Goal: Task Accomplishment & Management: Manage account settings

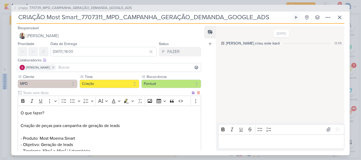
scroll to position [484, 0]
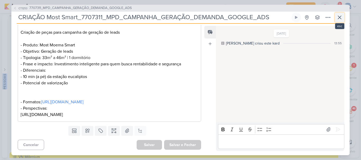
click at [337, 18] on icon at bounding box center [339, 17] width 6 height 6
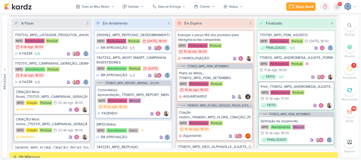
click at [337, 5] on icon at bounding box center [337, 6] width 4 height 5
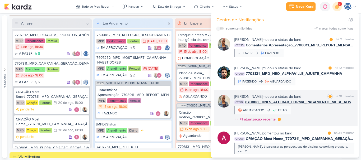
click at [294, 106] on div "Iara Santos mudou o status do kard marcar como lida há 18 minutos CT1337 870808…" at bounding box center [294, 109] width 120 height 30
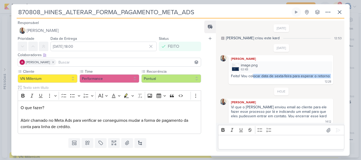
drag, startPoint x: 253, startPoint y: 76, endPoint x: 327, endPoint y: 79, distance: 73.4
click at [327, 79] on div "Feito! Vou colocar data de sexta-feira para esperar o retorno 12:28" at bounding box center [280, 79] width 102 height 10
click at [244, 83] on div "Feito! Vou colocar data de sexta-feira para esperar o retorno 12:28" at bounding box center [280, 79] width 102 height 10
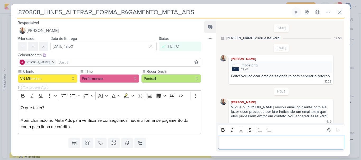
click at [246, 143] on p "Editor editing area: main" at bounding box center [280, 142] width 121 height 6
click at [276, 142] on p "Boa tarde Iara, tudo bem?" at bounding box center [280, 142] width 121 height 6
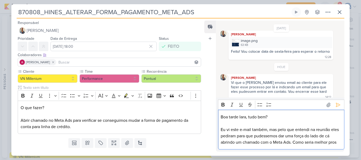
scroll to position [31, 0]
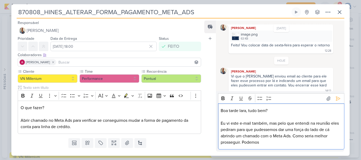
drag, startPoint x: 247, startPoint y: 123, endPoint x: 276, endPoint y: 143, distance: 35.1
click at [276, 143] on p "Eu vi este e-mail também, mas pelo que entendi na reunião eles pediram para que…" at bounding box center [280, 132] width 121 height 25
drag, startPoint x: 288, startPoint y: 124, endPoint x: 286, endPoint y: 143, distance: 18.8
click at [286, 143] on p "Eu vi este e-mail também, mas pelo que entendi na reunião eles pediram para que…" at bounding box center [280, 132] width 121 height 25
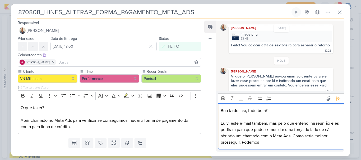
click at [266, 129] on p "Eu vi este e-mail também, mas pelo que entendi na reunião eles pediram para que…" at bounding box center [280, 132] width 121 height 25
click at [276, 143] on p "Eu vi este e-mail também, mas pelo que entendi na reunião eles pediram para que…" at bounding box center [280, 132] width 121 height 25
click at [335, 98] on icon at bounding box center [337, 98] width 5 height 5
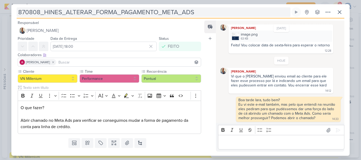
scroll to position [27, 0]
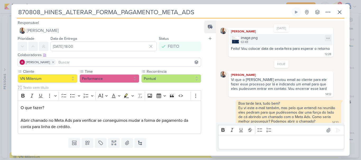
click at [255, 39] on div "image.png" at bounding box center [248, 38] width 17 height 6
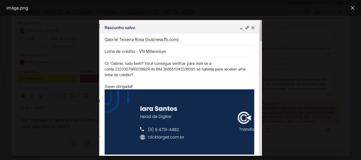
click at [253, 25] on img at bounding box center [180, 88] width 163 height 136
click at [252, 27] on img at bounding box center [180, 88] width 163 height 136
click at [280, 30] on div at bounding box center [180, 88] width 361 height 144
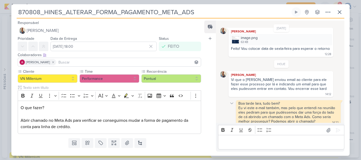
click at [231, 101] on icon at bounding box center [231, 103] width 4 height 4
click at [242, 110] on div "Deletar" at bounding box center [245, 113] width 12 height 6
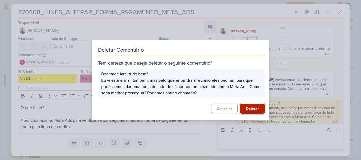
click at [251, 108] on button "Deletar" at bounding box center [251, 109] width 25 height 10
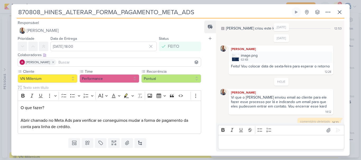
click at [240, 141] on p "Editor editing area: main" at bounding box center [280, 142] width 121 height 6
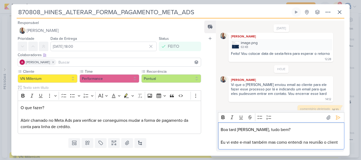
scroll to position [27, 0]
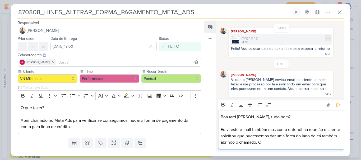
click at [258, 43] on div "image.png 63 KB" at bounding box center [280, 39] width 102 height 11
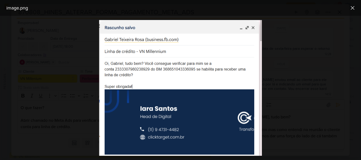
click at [280, 54] on div at bounding box center [180, 88] width 361 height 144
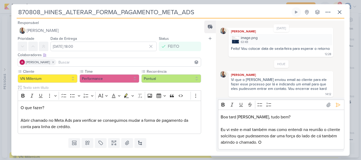
click at [288, 144] on p "Eu vi este e-mail também mas como entendi na reunião o cliente solciitou que pu…" at bounding box center [280, 136] width 121 height 19
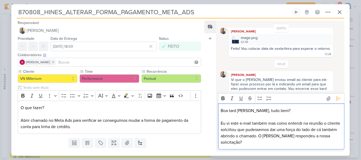
click at [236, 112] on p "Boa tard Iara, tudo bem?" at bounding box center [280, 111] width 121 height 6
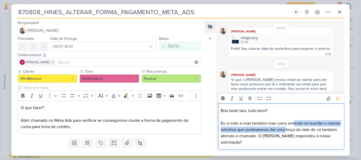
drag, startPoint x: 294, startPoint y: 123, endPoint x: 299, endPoint y: 133, distance: 11.5
click at [299, 133] on p "Eu vi este e-mail também mas como entendi na reunião o cliente solciitou que pu…" at bounding box center [280, 132] width 121 height 25
click at [241, 130] on p "Eu vi este e-mail também mas como entendi na reunião o cliente solciitou que pu…" at bounding box center [280, 132] width 121 height 25
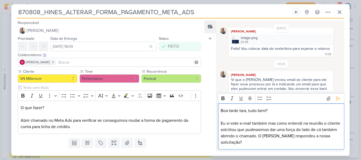
click at [241, 130] on p "Eu vi este e-mail também mas como entendi na reunião o cliente solciitou que pu…" at bounding box center [280, 132] width 121 height 25
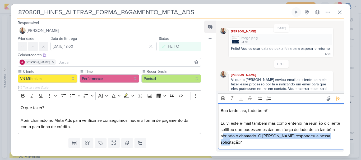
drag, startPoint x: 240, startPoint y: 137, endPoint x: 270, endPoint y: 141, distance: 29.8
click at [270, 141] on p "Eu vi este e-mail também mas como entendi na reunião o cliente soliitou que pud…" at bounding box center [280, 132] width 121 height 25
click at [267, 143] on p "Eu vi este e-mail também mas como entendi na reunião o cliente soliitou que pud…" at bounding box center [280, 132] width 121 height 25
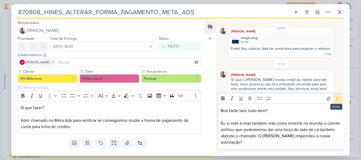
click at [336, 98] on icon at bounding box center [338, 99] width 4 height 4
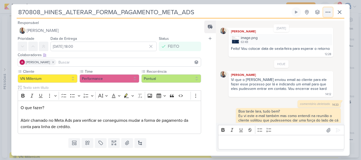
click at [327, 10] on icon at bounding box center [327, 12] width 6 height 6
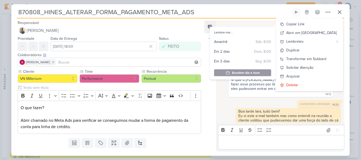
drag, startPoint x: 205, startPoint y: 13, endPoint x: 16, endPoint y: 13, distance: 188.7
click at [16, 13] on div "870808_HINES_ALTERAR_FORMA_PAGAMENTO_META_ADS Criado por mim nenhum grupo dispo…" at bounding box center [180, 81] width 338 height 149
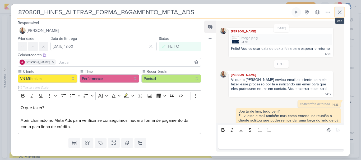
click at [340, 9] on icon at bounding box center [339, 12] width 6 height 6
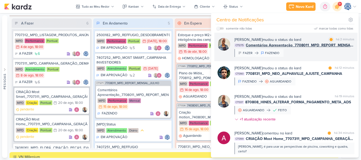
click at [306, 50] on div "Iara Santos mudou o status do kard marcar como lida há 2 minutos CT1275 Comentá…" at bounding box center [294, 47] width 120 height 20
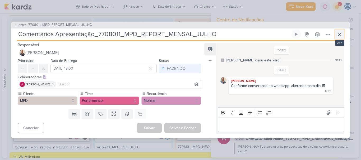
click at [337, 35] on icon at bounding box center [339, 34] width 6 height 6
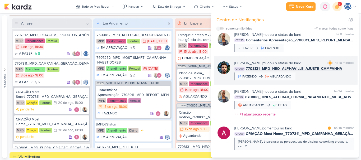
scroll to position [0, 0]
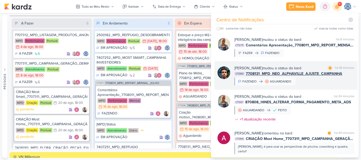
click at [306, 80] on div "Nelito Junior mudou o status do kard marcar como lida há 18 minutos CT1390 7708…" at bounding box center [294, 75] width 120 height 20
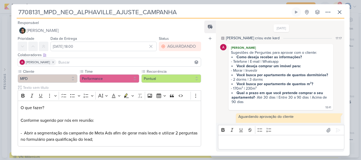
scroll to position [58, 0]
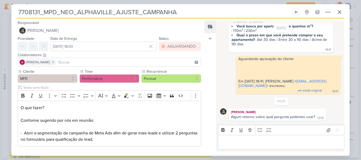
click at [237, 148] on div "Editor editing area: main" at bounding box center [281, 142] width 126 height 15
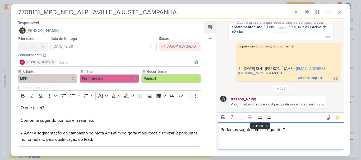
scroll to position [89, 0]
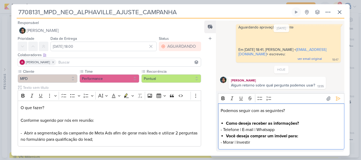
click at [296, 111] on p "Podemos seguir com as seguintes?" at bounding box center [280, 111] width 121 height 6
click at [272, 143] on p "- Morar | Investir" at bounding box center [280, 142] width 121 height 6
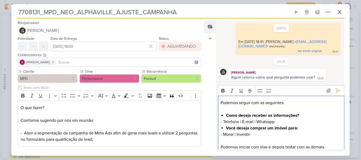
scroll to position [26, 0]
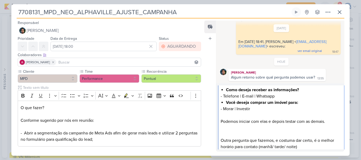
click at [220, 122] on div "Podemos seguir com as seguintes: Como deseja receber as informações? - Telefone…" at bounding box center [281, 112] width 126 height 84
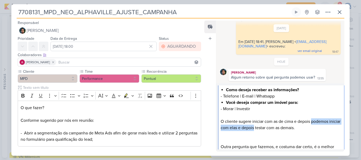
drag, startPoint x: 266, startPoint y: 129, endPoint x: 312, endPoint y: 120, distance: 46.8
click at [312, 120] on p "O cliente sugere iniciar com as de cima e depois podemos iniciar com elas e dep…" at bounding box center [280, 125] width 121 height 13
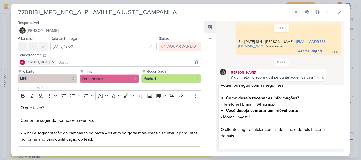
scroll to position [36, 0]
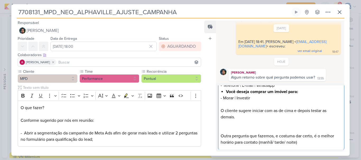
click at [230, 131] on p "Editor editing area: main" at bounding box center [280, 126] width 121 height 13
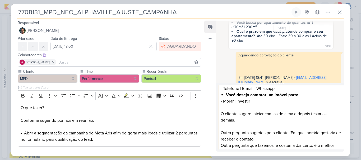
scroll to position [43, 0]
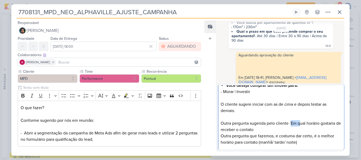
drag, startPoint x: 300, startPoint y: 124, endPoint x: 291, endPoint y: 124, distance: 8.7
click at [291, 124] on p "Outra pergunta sugerida pelo cliente ´Em qual horário gostaria de receber o con…" at bounding box center [280, 123] width 121 height 19
drag, startPoint x: 233, startPoint y: 129, endPoint x: 255, endPoint y: 131, distance: 21.7
click at [255, 131] on p "Outra pergunta sugerida pelo cliente ´Qual seria o melhor horário gostaria de r…" at bounding box center [280, 123] width 121 height 19
click at [279, 130] on p "Outra pergunta sugerida pelo cliente ´Qual seria o melhor horário para receber …" at bounding box center [280, 123] width 121 height 19
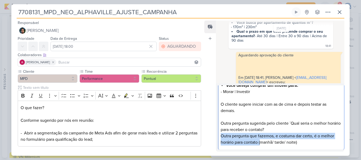
drag, startPoint x: 260, startPoint y: 144, endPoint x: 218, endPoint y: 135, distance: 42.9
click at [218, 135] on div "Podemos seguir com as seguintes: Como deseja receber as informações? - Telefone…" at bounding box center [281, 101] width 126 height 97
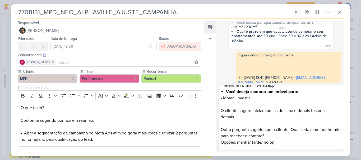
click at [276, 141] on p "Opções: manhã/ tarde/ noite)" at bounding box center [280, 142] width 121 height 6
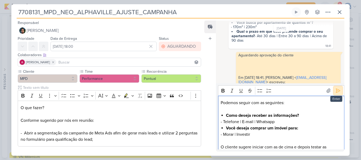
click at [336, 93] on icon at bounding box center [337, 90] width 5 height 5
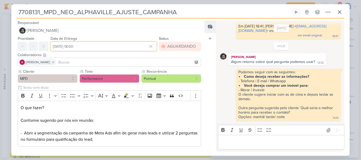
click at [68, 47] on input "15 de agosto de 2025 às 18:00" at bounding box center [103, 47] width 106 height 10
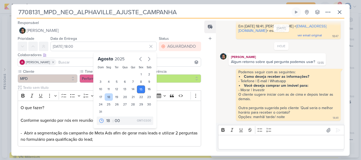
click at [107, 96] on div "18" at bounding box center [109, 96] width 8 height 7
type input "18 de agosto de 2025 às 18:00"
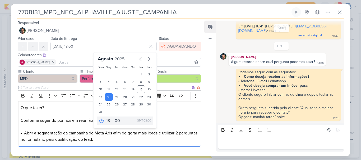
click at [179, 124] on p "O que fazer? Conforme sugerido por nós em reunião: - Abrir a segmentação da cam…" at bounding box center [109, 124] width 177 height 38
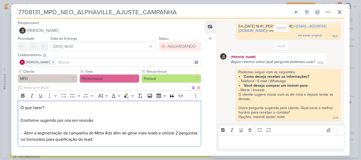
scroll to position [25, 0]
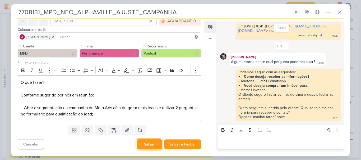
click at [154, 144] on button "Salvar" at bounding box center [148, 144] width 25 height 10
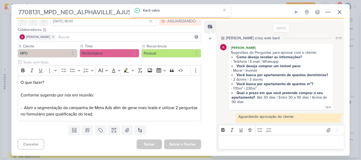
scroll to position [113, 0]
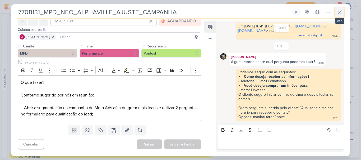
click at [336, 15] on icon at bounding box center [339, 12] width 6 height 6
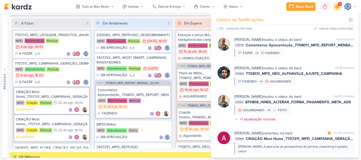
click at [337, 6] on icon at bounding box center [337, 6] width 6 height 6
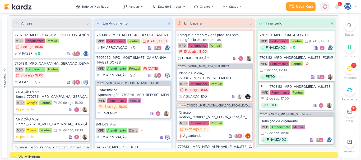
click at [348, 25] on icon at bounding box center [349, 25] width 4 height 4
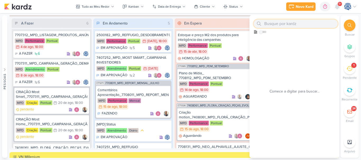
paste input "6108051_YEES_CAMPANHA_GERAÇÃO_LEADS"
type input "6108051_YEES_CAMPANHA_GERAÇÃO_LEADS"
click at [348, 25] on icon at bounding box center [349, 25] width 4 height 4
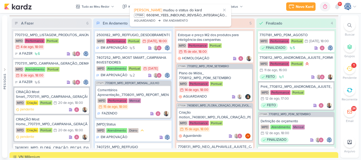
click at [349, 28] on div at bounding box center [349, 26] width 12 height 12
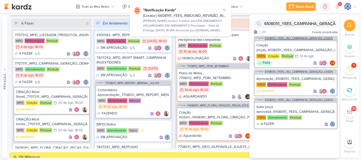
click at [300, 39] on span "6108051_YEES_JAÚ_CAMPANHA_GERAÇÃO_LEADS" at bounding box center [299, 38] width 68 height 3
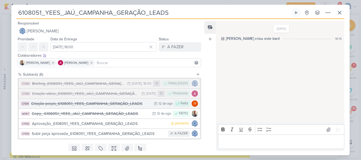
click at [74, 105] on div "Criação peças_6108051_YEES_CAMPANHA_GERAÇÃO_LEADS" at bounding box center [91, 104] width 120 height 6
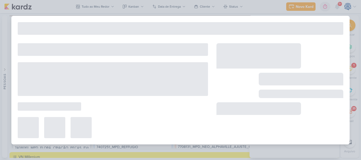
type input "Criação peças_6108051_YEES_CAMPANHA_GERAÇÃO_LEADS"
type input "12 de agosto de 2025 às 23:59"
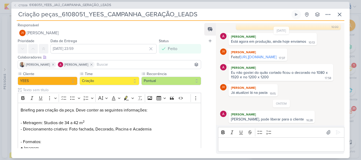
scroll to position [123, 0]
click at [234, 107] on div "ONTEM Alessandra Gomes Carol, pode liberar para o cliente 16:28 16:28" at bounding box center [281, 111] width 122 height 23
click at [248, 56] on link "https://drive.google.com/drive/folders/1VI_ofYVlO5E1PB9qGgV3slZwTF0dw7M7?usp=sh…" at bounding box center [258, 57] width 36 height 4
click at [271, 145] on p "Editor editing area: main" at bounding box center [280, 144] width 121 height 6
click at [335, 133] on icon at bounding box center [337, 132] width 5 height 5
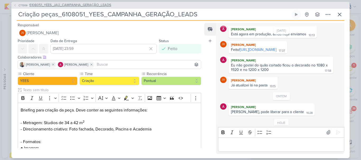
click at [95, 5] on span "6108051_YEES_JAÚ_CAMPANHA_GERAÇÃO_LEADS" at bounding box center [70, 5] width 82 height 5
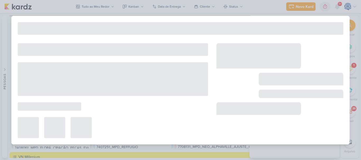
type input "6108051_YEES_JAÚ_CAMPANHA_GERAÇÃO_LEADS"
type input "12 de agosto de 2025 às 18:00"
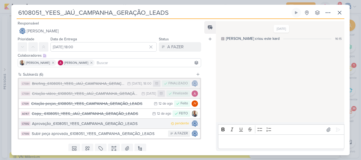
click at [146, 125] on div "Aprovação_6108051_YEES_CAMPANHA_GERAÇÃO_LEADS" at bounding box center [100, 124] width 136 height 6
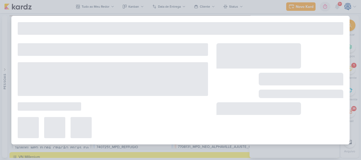
type input "Aprovação_6108051_YEES_CAMPANHA_GERAÇÃO_LEADS"
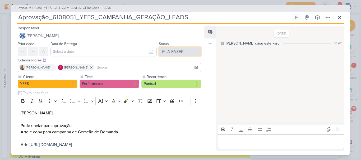
click at [170, 51] on div "A FAZER" at bounding box center [175, 52] width 16 height 6
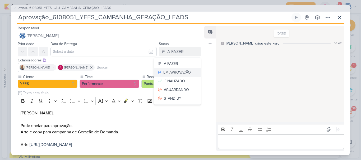
click at [173, 70] on div "EM APROVAÇÃO" at bounding box center [176, 73] width 27 height 6
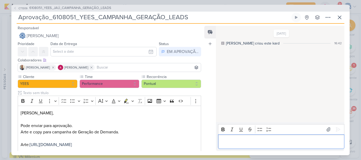
click at [232, 146] on div "Editor editing area: main" at bounding box center [281, 142] width 126 height 15
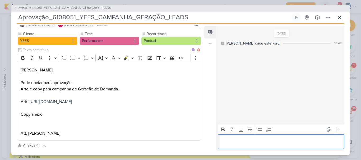
scroll to position [99, 0]
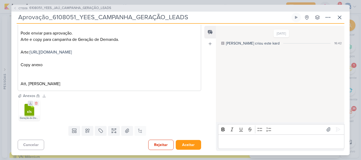
click at [29, 103] on icon at bounding box center [31, 104] width 4 height 4
click at [243, 143] on p "Editor editing area: main" at bounding box center [280, 142] width 121 height 6
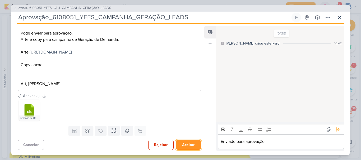
click at [183, 142] on button "Aceitar" at bounding box center [188, 145] width 25 height 10
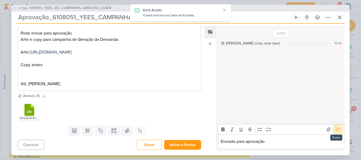
click at [335, 129] on icon at bounding box center [337, 129] width 5 height 5
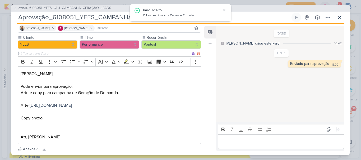
scroll to position [39, 0]
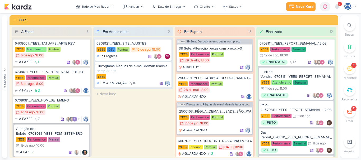
scroll to position [55, 0]
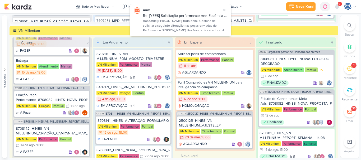
click at [347, 25] on icon at bounding box center [349, 25] width 4 height 4
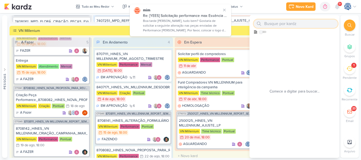
paste input "6708141"
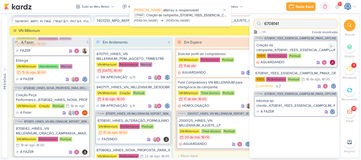
type input "6708141"
click at [292, 44] on div "Criação da campanha_6708141_YEES_ESSENCIA_CAMPOLIM_PMAX_OFFLINE" at bounding box center [295, 48] width 79 height 10
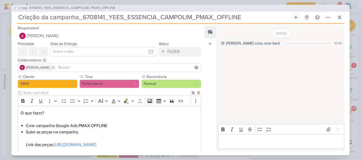
scroll to position [36, 0]
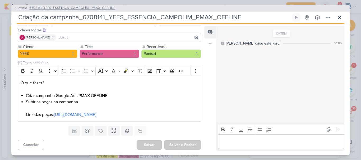
click at [89, 9] on span "6708141_YEES_ESSENCIA_CAMPOLIM_PMAX_OFFLINE" at bounding box center [72, 8] width 86 height 5
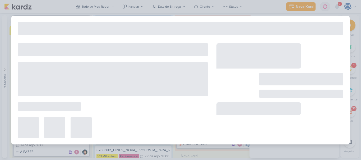
type input "6708141_YEES_ESSENCIA_CAMPOLIM_PMAX_OFFLINE"
type input "18 de agosto de 2025 às 18:00"
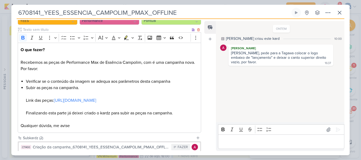
scroll to position [106, 0]
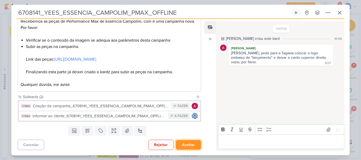
click at [185, 146] on button "Aceitar" at bounding box center [188, 145] width 25 height 10
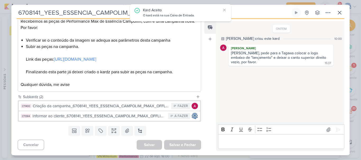
scroll to position [0, 0]
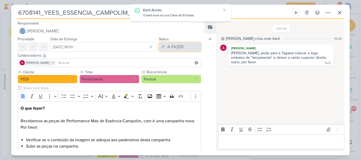
click at [178, 48] on div "A FAZER" at bounding box center [175, 47] width 16 height 6
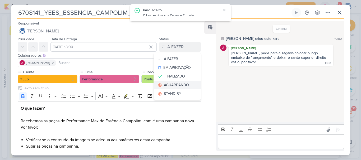
click at [175, 84] on div "AGUARDANDO" at bounding box center [176, 85] width 25 height 6
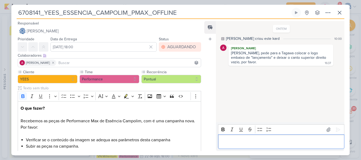
click at [258, 142] on p "Editor editing area: main" at bounding box center [280, 142] width 121 height 6
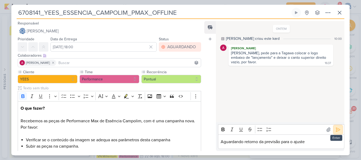
click at [336, 131] on icon at bounding box center [338, 130] width 4 height 4
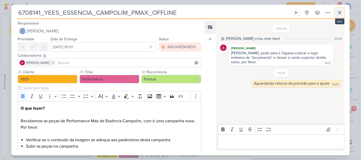
click at [339, 10] on icon at bounding box center [339, 13] width 6 height 6
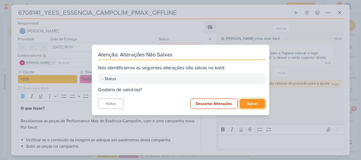
click at [252, 101] on button "Salvar" at bounding box center [251, 104] width 25 height 10
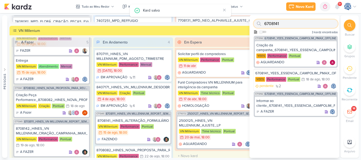
drag, startPoint x: 308, startPoint y: 23, endPoint x: 219, endPoint y: 25, distance: 88.7
click at [216, 26] on div "Pessoas Pessoas A l e s s a n d r a G o m e s AG A l i n e G i m e n e z G r a …" at bounding box center [180, 86] width 361 height 143
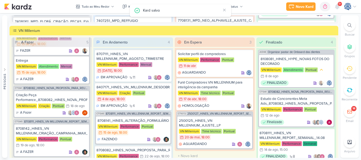
click at [350, 27] on icon at bounding box center [349, 25] width 4 height 4
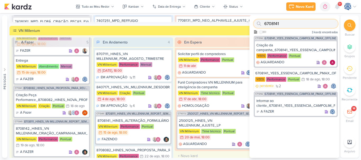
paste input "740725"
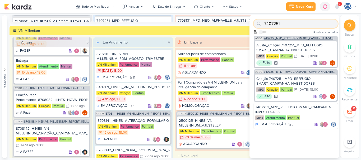
type input "7407251"
click at [309, 38] on span "7407251_MPD_REFFUGIO SMART_CAMPANHA INVESTIDORES" at bounding box center [299, 38] width 73 height 3
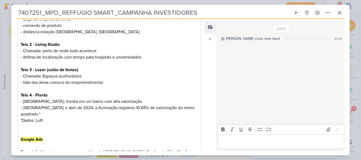
scroll to position [262, 0]
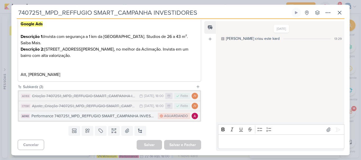
click at [94, 117] on div "Performance 7407251_MPD_REFFUGIO SMART_CAMPANHA INVESTIDORES" at bounding box center [93, 116] width 124 height 6
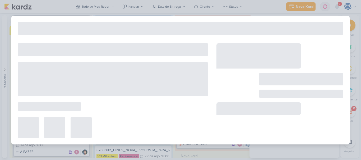
type input "Performance 7407251_MPD_REFFUGIO SMART_CAMPANHA INVESTIDORES"
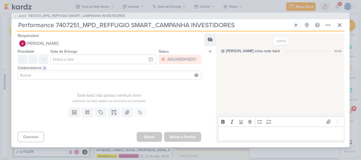
drag, startPoint x: 236, startPoint y: 24, endPoint x: 55, endPoint y: 27, distance: 180.3
click at [55, 27] on input "Performance 7407251_MPD_REFFUGIO SMART_CAMPANHA INVESTIDORES" at bounding box center [153, 25] width 273 height 10
click at [41, 15] on span "7407251_MPD_REFFUGIO SMART_CAMPANHA INVESTIDORES" at bounding box center [76, 15] width 97 height 5
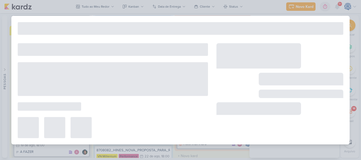
type input "7407251_MPD_REFFUGIO SMART_CAMPANHA INVESTIDORES"
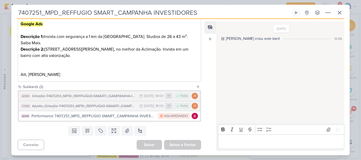
drag, startPoint x: 205, startPoint y: 12, endPoint x: 0, endPoint y: 19, distance: 205.0
click at [12, 15] on div "7407251_MPD_REFFUGIO SMART_CAMPANHA INVESTIDORES Criado por Alessandra nenhum g…" at bounding box center [180, 82] width 338 height 148
click at [138, 129] on button at bounding box center [140, 131] width 12 height 10
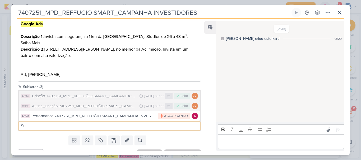
type input "S"
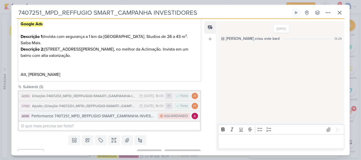
click at [106, 116] on div "Performance 7407251_MPD_REFFUGIO SMART_CAMPANHA INVESTIDORES" at bounding box center [93, 116] width 124 height 6
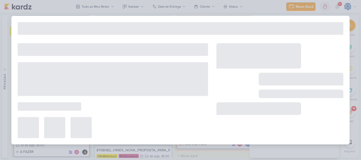
type input "Performance 7407251_MPD_REFFUGIO SMART_CAMPANHA INVESTIDORES"
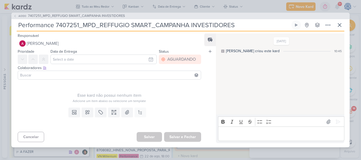
drag, startPoint x: 53, startPoint y: 27, endPoint x: 13, endPoint y: 22, distance: 40.9
click at [13, 22] on div "AG130 7407251_MPD_REFFUGIO SMART_CAMPANHA INVESTIDORES Performance 7407251_MPD_…" at bounding box center [180, 80] width 338 height 135
type input "Subi 7407251_MPD_REFFUGIO SMART_CAMPANHA INVESTIDORES"
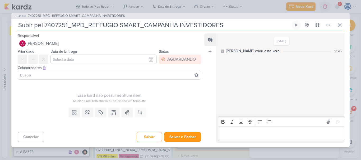
type input "Subir pe 7407251_MPD_REFFUGIO SMART_CAMPANHA INVESTIDORES"
type input "Subir peças na camp 7407251_MPD_REFFUGIO SMART_CAMPANHA INVESTIDORES"
type input "Subir peças na campanah 7407251_MPD_REFFUGIO SMART_CAMPANHA INVESTIDORES"
type input "Subir peças na campanj 7407251_MPD_REFFUGIO SMART_CAMPANHA INVESTIDORES"
type input "Subir peças na campa 7407251_MPD_REFFUGIO SMART_CAMPANHA INVESTIDORES"
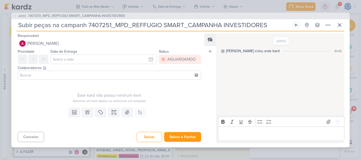
type input "Subir peças na campanha 7407251_MPD_REFFUGIO SMART_CAMPANHA INVESTIDORES"
type input "Subir peças na campanha_ 7407251_MPD_REFFUGIO SMART_CAMPANHA INVESTIDORES"
type input "Subir peças na campanha_7407251_MPD_REFFUGIO SMART_CAMPANHA INVESTIDORES"
click at [63, 75] on input at bounding box center [109, 75] width 181 height 6
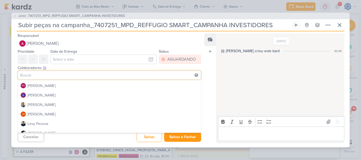
scroll to position [57, 0]
click at [37, 102] on div "[PERSON_NAME]" at bounding box center [41, 105] width 28 height 6
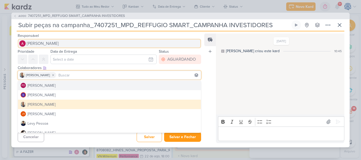
click at [86, 45] on button "[PERSON_NAME]" at bounding box center [109, 44] width 183 height 10
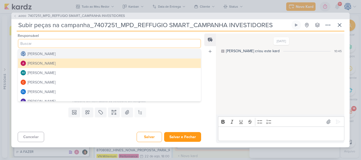
click at [55, 55] on div "[PERSON_NAME]" at bounding box center [41, 54] width 28 height 6
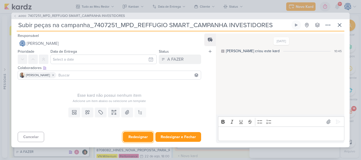
click at [132, 137] on button "Redesignar" at bounding box center [138, 137] width 30 height 10
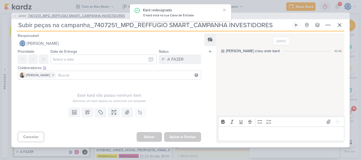
click at [78, 16] on span "7407251_MPD_REFFUGIO SMART_CAMPANHA INVESTIDORES" at bounding box center [76, 15] width 97 height 5
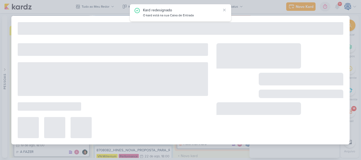
click at [78, 16] on div at bounding box center [180, 80] width 338 height 129
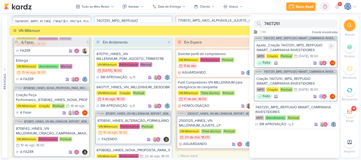
click at [281, 45] on div "Ajuste_Criação 7407251_MPD_REFFUGIO SMART_CAMPANHA INVESTIDORES" at bounding box center [295, 48] width 79 height 10
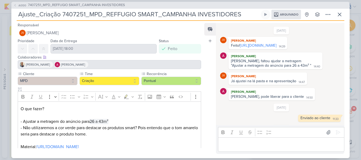
scroll to position [56, 0]
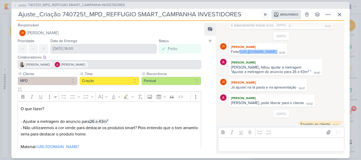
drag, startPoint x: 289, startPoint y: 59, endPoint x: 230, endPoint y: 56, distance: 59.4
click at [230, 55] on div "Feito! https://drive.google.com/drive/folders/1ZjlG5V8C2qrbogY2YEIQUS01RPLiZfFs…" at bounding box center [257, 52] width 56 height 5
copy div "https://drive.google.com/drive/folders/1ZjlG5V8C2qrbogY2YEIQUS01RPLiZfFs?usp=sh…"
click at [80, 6] on span "7407251_MPD_REFFUGIO SMART_CAMPANHA INVESTIDORES" at bounding box center [76, 5] width 97 height 5
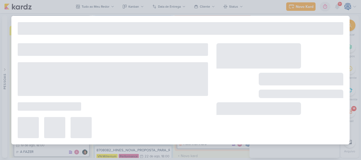
type input "7407251_MPD_REFFUGIO SMART_CAMPANHA INVESTIDORES"
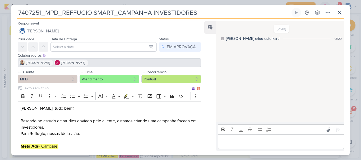
scroll to position [262, 0]
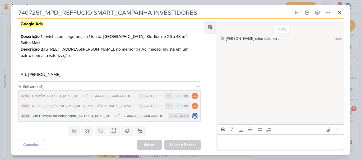
click at [76, 117] on div "Subir peças na campanha_7407251_MPD_REFFUGIO SMART_CAMPANHA INVESTIDORES" at bounding box center [98, 116] width 134 height 6
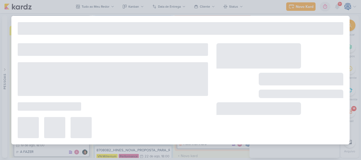
type input "Subir peças na campanha_7407251_MPD_REFFUGIO SMART_CAMPANHA INVESTIDORES"
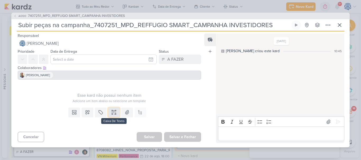
click at [112, 114] on icon at bounding box center [113, 112] width 5 height 5
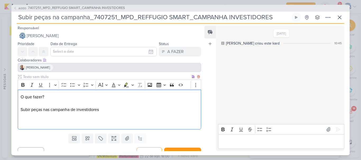
click at [44, 108] on p "O que fazer? Subir peças nas campanha de investidores" at bounding box center [109, 110] width 177 height 32
click at [70, 110] on p "O que fazer? Subir peças aprovadas nas campanha de investidores" at bounding box center [109, 110] width 177 height 32
click at [48, 124] on p "O que fazer? Subir peças aprovadas na campanha de investidores" at bounding box center [109, 110] width 177 height 32
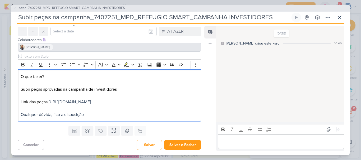
scroll to position [23, 0]
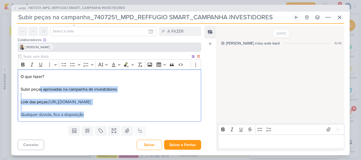
drag, startPoint x: 104, startPoint y: 118, endPoint x: 40, endPoint y: 83, distance: 73.6
click at [40, 83] on p "O que fazer? Subir peças aprovadas na campanha de investidores Link das peças: …" at bounding box center [109, 96] width 177 height 44
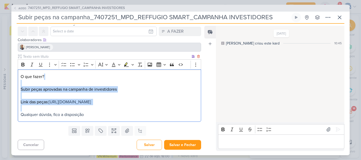
click at [134, 107] on p "O que fazer? Subir peças aprovadas na campanha de investidores Link das peças: …" at bounding box center [109, 96] width 177 height 44
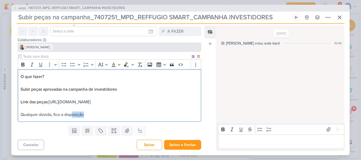
drag, startPoint x: 95, startPoint y: 116, endPoint x: 72, endPoint y: 119, distance: 23.7
click at [72, 118] on p "O que fazer? Subir peças aprovadas na campanha de investidores Link das peças: …" at bounding box center [109, 96] width 177 height 44
click at [72, 117] on span "Qualquer dúvida, fico a disposição" at bounding box center [52, 114] width 63 height 5
click at [92, 118] on p "O que fazer? Subir peças aprovadas na campanha de investidores Link das peças: …" at bounding box center [109, 96] width 177 height 44
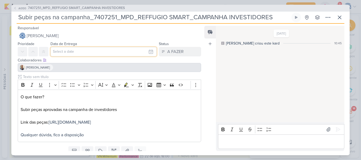
click at [84, 51] on input "text" at bounding box center [103, 52] width 106 height 10
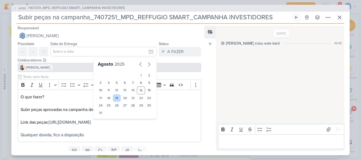
click at [114, 98] on div "19" at bounding box center [117, 98] width 8 height 7
type input "[DATE] 23:59"
click at [106, 121] on select "00 01 02 03 04 05 06 07 08 09 10 11 12 13 14 15 16 17 18 19 20 21 22 23" at bounding box center [108, 122] width 7 height 6
select select "18"
click at [105, 119] on select "00 01 02 03 04 05 06 07 08 09 10 11 12 13 14 15 16 17 18 19 20 21 22 23" at bounding box center [108, 122] width 7 height 6
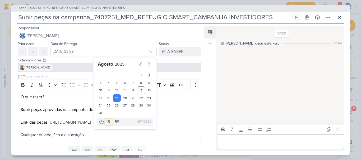
type input "[DATE] 18:59"
click at [116, 122] on select "00 05 10 15 20 25 30 35 40 45 50 55 59" at bounding box center [117, 122] width 7 height 6
select select "0"
click at [114, 119] on select "00 05 10 15 20 25 30 35 40 45 50 55 59" at bounding box center [117, 122] width 7 height 6
type input "[DATE] 18:00"
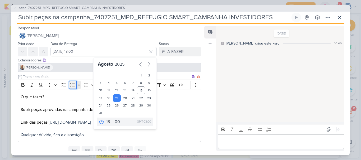
click at [71, 87] on icon "Editor toolbar" at bounding box center [72, 84] width 5 height 5
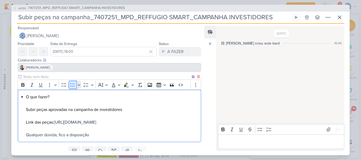
click at [71, 87] on icon "Editor toolbar" at bounding box center [72, 84] width 5 height 5
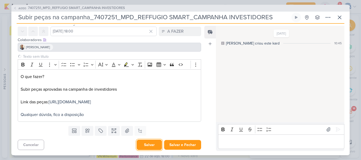
click at [144, 147] on button "Salvar" at bounding box center [148, 145] width 25 height 10
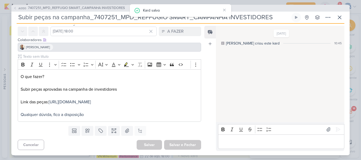
scroll to position [0, 0]
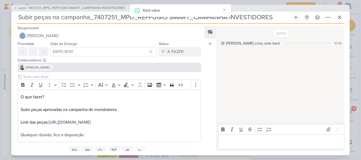
click at [38, 14] on input "Subir peças na campanha_7407251_MPD_REFFUGIO SMART_CAMPANHA INVESTIDORES" at bounding box center [153, 18] width 273 height 10
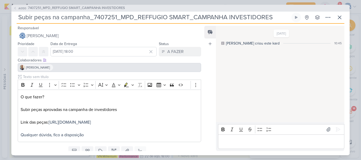
click at [223, 10] on div "AG130 7407251_MPD_REFFUGIO SMART_CAMPANHA INVESTIDORES" at bounding box center [180, 8] width 338 height 7
drag, startPoint x: 92, startPoint y: 16, endPoint x: 117, endPoint y: 19, distance: 24.8
click at [117, 19] on input "Subir peças na campanha_7407251_MPD_REFFUGIO SMART_CAMPANHA INVESTIDORES" at bounding box center [153, 18] width 273 height 10
click at [338, 19] on icon at bounding box center [339, 17] width 3 height 3
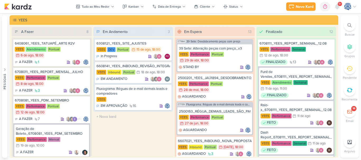
click at [350, 21] on div at bounding box center [349, 26] width 12 height 12
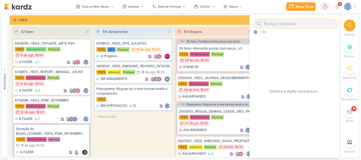
paste input "7407251"
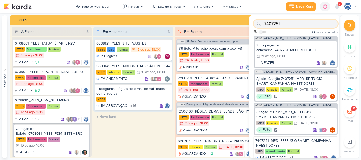
type input "7407251"
click at [293, 37] on span "7407251_MPD_REFFUGIO SMART_CAMPANHA INVESTIDORES" at bounding box center [299, 38] width 73 height 3
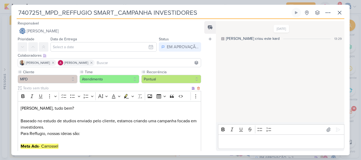
scroll to position [262, 0]
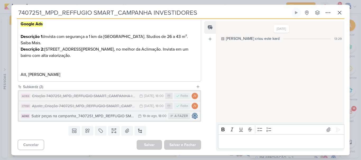
click at [86, 115] on div "Subir peças na campanha_7407251_MPD_REFFUGIO SMART_CAMPANHA INVESTIDORES" at bounding box center [83, 116] width 104 height 6
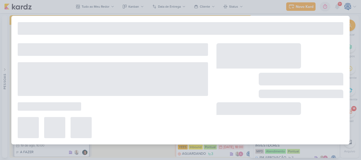
type input "Subir peças na campanha_7407251_MPD_REFFUGIO SMART_CAMPANHA INVESTIDORES"
type input "[DATE] 18:00"
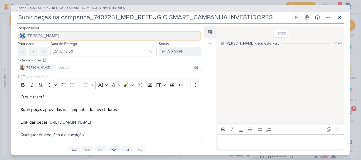
click at [51, 37] on span "[PERSON_NAME]" at bounding box center [43, 36] width 32 height 6
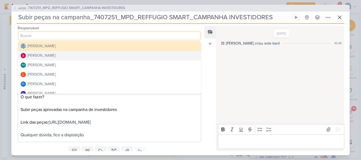
click at [45, 57] on div "[PERSON_NAME]" at bounding box center [41, 56] width 28 height 6
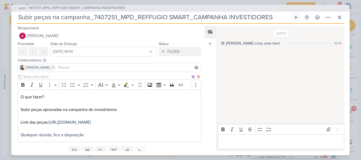
scroll to position [27, 0]
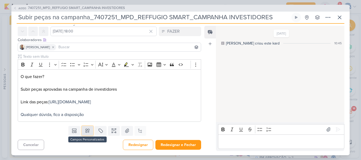
click at [85, 130] on icon at bounding box center [87, 130] width 5 height 5
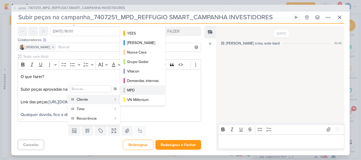
click at [134, 90] on div "MPD" at bounding box center [143, 91] width 32 height 6
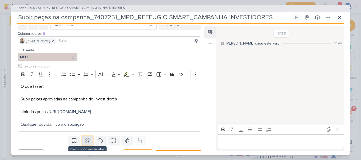
click at [86, 143] on icon at bounding box center [87, 140] width 5 height 5
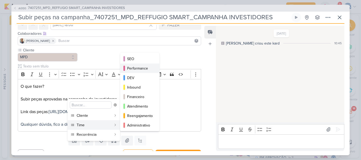
click at [137, 67] on div "Performance" at bounding box center [140, 69] width 26 height 6
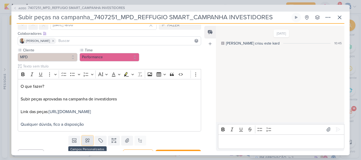
click at [86, 143] on icon at bounding box center [88, 141] width 4 height 4
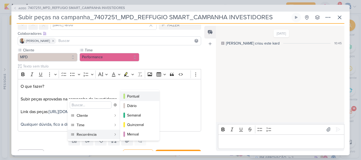
click at [134, 94] on div "Pontual" at bounding box center [140, 97] width 26 height 6
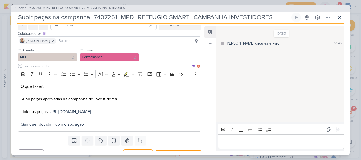
scroll to position [43, 0]
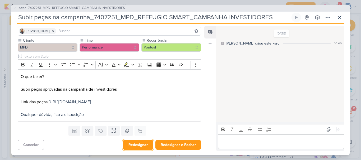
click at [136, 145] on button "Redesignar" at bounding box center [138, 145] width 30 height 10
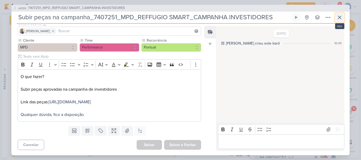
click at [338, 17] on icon at bounding box center [339, 17] width 6 height 6
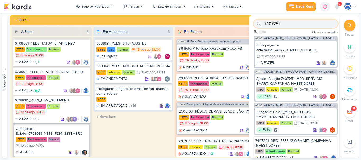
drag, startPoint x: 310, startPoint y: 21, endPoint x: 230, endPoint y: 25, distance: 79.8
click at [230, 25] on div "Pessoas Pessoas A l e s s a n d r a G o m e s AG A l i n e G i m e n e z G r a …" at bounding box center [180, 86] width 361 height 143
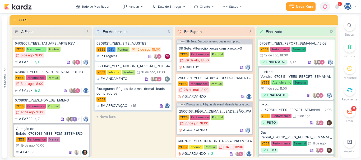
click at [346, 26] on div at bounding box center [349, 26] width 12 height 12
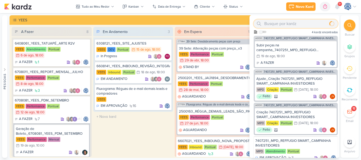
paste input "6708128_YEES_ESSENCIA_CAMPOLIM_PAUSAR_PEÇA_FACHADA"
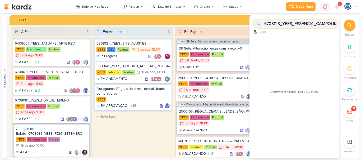
scroll to position [0, 57]
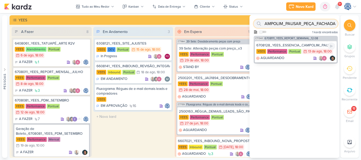
type input "6708128_YEES_ESSENCIA_CAMPOLIM_PAUSAR_PEÇA_FACHADA"
click at [304, 44] on div "6708128_YEES_ESSENCIA_CAMPOLIM_PAUSAR_PEÇA_FACHADA" at bounding box center [295, 45] width 79 height 5
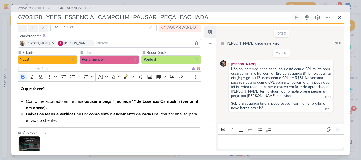
scroll to position [61, 0]
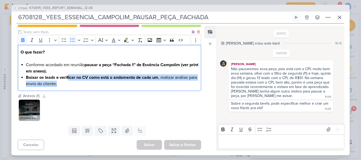
drag, startPoint x: 67, startPoint y: 79, endPoint x: 100, endPoint y: 83, distance: 32.7
click at [100, 83] on li "Baixar os leads e verificar no CV como está o andamento de cada um , realizar a…" at bounding box center [112, 80] width 172 height 13
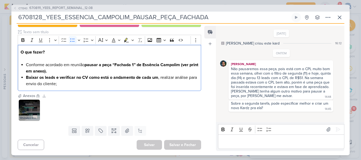
click at [262, 140] on p "Editor editing area: main" at bounding box center [280, 142] width 121 height 6
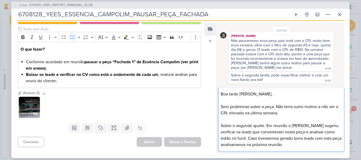
scroll to position [0, 0]
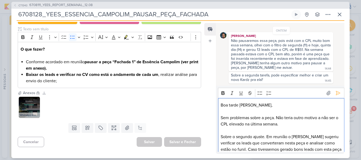
click at [249, 147] on p "Sobre o segundo ajuste. Em reunião o Levy sugeriu verificar os leads que conver…" at bounding box center [280, 146] width 121 height 25
click at [252, 150] on p "Sobre o segundo ajuste. Em reunião o Levy sugeriu verificar os leads que conver…" at bounding box center [280, 146] width 121 height 25
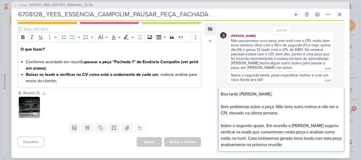
click at [238, 145] on p "Sobre o segundo ajuste. Em reunião o Levy sugeriu verificar os leads que conver…" at bounding box center [280, 135] width 121 height 25
click at [297, 141] on p "Sobre o segundo ajuste. Em reunião o Levy sugeriu verificar os leads que conver…" at bounding box center [280, 135] width 121 height 25
click at [295, 146] on p "Sobre o segundo ajuste. Em reunião o Levy sugeriu verificar os leads que conver…" at bounding box center [280, 135] width 121 height 25
click at [322, 144] on p "Sobre o segundo ajuste. Em reunião o Levy sugeriu verificar os leads que conver…" at bounding box center [280, 135] width 121 height 25
click at [318, 145] on p "Sobre o segundo ajuste. Em reunião o Levy sugeriu verificar os leads que conver…" at bounding box center [280, 135] width 121 height 25
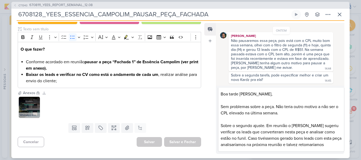
click at [287, 39] on div "Não pausaremos essa peça, pois está com o CPL muito bom essa semana, olhei com …" at bounding box center [281, 50] width 100 height 22
click at [329, 145] on p "Sobre o segundo ajuste. Em reunião o Levy sugeriu verificar os leads que conver…" at bounding box center [280, 135] width 121 height 25
click at [317, 146] on p "Sobre o segundo ajuste. Em reunião o Levy sugeriu verificar os leads que conver…" at bounding box center [280, 139] width 121 height 32
click at [257, 149] on p "Sobre o segundo ajuste. Em reunião o Levy sugeriu verificar os leads que conver…" at bounding box center [280, 139] width 121 height 32
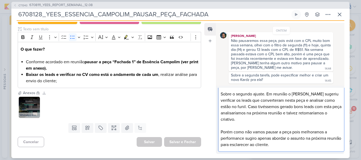
scroll to position [0, 0]
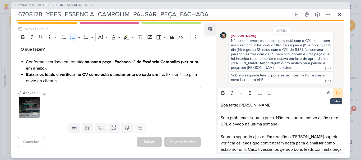
click at [336, 93] on icon at bounding box center [338, 93] width 4 height 4
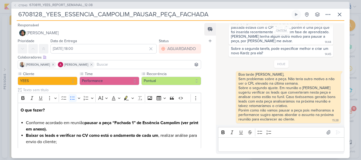
click at [258, 144] on p "Editor editing area: main" at bounding box center [280, 144] width 121 height 6
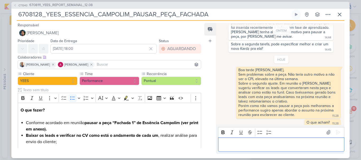
scroll to position [64, 0]
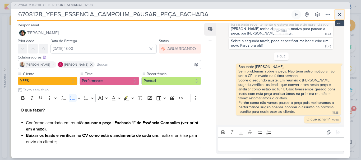
click at [341, 14] on icon at bounding box center [339, 14] width 6 height 6
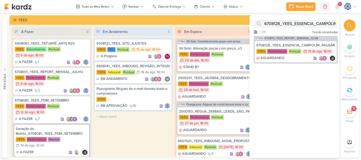
click at [348, 26] on icon at bounding box center [349, 25] width 4 height 4
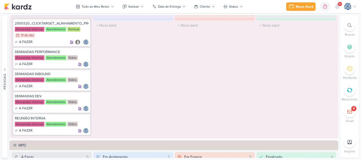
scroll to position [485, 0]
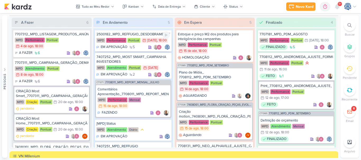
click at [147, 40] on div "MPD Performance Pontual 29/7 29 de jul , 18:00" at bounding box center [133, 41] width 74 height 6
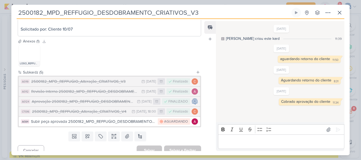
scroll to position [173, 0]
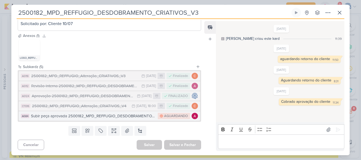
click at [88, 116] on div "Subir peça aprovada 2500182_MPD_REFFUGIO_DESDOBRAMENTO_CRIATIVOS_V3" at bounding box center [93, 116] width 124 height 6
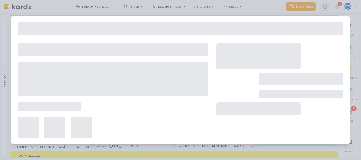
type input "Subir peça aprovada 2500182_MPD_REFFUGIO_DESDOBRAMENTO_CRIATIVOS_V3"
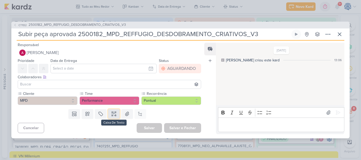
click at [115, 114] on icon at bounding box center [113, 113] width 5 height 5
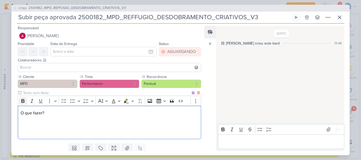
drag, startPoint x: 60, startPoint y: 110, endPoint x: 23, endPoint y: 99, distance: 38.2
click at [23, 99] on div "Rich Text Editor Bold Italic Underline More To-do List Bulleted List Bulleted L…" at bounding box center [109, 118] width 183 height 44
click at [23, 99] on icon "Editor toolbar" at bounding box center [22, 100] width 5 height 5
click at [22, 102] on icon "Editor toolbar" at bounding box center [22, 101] width 3 height 4
click at [40, 127] on p "O que fazer?" at bounding box center [109, 122] width 177 height 25
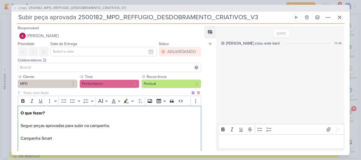
scroll to position [3, 0]
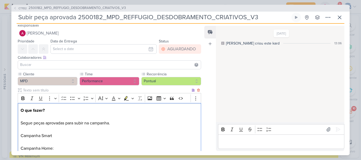
click at [53, 135] on p "O que fazer? Segue peças aprovadas para subir na campanha. Campanha Smart" at bounding box center [109, 123] width 177 height 32
click at [62, 146] on p "Campanha Home:" at bounding box center [109, 148] width 177 height 19
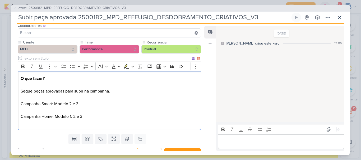
scroll to position [43, 0]
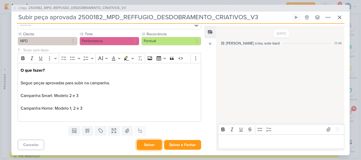
click at [143, 144] on button "Salvar" at bounding box center [148, 145] width 25 height 10
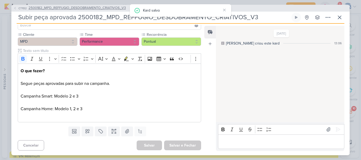
scroll to position [0, 0]
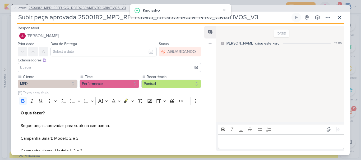
click at [93, 7] on span "2500182_MPD_REFFUGIO_DESDOBRAMENTO_CRIATIVOS_V3" at bounding box center [77, 8] width 97 height 5
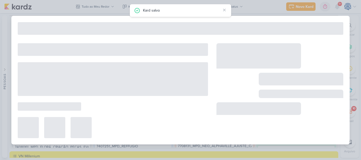
type input "2500182_MPD_REFFUGIO_DESDOBRAMENTO_CRIATIVOS_V3"
type input "[DATE] 18:00"
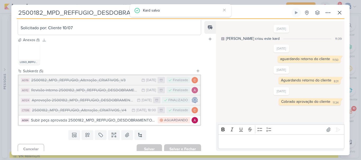
scroll to position [158, 0]
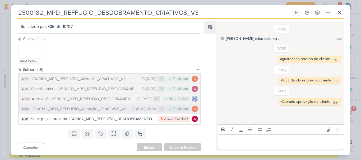
click at [103, 112] on div "2500182_MPD_REFFUGIO_Alteração_CRIATIVOS_V4" at bounding box center [80, 109] width 97 height 6
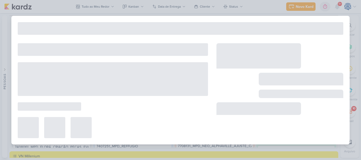
type input "2500182_MPD_REFFUGIO_Alteração_CRIATIVOS_V4"
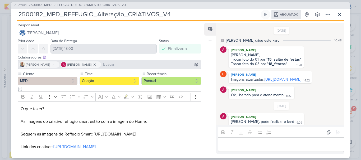
scroll to position [31, 0]
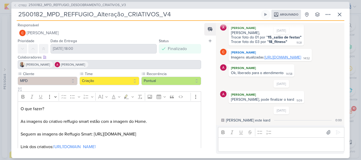
click at [292, 55] on link "https://drive.google.com/drive/folders/1PhzVDNj1Pba-TZZ2VoG9qdMINqrsjpCJ?usp=dr…" at bounding box center [282, 57] width 36 height 4
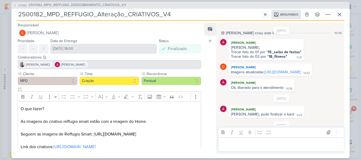
scroll to position [7, 0]
drag, startPoint x: 313, startPoint y: 82, endPoint x: 229, endPoint y: 78, distance: 84.0
click at [229, 76] on div "Carlos Massari Imagens atualizadas: https://drive.google.com/drive/folders/1Phz…" at bounding box center [269, 70] width 83 height 12
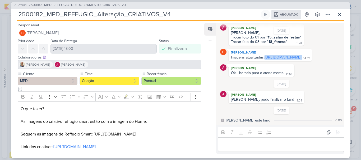
scroll to position [30, 0]
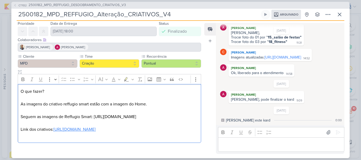
click at [75, 127] on link "https://drive.google.com/drive/folders/1eODjOjXZHRilC_O0FlRE2s-IvHSOBeP-" at bounding box center [74, 129] width 42 height 5
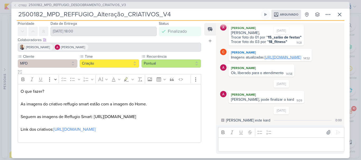
click at [264, 56] on link "https://drive.google.com/drive/folders/1PhzVDNj1Pba-TZZ2VoG9qdMINqrsjpCJ?usp=dr…" at bounding box center [282, 57] width 36 height 4
click at [89, 4] on span "2500182_MPD_REFFUGIO_DESDOBRAMENTO_CRIATIVOS_V3" at bounding box center [77, 5] width 97 height 5
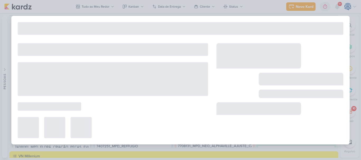
type input "2500182_MPD_REFFUGIO_DESDOBRAMENTO_CRIATIVOS_V3"
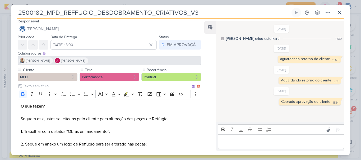
scroll to position [173, 0]
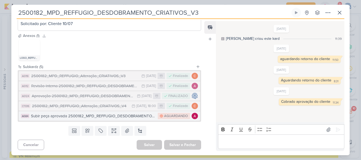
click at [98, 116] on div "Subir peça aprovada 2500182_MPD_REFFUGIO_DESDOBRAMENTO_CRIATIVOS_V3" at bounding box center [93, 116] width 124 height 6
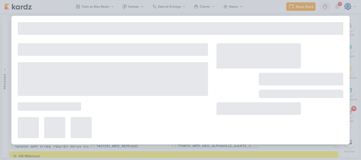
type input "Subir peça aprovada 2500182_MPD_REFFUGIO_DESDOBRAMENTO_CRIATIVOS_V3"
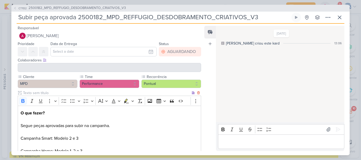
scroll to position [21, 0]
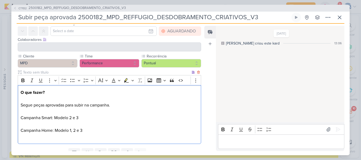
click at [91, 117] on p "O que fazer? Segue peças aprovadas para subir na campanha. Campanha Smart: Mode…" at bounding box center [109, 105] width 177 height 32
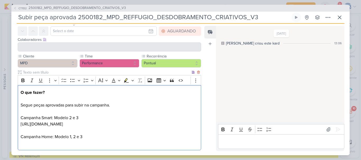
scroll to position [49, 0]
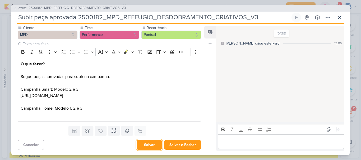
click at [148, 144] on button "Salvar" at bounding box center [148, 145] width 25 height 10
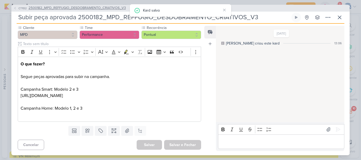
click at [86, 9] on span "2500182_MPD_REFFUGIO_DESDOBRAMENTO_CRIATIVOS_V3" at bounding box center [77, 8] width 97 height 5
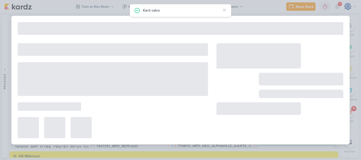
type input "2500182_MPD_REFFUGIO_DESDOBRAMENTO_CRIATIVOS_V3"
type input "[DATE] 18:00"
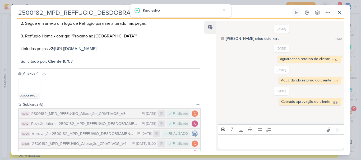
scroll to position [154, 0]
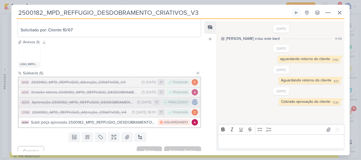
click at [79, 106] on div "Aprovação 2500182_MPD_REFFUGIO_DESDOBRAMENTO_CRIATIVOS_V3" at bounding box center [83, 103] width 102 height 6
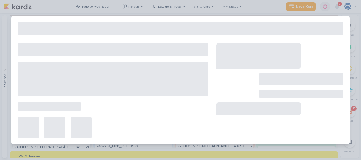
type input "Aprovação 2500182_MPD_REFFUGIO_DESDOBRAMENTO_CRIATIVOS_V3"
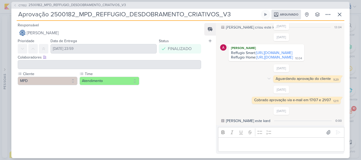
scroll to position [13, 0]
click at [256, 60] on link "https://docs.google.com/presentation/d/1qlqrd7qnD7pnmQ9-SfQmIYuwE4738VfRbI-_emT…" at bounding box center [274, 57] width 36 height 4
click at [97, 4] on span "2500182_MPD_REFFUGIO_DESDOBRAMENTO_CRIATIVOS_V3" at bounding box center [77, 5] width 97 height 5
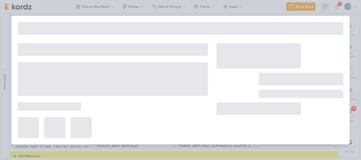
type input "2500182_MPD_REFFUGIO_DESDOBRAMENTO_CRIATIVOS_V3"
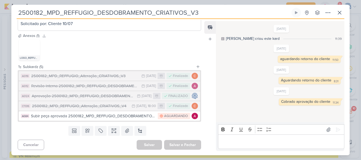
scroll to position [173, 0]
click at [88, 77] on div "2500182_MPD_REFFUGIO_Alteração_CRIATIVOS_V3" at bounding box center [84, 76] width 107 height 6
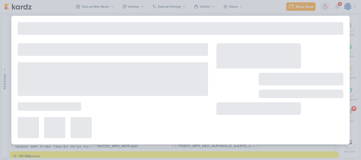
type input "2500182_MPD_REFFUGIO_Alteração_CRIATIVOS_V3"
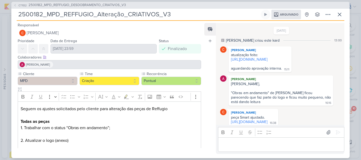
scroll to position [1, 0]
click at [258, 60] on link "[URL][DOMAIN_NAME]" at bounding box center [249, 58] width 36 height 4
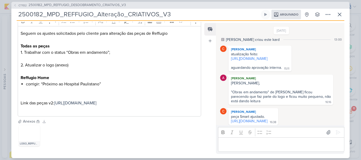
scroll to position [0, 0]
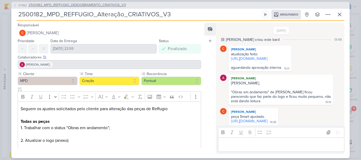
click at [80, 4] on span "2500182_MPD_REFFUGIO_DESDOBRAMENTO_CRIATIVOS_V3" at bounding box center [77, 5] width 97 height 5
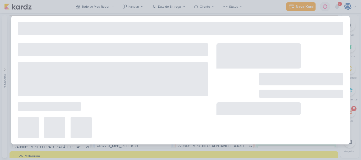
type input "2500182_MPD_REFFUGIO_DESDOBRAMENTO_CRIATIVOS_V3"
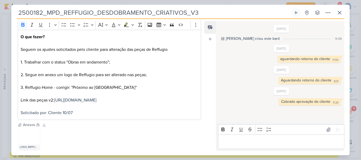
scroll to position [173, 0]
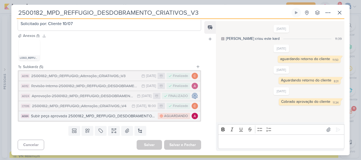
click at [75, 116] on div "Subir peça aprovada 2500182_MPD_REFFUGIO_DESDOBRAMENTO_CRIATIVOS_V3" at bounding box center [93, 116] width 124 height 6
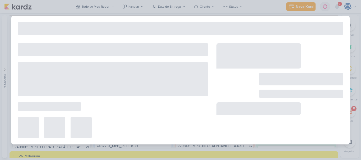
type input "Subir peça aprovada 2500182_MPD_REFFUGIO_DESDOBRAMENTO_CRIATIVOS_V3"
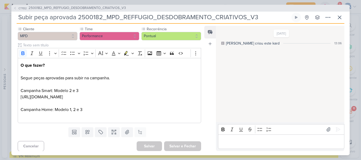
scroll to position [49, 0]
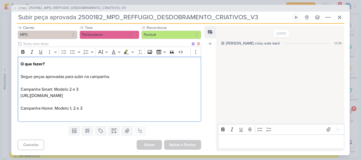
click at [91, 112] on p "Campanha Home: Modelo 1, 2 e 3" at bounding box center [109, 108] width 177 height 19
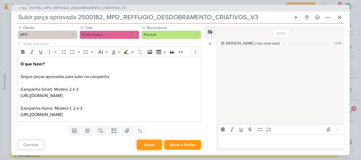
click at [145, 146] on button "Salvar" at bounding box center [148, 145] width 25 height 10
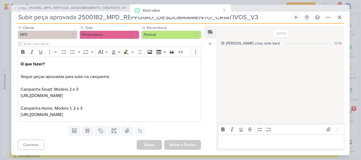
scroll to position [0, 0]
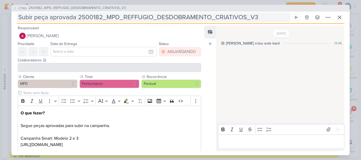
drag, startPoint x: 16, startPoint y: 17, endPoint x: 254, endPoint y: 19, distance: 237.9
click at [254, 19] on div "CT1132 2500182_MPD_REFFUGIO_DESDOBRAMENTO_CRIATIVOS_V3 Subir peça aprovada 2500…" at bounding box center [180, 80] width 338 height 151
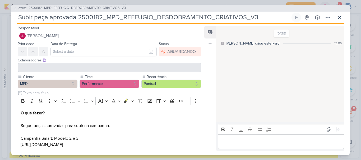
drag, startPoint x: 254, startPoint y: 19, endPoint x: 207, endPoint y: 18, distance: 47.0
click at [207, 18] on input "Subir peça aprovada 2500182_MPD_REFFUGIO_DESDOBRAMENTO_CRIATIVOS_V3" at bounding box center [153, 18] width 273 height 10
drag, startPoint x: 265, startPoint y: 20, endPoint x: 9, endPoint y: 19, distance: 256.3
click at [9, 19] on div "CT1132 2500182_MPD_REFFUGIO_DESDOBRAMENTO_CRIATIVOS_V3 Subir peça aprovada 2500…" at bounding box center [180, 80] width 361 height 160
click at [340, 18] on icon at bounding box center [339, 17] width 6 height 6
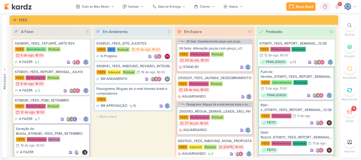
click at [347, 25] on icon at bounding box center [349, 25] width 4 height 4
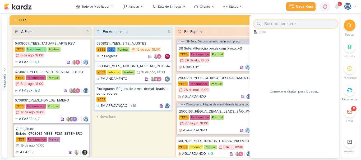
paste input "Subir peça aprovada 2500182_MPD_REFFUGIO_DESDOBRAMENTO_CRIATIVOS_V3"
type input "S"
paste input "Subir peça aprovada 2500182_MPD_REFFUGIO_DESDOBRAMENTO_CRIATIVOS_V3"
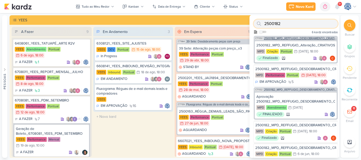
type input "2500182"
click at [293, 37] on span "2500182_MPD_REFFUGIO_DESDOBRAMENTO_CRIATIVOS_V3" at bounding box center [300, 38] width 73 height 3
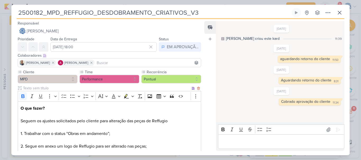
scroll to position [173, 0]
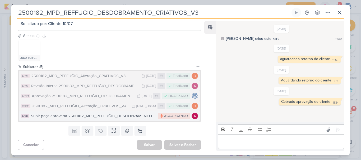
click at [84, 118] on div "Subir peça aprovada 2500182_MPD_REFFUGIO_DESDOBRAMENTO_CRIATIVOS_V3" at bounding box center [93, 116] width 124 height 6
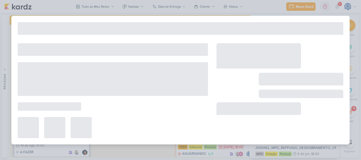
type input "Subir peça aprovada 2500182_MPD_REFFUGIO_DESDOBRAMENTO_CRIATIVOS_V3"
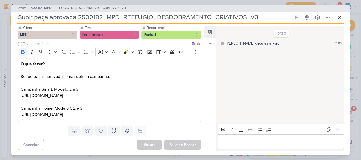
scroll to position [0, 0]
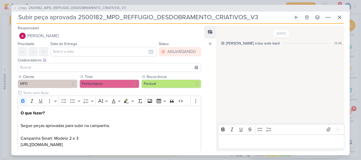
click at [92, 66] on input at bounding box center [109, 67] width 181 height 6
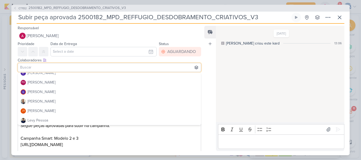
scroll to position [53, 0]
click at [45, 100] on div "[PERSON_NAME]" at bounding box center [41, 101] width 28 height 6
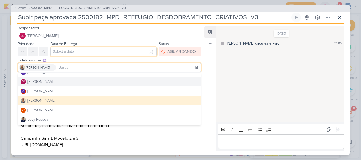
click at [71, 48] on input "text" at bounding box center [103, 52] width 106 height 10
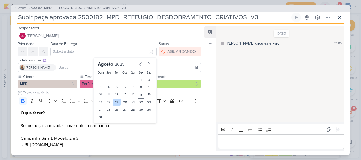
click at [113, 104] on div "19" at bounding box center [117, 102] width 8 height 7
type input "[DATE] 23:59"
drag, startPoint x: 105, startPoint y: 123, endPoint x: 106, endPoint y: 126, distance: 3.0
click at [106, 126] on div "00 01 02 03 04 05 06 07 08 09 10 11 12 13 14 15 16 17 18 19 20 21 22 23 : 00 05…" at bounding box center [125, 126] width 56 height 8
click at [106, 126] on select "00 01 02 03 04 05 06 07 08 09 10 11 12 13 14 15 16 17 18 19 20 21 22 23" at bounding box center [108, 126] width 7 height 6
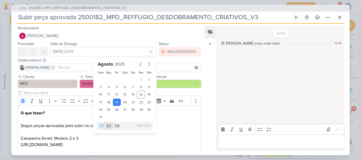
select select "18"
click at [105, 123] on select "00 01 02 03 04 05 06 07 08 09 10 11 12 13 14 15 16 17 18 19 20 21 22 23" at bounding box center [108, 126] width 7 height 6
type input "[DATE] 18:59"
click at [116, 128] on select "00 05 10 15 20 25 30 35 40 45 50 55 59" at bounding box center [117, 126] width 7 height 6
select select "0"
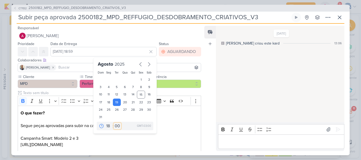
click at [114, 123] on select "00 05 10 15 20 25 30 35 40 45 50 55 59" at bounding box center [117, 126] width 7 height 6
type input "[DATE] 18:00"
click at [203, 89] on div "Responsável [PERSON_NAME] Nenhum contato encontrado create new contact Novo Con…" at bounding box center [180, 90] width 338 height 132
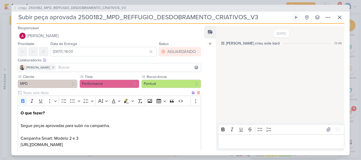
scroll to position [49, 0]
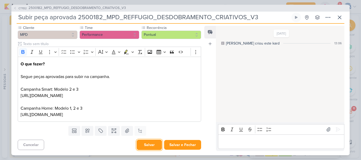
click at [149, 145] on button "Salvar" at bounding box center [148, 145] width 25 height 10
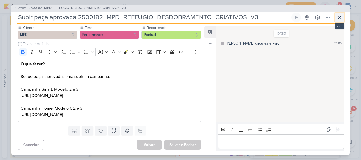
click at [339, 20] on icon at bounding box center [339, 17] width 6 height 6
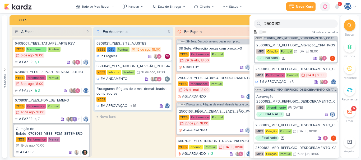
click at [125, 131] on div "Em Andamento 3 6308121_YEES_SITE_AJUSTES [GEOGRAPHIC_DATA] DEV Pontual 15/8 [DA…" at bounding box center [133, 92] width 80 height 130
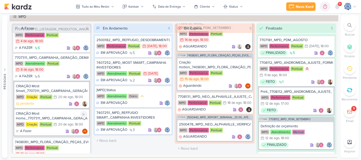
scroll to position [0, 0]
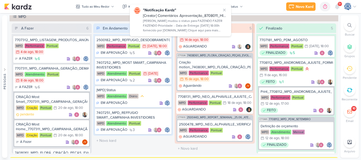
click at [346, 24] on div at bounding box center [349, 26] width 12 height 12
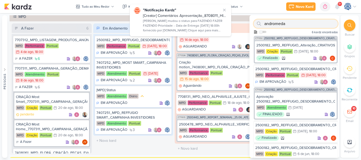
type input "andromeda"
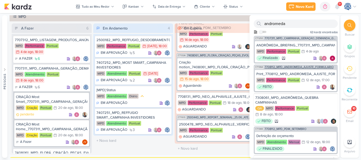
click at [301, 66] on span "7708112_MPD_ANDROMEDA_AJUSTE_FORMULÁRIO" at bounding box center [298, 67] width 69 height 3
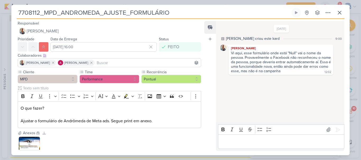
scroll to position [57, 0]
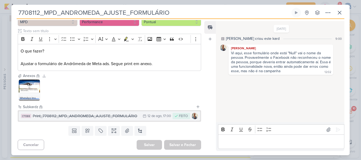
click at [113, 117] on div "Print_7708112_MPD_ANDROMEDA_AJUSTE_FORMULÁRIO" at bounding box center [86, 116] width 107 height 6
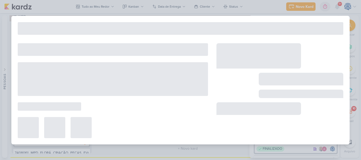
type input "Print_7708112_MPD_ANDROMEDA_AJUSTE_FORMULÁRIO"
type input "12 de agosto de 2025 às 17:00"
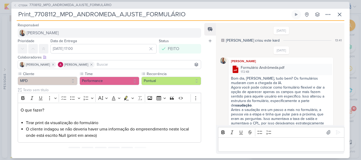
scroll to position [55, 0]
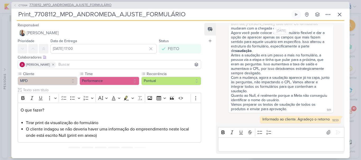
click at [71, 7] on span "7708112_MPD_ANDROMEDA_AJUSTE_FORMULÁRIO" at bounding box center [70, 5] width 82 height 5
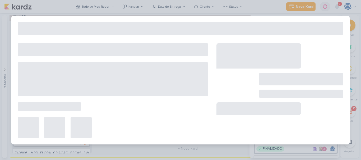
type input "7708112_MPD_ANDROMEDA_AJUSTE_FORMULÁRIO"
type input "11 de agosto de 2025 às 16:00"
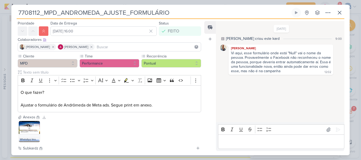
scroll to position [7, 0]
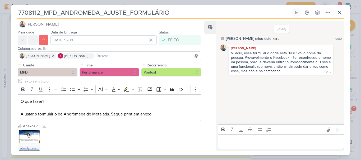
drag, startPoint x: 179, startPoint y: 13, endPoint x: 17, endPoint y: 18, distance: 161.9
click at [17, 18] on div "7708112_MPD_ANDROMEDA_AJUSTE_FORMULÁRIO Criado por mim nenhum grupo disponível" at bounding box center [180, 13] width 327 height 11
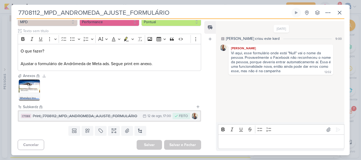
click at [110, 116] on div "Print_7708112_MPD_ANDROMEDA_AJUSTE_FORMULÁRIO" at bounding box center [86, 116] width 107 height 6
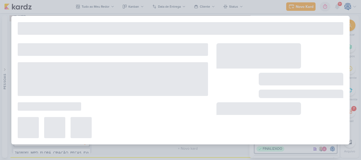
type input "Print_7708112_MPD_ANDROMEDA_AJUSTE_FORMULÁRIO"
type input "12 de agosto de 2025 às 17:00"
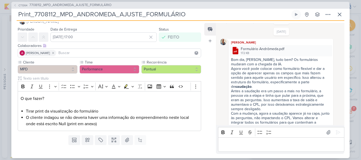
scroll to position [55, 0]
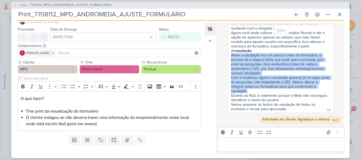
drag, startPoint x: 230, startPoint y: 56, endPoint x: 287, endPoint y: 92, distance: 67.1
click at [287, 92] on span "Bom dia, Carol, tudo bem? Os formulários mudaram com a chegada da IA. Agora voc…" at bounding box center [281, 67] width 100 height 90
click at [287, 92] on div "Com a mudança, agora a saudação aparece já na capa, junto às perguntas, não imp…" at bounding box center [281, 84] width 100 height 18
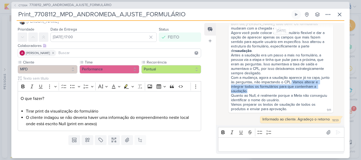
drag, startPoint x: 300, startPoint y: 83, endPoint x: 308, endPoint y: 92, distance: 11.6
click at [308, 92] on div "Com a mudança, agora a saudação aparece já na capa, junto às perguntas, não imp…" at bounding box center [281, 84] width 100 height 18
copy div "Vamos alterar e integrar todos os formulários para que contenham a saudação."
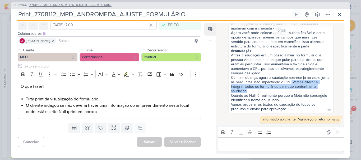
click at [97, 5] on span "7708112_MPD_ANDROMEDA_AJUSTE_FORMULÁRIO" at bounding box center [70, 5] width 82 height 5
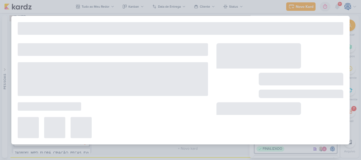
type input "7708112_MPD_ANDROMEDA_AJUSTE_FORMULÁRIO"
type input "11 de agosto de 2025 às 16:00"
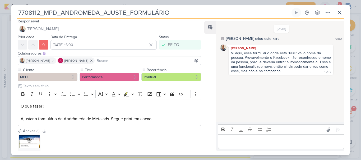
scroll to position [57, 0]
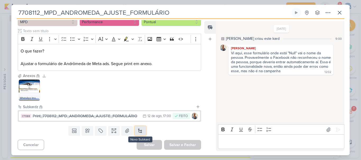
click at [134, 129] on button at bounding box center [140, 131] width 12 height 10
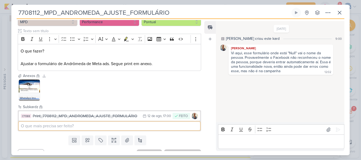
paste input "Vamos alterar e integrar todos os formulários para que contenham a saudação."
type input "Vamos alterar e integrar todos os formulários para que contenham a saudação."
type input "xxxx"
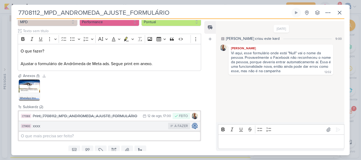
click at [54, 127] on div "xxxx" at bounding box center [99, 126] width 133 height 6
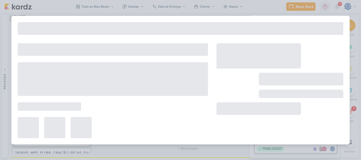
type input "xxxx"
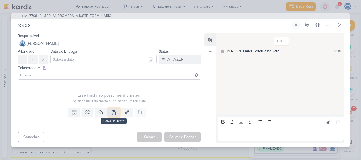
click at [112, 115] on button at bounding box center [114, 113] width 12 height 10
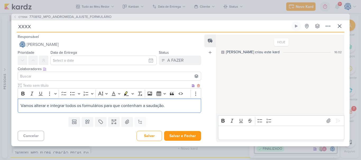
click at [22, 105] on span "Vamos alterar e integrar todos os formulários para que contenham a saudação." at bounding box center [93, 105] width 144 height 5
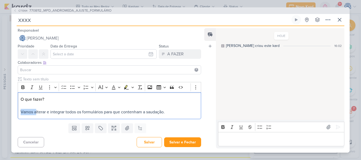
drag, startPoint x: 35, startPoint y: 114, endPoint x: 16, endPoint y: 113, distance: 19.0
click at [16, 113] on div "Clique para deixar o item visível somente à membros da sua organização Rich Tex…" at bounding box center [107, 99] width 192 height 45
drag, startPoint x: 66, startPoint y: 110, endPoint x: 117, endPoint y: 107, distance: 51.5
click at [117, 107] on p "O que fazer? Alterar e integrar todos os formulários para que contenham a sauda…" at bounding box center [109, 105] width 177 height 19
click at [166, 114] on p "O que fazer? Alterar e integrar todos os formulários para que contenham a sauda…" at bounding box center [109, 105] width 177 height 19
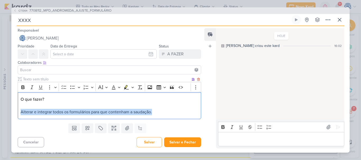
drag, startPoint x: 166, startPoint y: 114, endPoint x: 19, endPoint y: 118, distance: 146.8
click at [19, 118] on div "O que fazer? Alterar e integrar todos os formulários para que contenham a sauda…" at bounding box center [109, 105] width 183 height 27
click at [134, 88] on button "Highlight" at bounding box center [132, 87] width 4 height 8
click at [113, 88] on icon "Editor toolbar" at bounding box center [113, 87] width 5 height 5
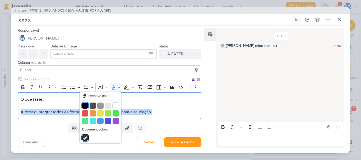
click at [82, 107] on button "Black" at bounding box center [85, 106] width 6 height 6
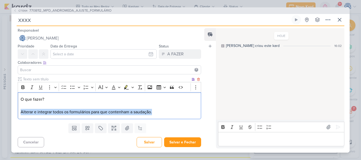
click at [169, 111] on p "O que fazer? Alterar e integrar todos os formulários para que contenham a sauda…" at bounding box center [109, 105] width 177 height 19
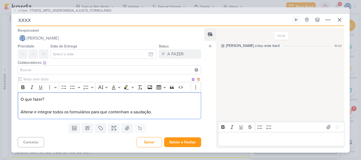
click at [32, 114] on span "Alterar e integrar todos os formulários para que contenham a saudação." at bounding box center [86, 112] width 131 height 5
drag, startPoint x: 60, startPoint y: 112, endPoint x: 79, endPoint y: 113, distance: 19.6
click at [79, 113] on span "Alterar os formulários e integrar todos os formulários para que contenham a sau…" at bounding box center [100, 112] width 158 height 5
drag, startPoint x: 90, startPoint y: 113, endPoint x: 157, endPoint y: 111, distance: 66.8
click at [157, 111] on span "Alterar os formulários para que todos os formulários para que contenham a sauda…" at bounding box center [99, 112] width 157 height 5
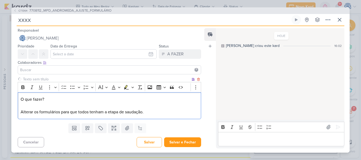
click at [154, 112] on p "O que fazer? Alterar os formulários para que todos tenham a etapa de saudação." at bounding box center [109, 105] width 177 height 19
drag, startPoint x: 49, startPoint y: 114, endPoint x: 111, endPoint y: 112, distance: 61.8
click at [111, 112] on span "Alterar os formulários para que todos tenham a etapa de saudação e integrar" at bounding box center [91, 112] width 140 height 5
click at [173, 114] on p "O que fazer? Alterar os formulários para que todos tenham a etapa de saudação e…" at bounding box center [109, 105] width 177 height 19
drag, startPoint x: 50, startPoint y: 96, endPoint x: 20, endPoint y: 93, distance: 29.4
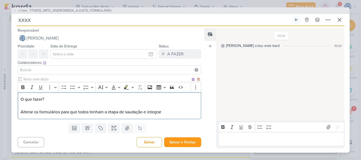
click at [20, 93] on div "O que fazer? Alterar os formulários para que todos tenham a etapa de saudação e…" at bounding box center [109, 105] width 183 height 27
click at [22, 88] on icon "Editor toolbar" at bounding box center [22, 88] width 3 height 4
click at [33, 107] on p "O que fazer? Alterar os formulários para que todos tenham a etapa de saudação e…" at bounding box center [109, 105] width 177 height 19
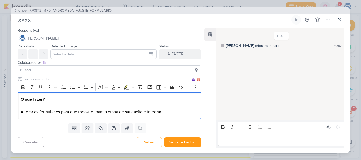
click at [181, 113] on p "O que fazer? ⁠⁠⁠⁠⁠⁠⁠ Alterar os formulários para que todos tenham a etapa de sa…" at bounding box center [109, 105] width 177 height 19
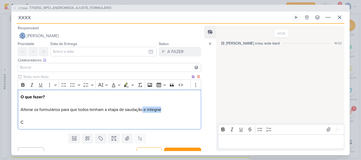
drag, startPoint x: 172, startPoint y: 110, endPoint x: 144, endPoint y: 111, distance: 27.5
click at [144, 111] on p "O que fazer? Alterar os formulários para que todos tenham a etapa de saudação e…" at bounding box center [109, 110] width 177 height 32
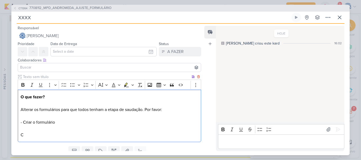
click at [53, 137] on p "O que fazer? Alterar os formulários para que todos tenham a etapa de saudação. …" at bounding box center [109, 116] width 177 height 44
click at [60, 108] on span "Alterar os formulários para que todos tenham a etapa de saudação. Por favor:" at bounding box center [91, 109] width 141 height 5
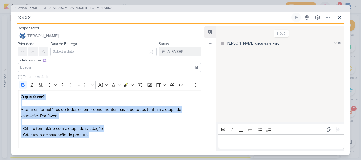
drag, startPoint x: 94, startPoint y: 138, endPoint x: 15, endPoint y: 94, distance: 91.0
click at [15, 94] on div "Clique para deixar o item visível somente à membros da sua organização Rich Tex…" at bounding box center [107, 112] width 192 height 77
copy div "O que fazer? Alterar os formulários de todos os empreendimentos para que todos …"
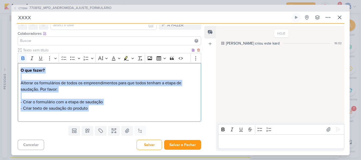
copy div "O que fazer? Alterar os formulários de todos os empreendimentos para que todos …"
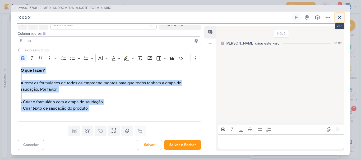
click at [339, 17] on icon at bounding box center [339, 17] width 3 height 3
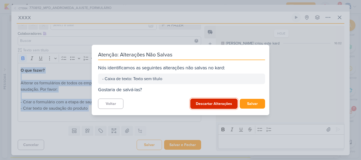
click at [217, 100] on button "Descartar Alterações" at bounding box center [213, 104] width 47 height 10
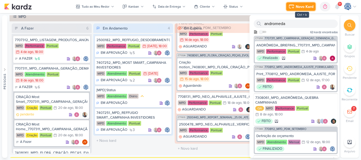
click at [300, 8] on div "Novo Kard" at bounding box center [304, 7] width 18 height 6
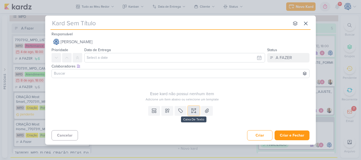
click at [194, 109] on icon at bounding box center [193, 109] width 3 height 0
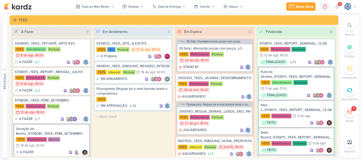
click at [322, 5] on div at bounding box center [324, 6] width 7 height 8
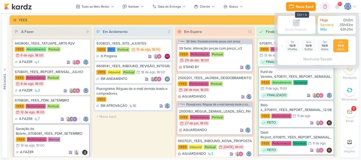
click at [305, 6] on div "Novo Kard" at bounding box center [304, 7] width 18 height 6
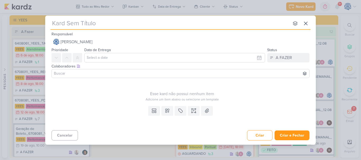
type input "O que fazer? Alterar os formulários de todos os empreendimentos para que todos …"
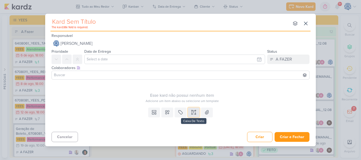
click at [191, 111] on button at bounding box center [194, 113] width 12 height 10
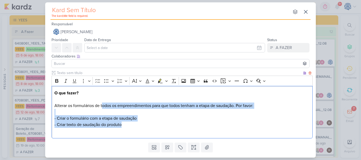
drag, startPoint x: 128, startPoint y: 107, endPoint x: 193, endPoint y: 126, distance: 67.0
click at [193, 126] on div "O que fazer? Alterar os formulários de todos os empreendimentos para que todos …" at bounding box center [181, 112] width 261 height 53
click at [193, 126] on p "- Criar texto de saudação do produto" at bounding box center [181, 128] width 255 height 13
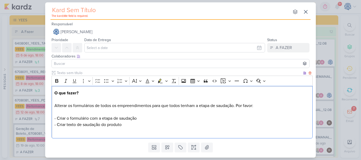
click at [88, 115] on p "O que fazer? Alterar os formulários de todos os empreendimentos para que todos …" at bounding box center [181, 106] width 255 height 32
click at [86, 110] on p "O que fazer? Alterar os formulários de todos os empreendimentos para que todos …" at bounding box center [181, 106] width 255 height 32
click at [125, 126] on p "- Criar texto de saudação do produto" at bounding box center [181, 128] width 255 height 13
click at [89, 118] on span "- Criar o formulário com a etapa de saudação" at bounding box center [95, 118] width 82 height 5
click at [121, 125] on span "- Criar texto de saudação do produto" at bounding box center [87, 124] width 67 height 5
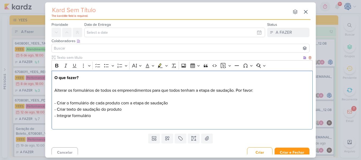
scroll to position [16, 0]
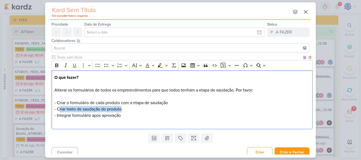
drag, startPoint x: 129, startPoint y: 108, endPoint x: 59, endPoint y: 110, distance: 70.5
click at [59, 110] on p "- Criar texto de saudação do produto ⁠⁠⁠⁠⁠⁠⁠- Integrar formulário após aprovação" at bounding box center [181, 115] width 255 height 19
copy span "Criar texto de saudação do produto"
click at [57, 102] on span "- Criar o formulário de cada produto com a etapa de saudação" at bounding box center [110, 102] width 113 height 5
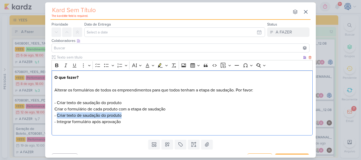
drag, startPoint x: 123, startPoint y: 117, endPoint x: 56, endPoint y: 116, distance: 66.8
click at [56, 116] on p "- Criar texto de saudação do produto - Integrar formulário após aprovação" at bounding box center [181, 121] width 255 height 19
click at [56, 116] on p "- Integrar formulário após aprovação" at bounding box center [181, 121] width 255 height 19
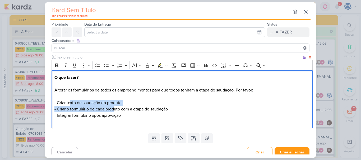
drag, startPoint x: 73, startPoint y: 106, endPoint x: 114, endPoint y: 108, distance: 41.5
click at [114, 108] on p "O que fazer? Alterar os formulários de todos os empreendimentos para que todos …" at bounding box center [181, 99] width 255 height 51
click at [96, 112] on p "O que fazer? Alterar os formulários de todos os empreendimentos para que todos …" at bounding box center [181, 99] width 255 height 51
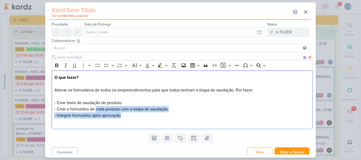
drag, startPoint x: 96, startPoint y: 112, endPoint x: 139, endPoint y: 113, distance: 43.0
click at [139, 113] on p "O que fazer? Alterar os formulários de todos os empreendimentos para que todos …" at bounding box center [181, 99] width 255 height 51
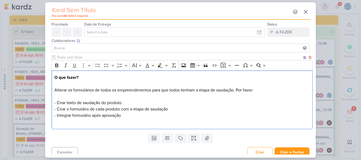
click at [150, 101] on p "O que fazer? Alterar os formulários de todos os empreendimentos para que todos …" at bounding box center [181, 99] width 255 height 51
click at [173, 109] on p "O que fazer? Alterar os formulários de todos os empreendimentos para que todos …" at bounding box center [181, 99] width 255 height 51
click at [133, 113] on p "O que fazer? Alterar os formulários de todos os empreendimentos para que todos …" at bounding box center [181, 99] width 255 height 51
click at [122, 103] on span "- Criar texto de saudação do produto ;" at bounding box center [88, 102] width 69 height 5
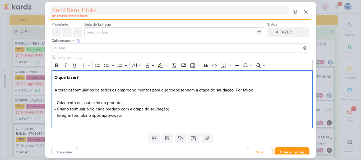
click at [104, 12] on input "text" at bounding box center [169, 11] width 239 height 10
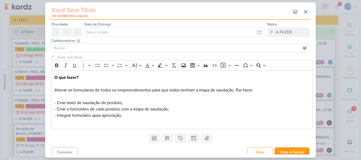
paste input "7708151"
type input "7708151"
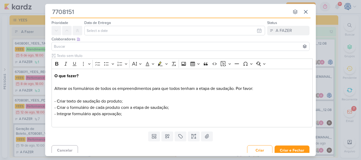
type input "7708151_"
type input "7708151_MPD"
type input "7708151_MPD_"
type input "7708151_MPD_AL"
type input "7708151_MPD_ALTER"
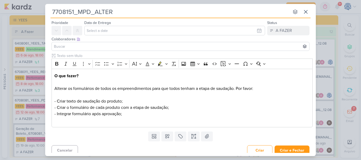
type input "7708151_MPD_ALTERA"
type input "7708151_MPD_ALTERAÇÃO"
type input "7708151_MPD_ALTERAÇÃO_F"
type input "7708151_MPD_ALTERAÇÃO_FORMUL"
type input "7708151_MPD_ALTERAÇÃO_FORMULÁ"
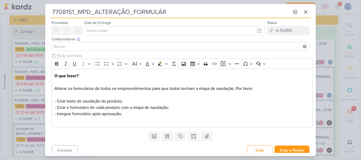
type input "7708151_MPD_ALTERAÇÃO_FORMULÁRI"
type input "7708151_MPD_ALTERAÇÃO_FORMULÁRIS"
type input "7708151_MPD_ALTERAÇÃO_FORMULÁRIO"
type input "7708151_MPD_ALTERAÇÃO_FORMULÁRIOS"
type input "7708151_MPD_ALTERAÇÃO_FORMULÁRIOS_"
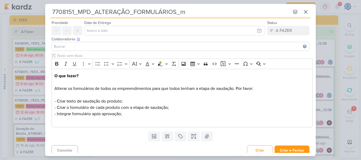
type input "7708151_MPD_ALTERAÇÃO_FORMULÁRIOS_mE"
type input "7708151_MPD_ALTERAÇÃO_FORMULÁRIOS_"
type input "7708151_MPD_ALTERAÇÃO_FORMULÁRIOS_META"
type input "7708151_MPD_ALTERAÇÃO_FORMULÁRIOS_META_A"
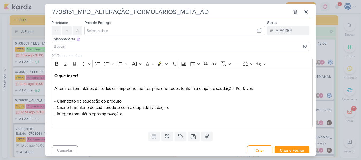
type input "7708151_MPD_ALTERAÇÃO_FORMULÁRIOS_META_ADS"
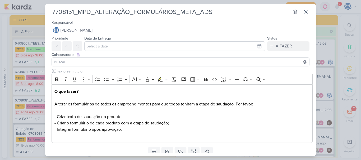
scroll to position [1, 0]
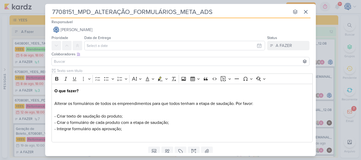
type input "7708151_MPD_ALTERAÇÃO_FORMULÁRIOS_META_ADS"
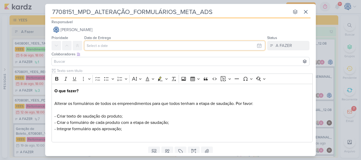
click at [101, 46] on input "text" at bounding box center [174, 46] width 181 height 10
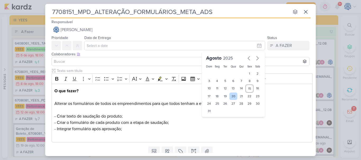
click at [230, 97] on div "20" at bounding box center [233, 96] width 8 height 7
type input "[DATE] 23:59"
click at [215, 120] on select "00 01 02 03 04 05 06 07 08 09 10 11 12 13 14 15 16 17 18 19 20 21 22 23" at bounding box center [216, 120] width 7 height 6
select select "18"
click at [213, 117] on select "00 01 02 03 04 05 06 07 08 09 10 11 12 13 14 15 16 17 18 19 20 21 22 23" at bounding box center [216, 120] width 7 height 6
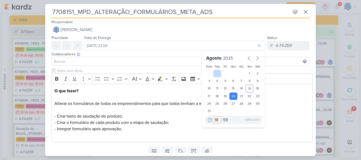
type input "[DATE] 18:59"
click at [223, 120] on select "00 05 10 15 20 25 30 35 40 45 50 55 59" at bounding box center [225, 120] width 7 height 6
select select "0"
click at [222, 117] on select "00 05 10 15 20 25 30 35 40 45 50 55 59" at bounding box center [225, 120] width 7 height 6
type input "[DATE] 18:00"
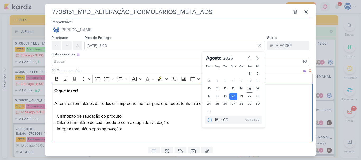
click at [167, 122] on span "- Criar o formulário de cada produto com a etapa de saudação;" at bounding box center [111, 122] width 114 height 5
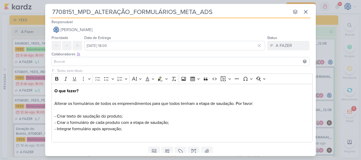
click at [97, 62] on input at bounding box center [180, 61] width 255 height 6
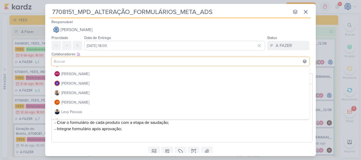
scroll to position [56, 0]
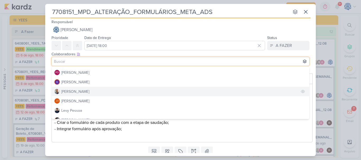
click at [76, 91] on div "[PERSON_NAME]" at bounding box center [75, 92] width 28 height 6
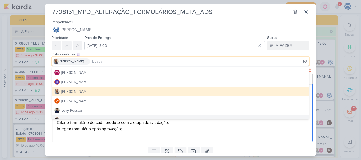
click at [155, 135] on p "O que fazer? Alterar os formulários de todos os empreendimentos para que todos …" at bounding box center [181, 113] width 255 height 51
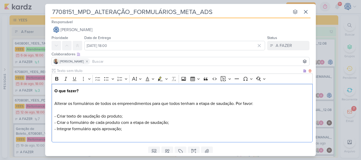
scroll to position [19, 0]
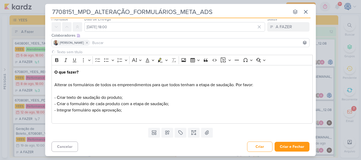
click at [126, 43] on input at bounding box center [199, 43] width 217 height 6
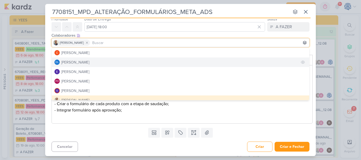
scroll to position [0, 0]
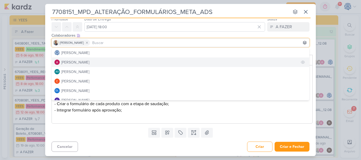
click at [95, 60] on button "[PERSON_NAME]" at bounding box center [180, 63] width 257 height 10
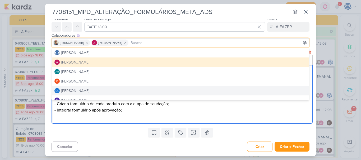
click at [108, 116] on p "O que fazer? Alterar os formulários de todos os empreendimentos para que todos …" at bounding box center [181, 94] width 255 height 51
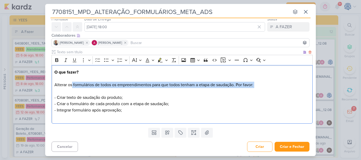
drag, startPoint x: 72, startPoint y: 86, endPoint x: 132, endPoint y: 90, distance: 60.3
click at [132, 90] on p "O que fazer? Alterar os formulários de todos os empreendimentos para que todos …" at bounding box center [181, 94] width 255 height 51
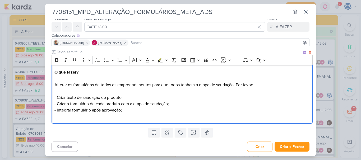
click at [192, 102] on p "O que fazer? Alterar os formulários de todos os empreendimentos para que todos …" at bounding box center [181, 94] width 255 height 51
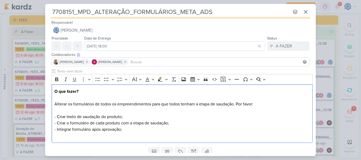
scroll to position [19, 0]
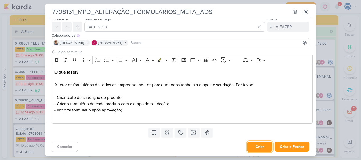
click at [264, 146] on button "Criar" at bounding box center [259, 147] width 25 height 10
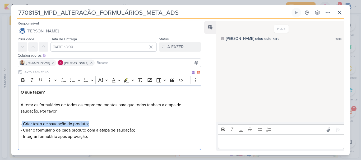
drag, startPoint x: 91, startPoint y: 124, endPoint x: 22, endPoint y: 125, distance: 69.2
click at [22, 125] on p "O que fazer? Alterar os formulários de todos os empreendimentos para que todos …" at bounding box center [109, 117] width 177 height 57
copy span "Criar texto de saudação do produto;"
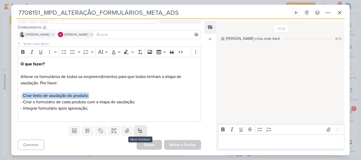
click at [140, 130] on button at bounding box center [140, 131] width 12 height 10
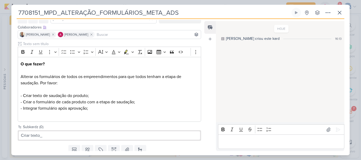
drag, startPoint x: 194, startPoint y: 12, endPoint x: 15, endPoint y: 9, distance: 179.0
click at [15, 9] on div "7708151_MPD_ALTERAÇÃO_FORMULÁRIOS_META_ADS Criado por mim nenhum grupo disponív…" at bounding box center [180, 82] width 338 height 148
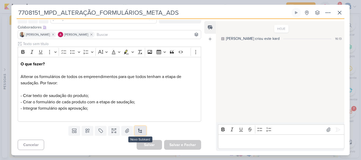
click at [138, 132] on button at bounding box center [140, 131] width 12 height 10
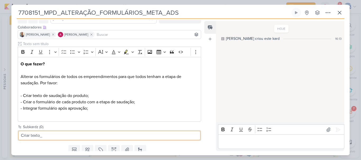
paste input "7708151_MPD_ALTERAÇÃO_FORMULÁRIOS_META_ADS"
type input "Criar texto_7708151_MPD_ALTERAÇÃO_FORMULÁRIOS_META_ADS"
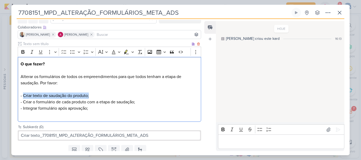
drag, startPoint x: 90, startPoint y: 94, endPoint x: 23, endPoint y: 96, distance: 66.3
click at [23, 96] on p "O que fazer? Alterar os formulários de todos os empreendimentos para que todos …" at bounding box center [109, 89] width 177 height 57
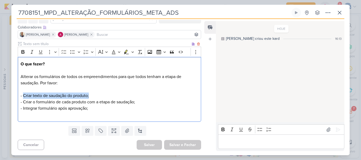
copy span "Criar texto de saudação do produto;"
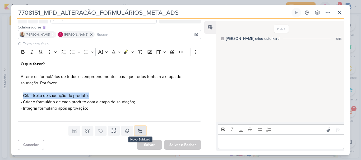
click at [137, 132] on button at bounding box center [140, 131] width 12 height 10
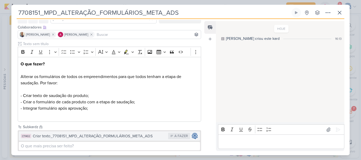
click at [154, 133] on button "CT1402 Criar texto_7708151_MPD_ALTERAÇÃO_FORMULÁRIOS_META_ADS A FAZER" at bounding box center [109, 136] width 181 height 10
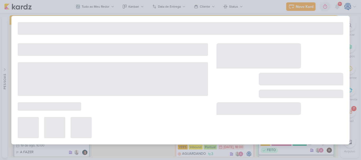
type input "Criar texto_7708151_MPD_ALTERAÇÃO_FORMULÁRIOS_META_ADS"
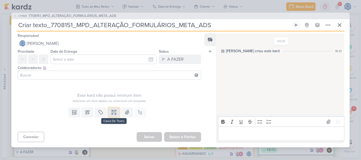
click at [113, 115] on icon at bounding box center [113, 112] width 5 height 5
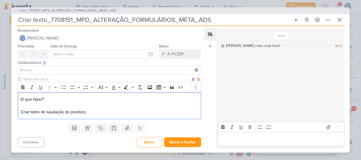
click at [71, 113] on span "Criar texto de saudação do produto;" at bounding box center [54, 112] width 66 height 5
click at [85, 114] on span "Criar texto de saudação do produto;" at bounding box center [54, 112] width 66 height 5
click at [187, 112] on p "O que fazer? Criar texto de saudação do produto que irá ao ínicio do formulário…" at bounding box center [109, 105] width 177 height 19
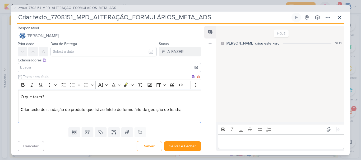
click at [70, 110] on span "Criar texto de saudação do produto que irá ao ínicio do formulário de geração d…" at bounding box center [101, 109] width 160 height 5
click at [87, 110] on span "Criar texto de saudação dos produto que irá ao ínicio do formulário de geração …" at bounding box center [102, 109] width 162 height 5
drag, startPoint x: 91, startPoint y: 110, endPoint x: 65, endPoint y: 110, distance: 25.1
click at [65, 110] on span "Criar texto de saudação dos produtos que irá ao ínicio do formulário de geração…" at bounding box center [103, 109] width 164 height 5
click at [165, 108] on p "O que fazer? Criar texto de saudação que irá ao ínicio do formulário de geração…" at bounding box center [109, 106] width 177 height 25
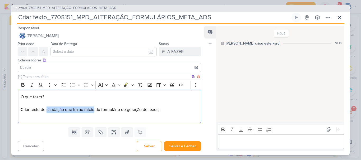
drag, startPoint x: 47, startPoint y: 110, endPoint x: 95, endPoint y: 109, distance: 47.5
click at [95, 109] on span "Criar texto de saudação que irá ao ínicio do formulário de geração de leads;" at bounding box center [90, 109] width 139 height 5
click at [159, 111] on span "Criar texto de saudação que irá ao ínicio do formulário de geração de leads;" at bounding box center [90, 109] width 139 height 5
click at [191, 108] on p "O que fazer? Criar texto de saudação que irá ao ínicio do formulário de geração…" at bounding box center [109, 106] width 177 height 25
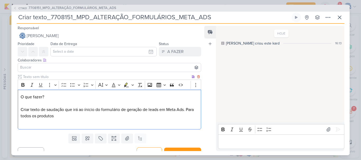
click at [92, 111] on span "Criar texto de saudação que irá ao ínicio do formulário de geração de leads em …" at bounding box center [107, 113] width 173 height 12
click at [92, 116] on p "O que fazer? Criar texto de saudação que irá ao ínicio do formulário de geração…" at bounding box center [109, 110] width 177 height 32
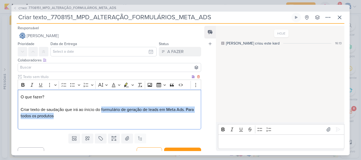
drag, startPoint x: 102, startPoint y: 110, endPoint x: 116, endPoint y: 115, distance: 15.0
click at [116, 115] on p "O que fazer? Criar texto de saudação que irá ao ínicio do formulário de geração…" at bounding box center [109, 110] width 177 height 32
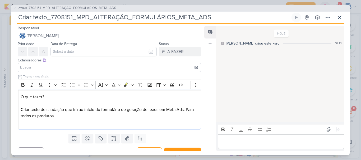
drag, startPoint x: 48, startPoint y: 97, endPoint x: 18, endPoint y: 95, distance: 30.7
click at [18, 95] on div "O que fazer? Criar texto de saudação que irá ao ínicio do formulário de geração…" at bounding box center [109, 110] width 183 height 40
click at [23, 86] on icon "Editor toolbar" at bounding box center [22, 84] width 5 height 5
click at [59, 116] on p "O que fazer? Criar texto de saudação que irá ao ínicio do formulário de geração…" at bounding box center [109, 110] width 177 height 32
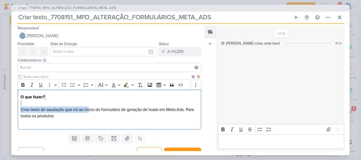
drag, startPoint x: 69, startPoint y: 106, endPoint x: 91, endPoint y: 108, distance: 21.2
click at [91, 108] on p "O que fazer? Criar texto de saudação que irá ao ínicio do formulário de geração…" at bounding box center [109, 110] width 177 height 32
click at [91, 108] on span "Criar texto de saudação que irá ao ínicio do formulário de geração de leads em …" at bounding box center [107, 113] width 173 height 12
click at [93, 119] on p "O que fazer? Criar texto de saudação que irá ao inicio do formulário de geração…" at bounding box center [109, 110] width 177 height 32
click at [46, 124] on p "O que fazer? Criar texto de saudação que irá ao inicio do formulário de geração…" at bounding box center [109, 110] width 177 height 32
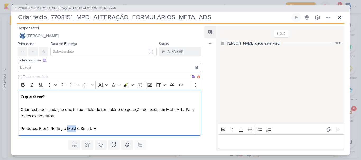
drag, startPoint x: 76, startPoint y: 128, endPoint x: 67, endPoint y: 129, distance: 8.5
click at [67, 129] on p "O que fazer? Criar texto de saudação que irá ao inicio do formulário de geração…" at bounding box center [109, 113] width 177 height 38
click at [106, 130] on p "O que fazer? Criar texto de saudação que irá ao inicio do formulário de geração…" at bounding box center [109, 113] width 177 height 38
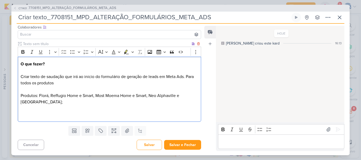
scroll to position [33, 0]
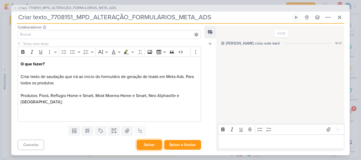
click at [149, 144] on button "Salvar" at bounding box center [148, 145] width 25 height 10
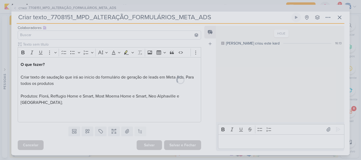
scroll to position [0, 0]
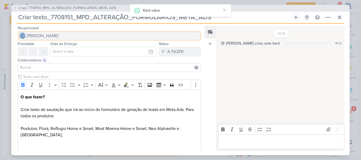
click at [59, 39] on span "[PERSON_NAME]" at bounding box center [43, 36] width 32 height 6
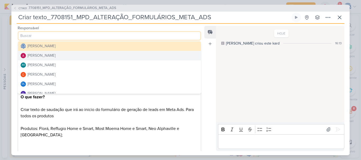
click at [55, 57] on div "[PERSON_NAME]" at bounding box center [41, 56] width 28 height 6
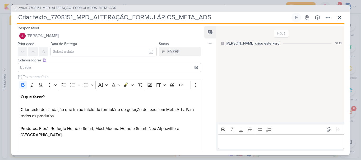
click at [54, 66] on input at bounding box center [109, 67] width 181 height 6
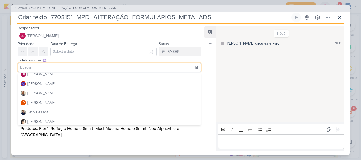
scroll to position [60, 0]
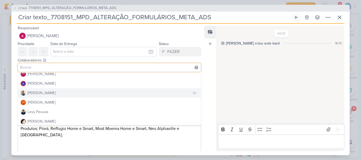
click at [48, 96] on button "[PERSON_NAME]" at bounding box center [109, 93] width 183 height 10
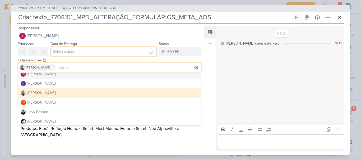
click at [60, 53] on input "text" at bounding box center [103, 52] width 106 height 10
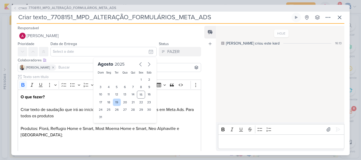
click at [113, 102] on div "19" at bounding box center [117, 102] width 8 height 7
type input "[DATE] 23:59"
click at [105, 127] on select "00 01 02 03 04 05 06 07 08 09 10 11 12 13 14 15 16 17 18 19 20 21 22 23" at bounding box center [108, 126] width 7 height 6
select select "18"
click at [105, 123] on select "00 01 02 03 04 05 06 07 08 09 10 11 12 13 14 15 16 17 18 19 20 21 22 23" at bounding box center [108, 126] width 7 height 6
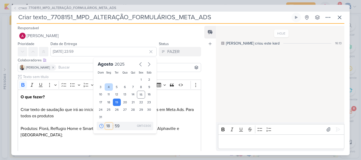
type input "19 de agosto de 2025 às 18:59"
click at [114, 126] on select "00 05 10 15 20 25 30 35 40 45 50 55 59" at bounding box center [117, 126] width 7 height 6
select select "0"
click at [114, 123] on select "00 05 10 15 20 25 30 35 40 45 50 55 59" at bounding box center [117, 126] width 7 height 6
type input "19 de agosto de 2025 às 18:00"
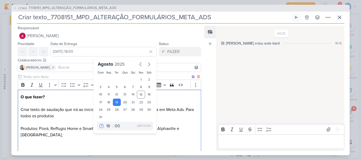
click at [72, 115] on p "O que fazer? Criar texto de saudação que irá ao inicio do formulário de geração…" at bounding box center [109, 122] width 177 height 57
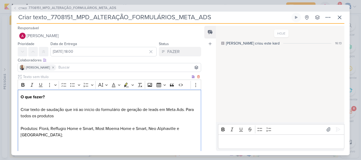
scroll to position [33, 0]
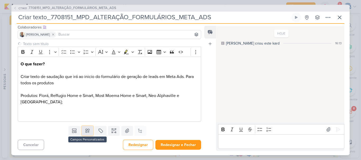
click at [85, 129] on icon at bounding box center [87, 130] width 5 height 5
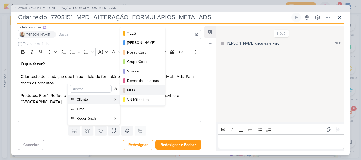
click at [134, 91] on div "MPD" at bounding box center [143, 91] width 32 height 6
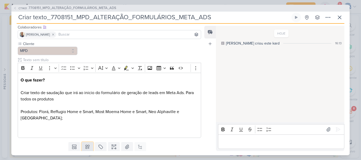
click at [85, 144] on icon at bounding box center [87, 146] width 5 height 5
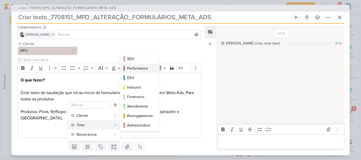
click at [143, 72] on button "Performance" at bounding box center [139, 69] width 39 height 10
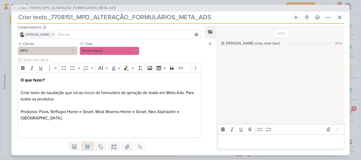
click at [88, 147] on icon at bounding box center [87, 146] width 5 height 5
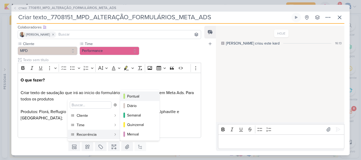
click at [133, 96] on div "Pontual" at bounding box center [140, 97] width 26 height 6
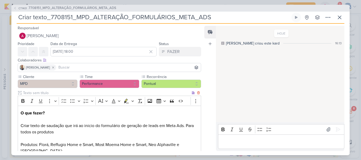
scroll to position [49, 0]
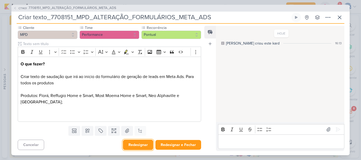
click at [133, 145] on button "Redesignar" at bounding box center [138, 145] width 30 height 10
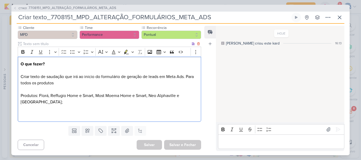
click at [165, 118] on div "O que fazer? Criar texto de saudação que irá ao inicio do formulário de geração…" at bounding box center [109, 89] width 183 height 65
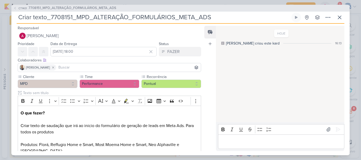
drag, startPoint x: 214, startPoint y: 17, endPoint x: 33, endPoint y: 18, distance: 181.1
click at [33, 18] on input "Criar texto_7708151_MPD_ALTERAÇÃO_FORMULÁRIOS_META_ADS" at bounding box center [153, 18] width 273 height 10
click at [64, 7] on span "7708151_MPD_ALTERAÇÃO_FORMULÁRIOS_META_ADS" at bounding box center [73, 8] width 88 height 5
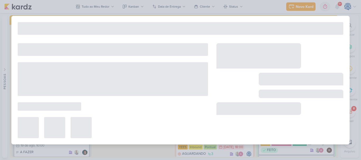
type input "7708151_MPD_ALTERAÇÃO_FORMULÁRIOS_META_ADS"
type input "[DATE] 18:00"
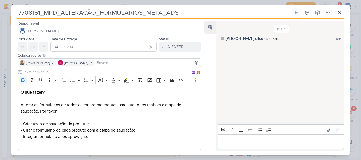
scroll to position [48, 0]
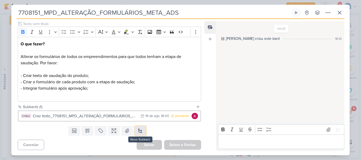
click at [137, 130] on button at bounding box center [140, 131] width 12 height 10
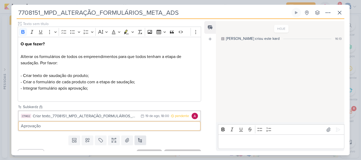
paste input "texto_7708151_MPD_ALTERAÇÃO_FORMULÁRIOS_META_ADS"
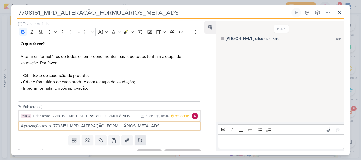
click at [137, 130] on input "Aprovação texto_7708151_MPD_ALTERAÇÃO_FORMULÁRIOS_META_ADS" at bounding box center [109, 126] width 181 height 8
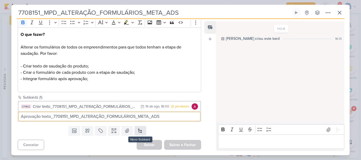
scroll to position [58, 0]
click at [166, 117] on input "Aprovação texto_7708151_MPD_ALTERAÇÃO_FORMULÁRIOS_META_ADS" at bounding box center [109, 116] width 181 height 8
type input "Aprovação texto_7708151_MPD_ALTERAÇÃO_FORMULÁRIOS_META_ADS"
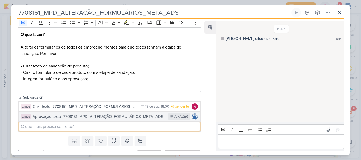
paste input "texto_7708151_MPD_ALTERAÇÃO_FORMULÁRIOS_META_ADS"
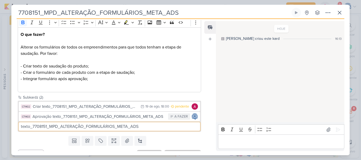
drag, startPoint x: 30, startPoint y: 127, endPoint x: 15, endPoint y: 130, distance: 15.6
click at [15, 130] on div "Subkardz (2) CT1402 Criar texto_7708151_MPD_ALTERAÇÃO_FORMULÁRIOS_META_ADS 19/8…" at bounding box center [107, 115] width 192 height 40
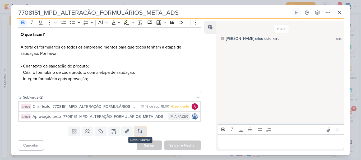
click at [140, 133] on button at bounding box center [140, 132] width 12 height 10
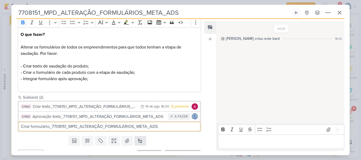
type input "Criar formulário_7708151_MPD_ALTERAÇÃO_FORMULÁRIOS_META_ADS"
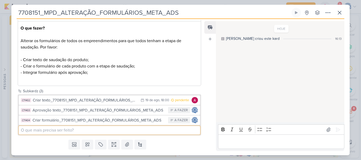
scroll to position [66, 0]
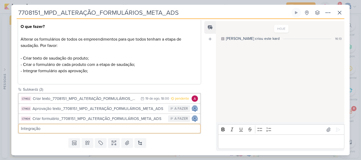
paste input "texto_7708151_MPD_ALTERAÇÃO_FORMULÁRIOS_META_ADS"
click at [51, 130] on input "Integração texto_7708151_MPD_ALTERAÇÃO_FORMULÁRIOS_META_ADS" at bounding box center [109, 129] width 181 height 8
type input "Integração formulário_7708151_MPD_ALTERAÇÃO_FORMULÁRIOS_META_ADS"
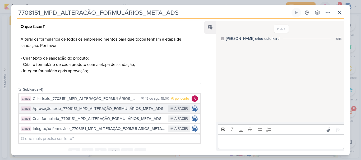
click at [62, 111] on div "Aprovação texto_7708151_MPD_ALTERAÇÃO_FORMULÁRIOS_META_ADS" at bounding box center [98, 109] width 133 height 6
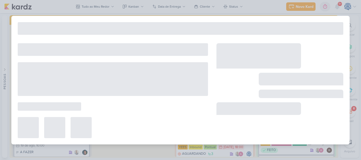
type input "Aprovação texto_7708151_MPD_ALTERAÇÃO_FORMULÁRIOS_META_ADS"
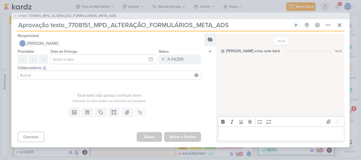
click at [49, 74] on input at bounding box center [109, 75] width 181 height 6
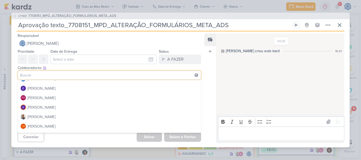
scroll to position [46, 0]
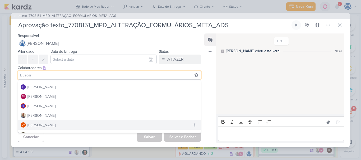
click at [40, 120] on button "JV Joney Viana" at bounding box center [109, 125] width 183 height 10
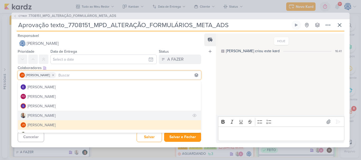
click at [42, 116] on div "[PERSON_NAME]" at bounding box center [41, 116] width 28 height 6
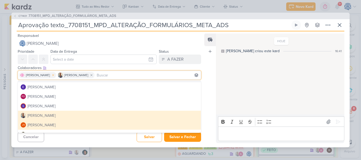
click at [52, 75] on icon at bounding box center [53, 75] width 2 height 2
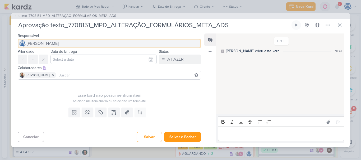
click at [56, 44] on span "[PERSON_NAME]" at bounding box center [43, 43] width 32 height 6
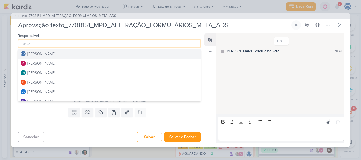
click at [55, 56] on div "[PERSON_NAME]" at bounding box center [41, 54] width 28 height 6
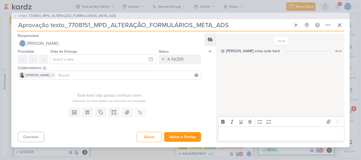
click at [63, 74] on input at bounding box center [128, 75] width 142 height 6
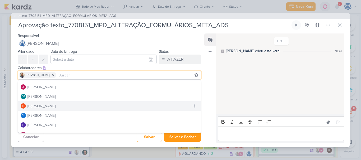
scroll to position [7, 0]
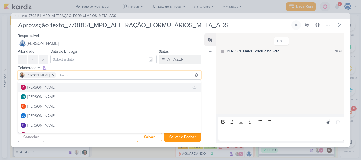
click at [50, 90] on div "[PERSON_NAME]" at bounding box center [41, 88] width 28 height 6
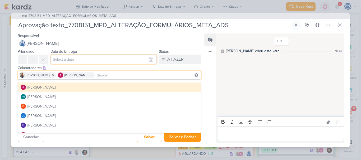
click at [62, 59] on input "text" at bounding box center [103, 60] width 106 height 10
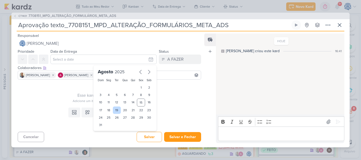
click at [113, 110] on div "19" at bounding box center [117, 110] width 8 height 7
type input "[DATE] 23:59"
click at [106, 132] on select "00 01 02 03 04 05 06 07 08 09 10 11 12 13 14 15 16 17 18 19 20 21 22 23" at bounding box center [108, 134] width 7 height 6
select select "18"
click at [105, 131] on select "00 01 02 03 04 05 06 07 08 09 10 11 12 13 14 15 16 17 18 19 20 21 22 23" at bounding box center [108, 134] width 7 height 6
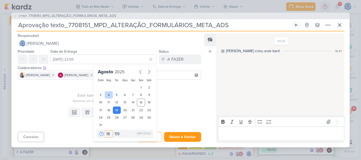
type input "19 de agosto de 2025 às 18:59"
click at [116, 134] on select "00 05 10 15 20 25 30 35 40 45 50 55 59" at bounding box center [117, 134] width 7 height 6
select select "0"
click at [114, 131] on select "00 05 10 15 20 25 30 35 40 45 50 55 59" at bounding box center [117, 134] width 7 height 6
type input "19 de agosto de 2025 às 18:00"
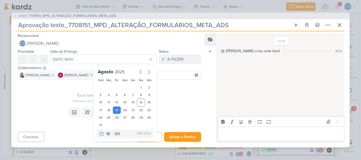
click at [175, 100] on div "Adicione um item abaixo ou selecione um template" at bounding box center [109, 101] width 183 height 5
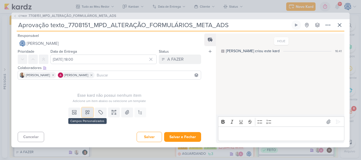
click at [85, 112] on icon at bounding box center [87, 112] width 5 height 5
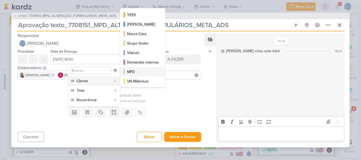
click at [138, 72] on div "MPD" at bounding box center [143, 72] width 32 height 6
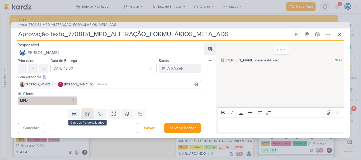
click at [85, 115] on icon at bounding box center [87, 113] width 5 height 5
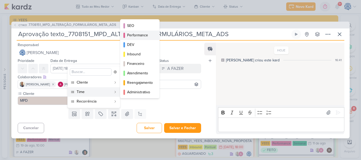
click at [136, 32] on button "Performance" at bounding box center [139, 36] width 39 height 10
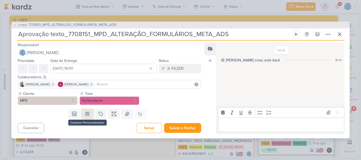
click at [89, 115] on icon at bounding box center [87, 113] width 5 height 5
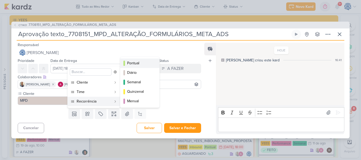
click at [134, 65] on div "Pontual" at bounding box center [140, 63] width 26 height 6
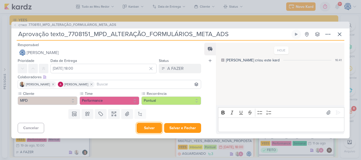
click at [144, 130] on button "Salvar" at bounding box center [148, 128] width 25 height 10
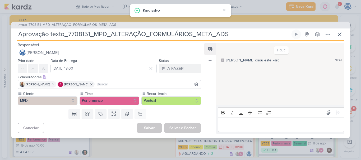
click at [84, 24] on span "7708151_MPD_ALTERAÇÃO_FORMULÁRIOS_META_ADS" at bounding box center [73, 24] width 88 height 5
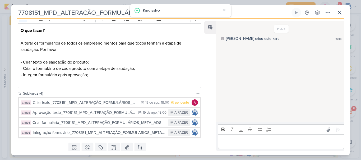
scroll to position [76, 0]
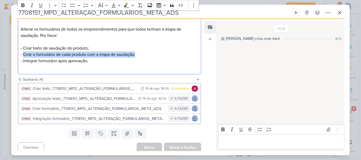
drag, startPoint x: 137, startPoint y: 56, endPoint x: 24, endPoint y: 56, distance: 113.5
click at [24, 56] on p "O que fazer? Alterar os formulários de todos os empreendimentos para que todos …" at bounding box center [109, 41] width 177 height 57
copy span "Criar o formulário de cada produto com a etapa de saudação;"
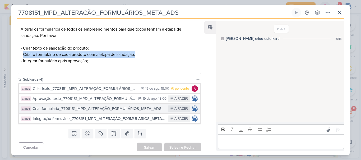
click at [64, 110] on div "Criar formulário_7708151_MPD_ALTERAÇÃO_FORMULÁRIOS_META_ADS" at bounding box center [98, 109] width 133 height 6
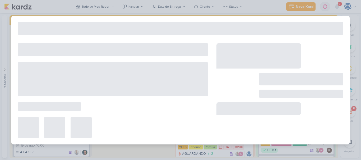
type input "Criar formulário_7708151_MPD_ALTERAÇÃO_FORMULÁRIOS_META_ADS"
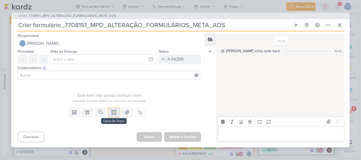
click at [112, 111] on icon at bounding box center [113, 112] width 5 height 5
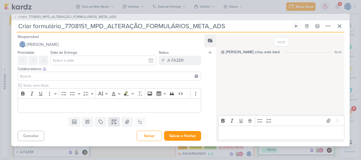
click at [112, 111] on div "Editor editing area: main" at bounding box center [109, 106] width 183 height 15
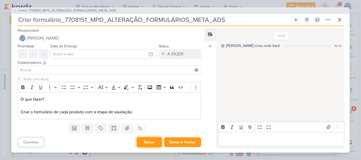
click at [141, 144] on button "Salvar" at bounding box center [148, 142] width 25 height 10
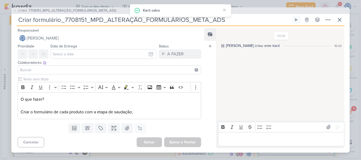
click at [80, 12] on span "7708151_MPD_ALTERAÇÃO_FORMULÁRIOS_META_ADS" at bounding box center [73, 10] width 88 height 5
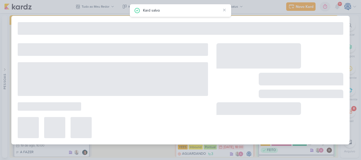
type input "7708151_MPD_ALTERAÇÃO_FORMULÁRIOS_META_ADS"
type input "[DATE] 18:00"
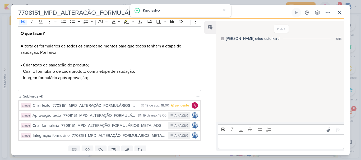
scroll to position [59, 0]
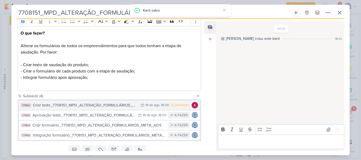
click at [72, 107] on div "Criar texto_7708151_MPD_ALTERAÇÃO_FORMULÁRIOS_META_ADS" at bounding box center [85, 105] width 105 height 6
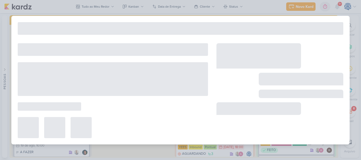
type input "Criar texto_7708151_MPD_ALTERAÇÃO_FORMULÁRIOS_META_ADS"
type input "19 de agosto de 2025 às 18:00"
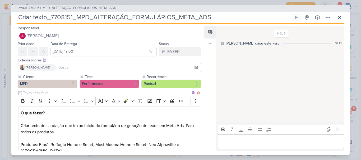
drag, startPoint x: 166, startPoint y: 148, endPoint x: 158, endPoint y: 149, distance: 7.9
click at [158, 149] on p "O que fazer? Criar texto de saudação que irá ao inicio do formulário de geração…" at bounding box center [109, 138] width 177 height 57
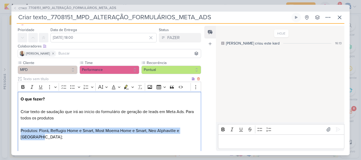
drag, startPoint x: 62, startPoint y: 140, endPoint x: 17, endPoint y: 131, distance: 45.4
click at [17, 131] on div "Cliente MPD Time" at bounding box center [107, 109] width 192 height 99
copy p "Produtos: Florá, Reffugio Home e Smart, Most Moema Home e Smart, Neo Alphaville…"
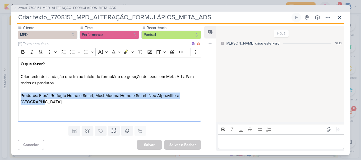
copy p "Produtos: Florá, Reffugio Home e Smart, Most Moema Home e Smart, Neo Alphaville…"
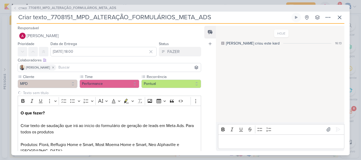
click at [52, 11] on div "CT1401 7708151_MPD_ALTERAÇÃO_FORMULÁRIOS_META_ADS" at bounding box center [180, 8] width 338 height 7
click at [52, 8] on span "7708151_MPD_ALTERAÇÃO_FORMULÁRIOS_META_ADS" at bounding box center [73, 8] width 88 height 5
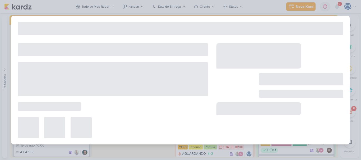
type input "7708151_MPD_ALTERAÇÃO_FORMULÁRIOS_META_ADS"
type input "[DATE] 18:00"
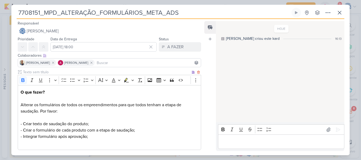
scroll to position [78, 0]
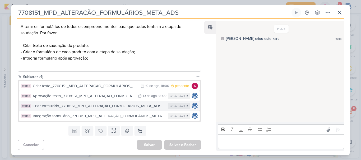
click at [73, 107] on div "Criar formulário_7708151_MPD_ALTERAÇÃO_FORMULÁRIOS_META_ADS" at bounding box center [98, 106] width 133 height 6
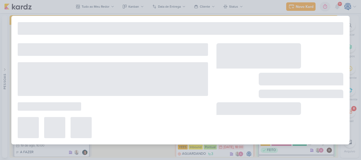
type input "Criar formulário_7708151_MPD_ALTERAÇÃO_FORMULÁRIOS_META_ADS"
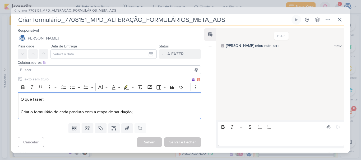
click at [139, 112] on p "O que fazer? Criar o formulário de cada produto com a etapa de saudação;" at bounding box center [109, 105] width 177 height 19
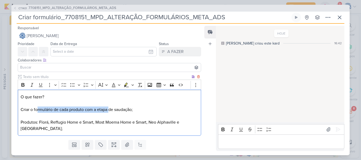
drag, startPoint x: 36, startPoint y: 109, endPoint x: 110, endPoint y: 111, distance: 73.4
click at [110, 111] on span "Criar o formulário de cada produto com a etapa de saudação;" at bounding box center [77, 109] width 112 height 5
click at [133, 111] on span "Criar o formulário de cada produto com a etapa de saudação;" at bounding box center [77, 109] width 112 height 5
click at [84, 109] on span "Criar o formulário de cada produto com a etapa de saudação;" at bounding box center [77, 109] width 112 height 5
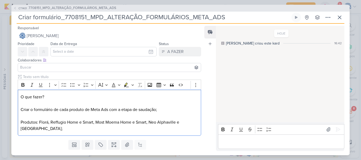
drag, startPoint x: 48, startPoint y: 98, endPoint x: 18, endPoint y: 88, distance: 31.5
click at [18, 88] on div "Rich Text Editor Bold Italic Underline More To-do List Bulleted List Bulleted L…" at bounding box center [109, 108] width 183 height 56
click at [22, 83] on icon "Editor toolbar" at bounding box center [22, 85] width 3 height 4
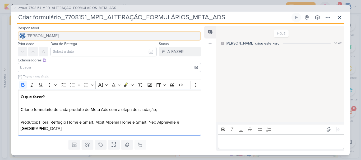
click at [59, 37] on span "[PERSON_NAME]" at bounding box center [43, 36] width 32 height 6
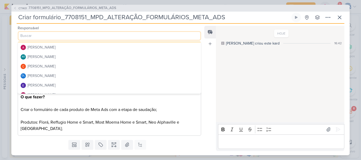
scroll to position [3, 0]
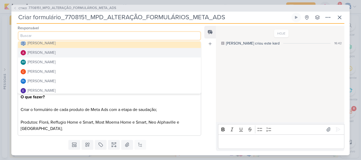
click at [59, 53] on button "[PERSON_NAME]" at bounding box center [109, 53] width 183 height 10
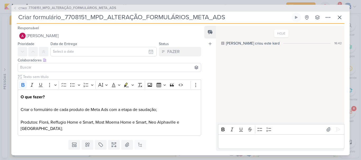
click at [54, 65] on input at bounding box center [109, 67] width 181 height 6
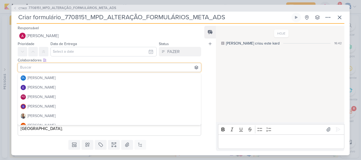
scroll to position [43, 0]
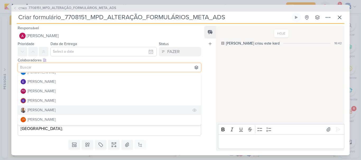
click at [48, 107] on button "[PERSON_NAME]" at bounding box center [109, 111] width 183 height 10
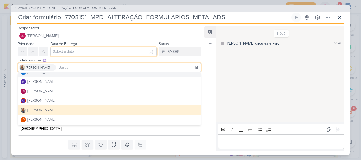
click at [93, 52] on input "text" at bounding box center [103, 52] width 106 height 10
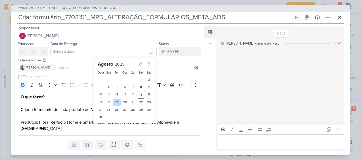
click at [113, 101] on div "19" at bounding box center [117, 102] width 8 height 7
type input "[DATE] 23:59"
click at [106, 128] on select "00 01 02 03 04 05 06 07 08 09 10 11 12 13 14 15 16 17 18 19 20 21 22 23" at bounding box center [108, 126] width 7 height 6
select select "18"
click at [105, 123] on select "00 01 02 03 04 05 06 07 08 09 10 11 12 13 14 15 16 17 18 19 20 21 22 23" at bounding box center [108, 126] width 7 height 6
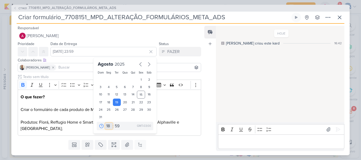
type input "19 de agosto de 2025 às 18:59"
click at [116, 125] on select "00 05 10 15 20 25 30 35 40 45 50 55 59" at bounding box center [117, 126] width 7 height 6
select select "0"
click at [114, 123] on select "00 05 10 15 20 25 30 35 40 45 50 55 59" at bounding box center [117, 126] width 7 height 6
type input "19 de agosto de 2025 às 18:00"
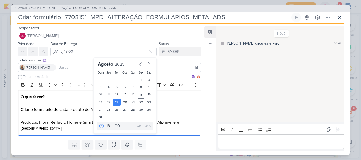
click at [72, 128] on p "O que fazer? Criar o formulário de cada produto de Meta Ads com a etapa de saud…" at bounding box center [109, 113] width 177 height 38
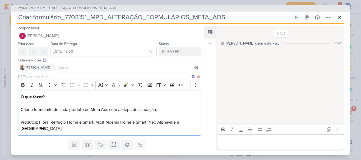
scroll to position [14, 0]
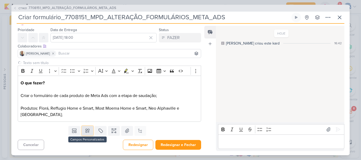
click at [86, 129] on icon at bounding box center [88, 131] width 4 height 4
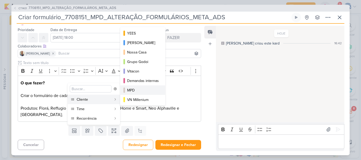
click at [135, 87] on button "MPD" at bounding box center [142, 91] width 45 height 10
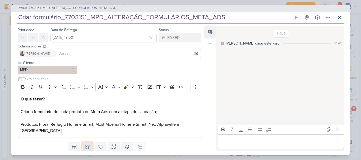
click at [85, 145] on icon at bounding box center [87, 146] width 5 height 5
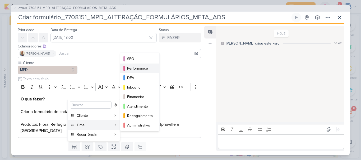
click at [137, 68] on div "Performance" at bounding box center [140, 69] width 26 height 6
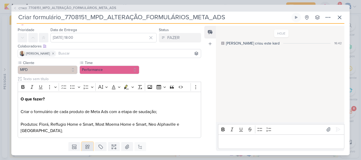
click at [87, 147] on icon at bounding box center [87, 146] width 5 height 5
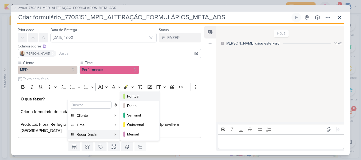
click at [141, 97] on div "Pontual" at bounding box center [140, 97] width 26 height 6
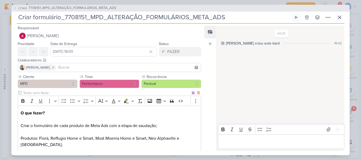
scroll to position [30, 0]
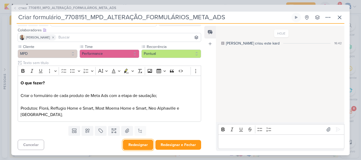
click at [138, 146] on button "Redesignar" at bounding box center [138, 145] width 30 height 10
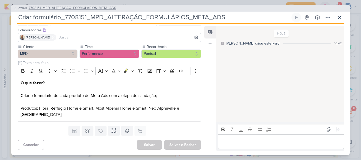
drag, startPoint x: 86, startPoint y: 11, endPoint x: 87, endPoint y: 8, distance: 3.3
click at [87, 8] on div "CT1401 7708151_MPD_ALTERAÇÃO_FORMULÁRIOS_META_ADS" at bounding box center [180, 8] width 338 height 7
click at [87, 8] on span "7708151_MPD_ALTERAÇÃO_FORMULÁRIOS_META_ADS" at bounding box center [73, 8] width 88 height 5
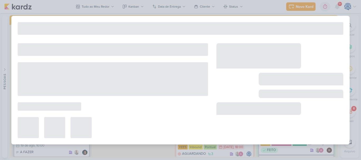
type input "7708151_MPD_ALTERAÇÃO_FORMULÁRIOS_META_ADS"
type input "[DATE] 18:00"
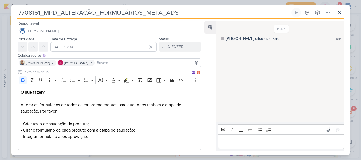
scroll to position [78, 0]
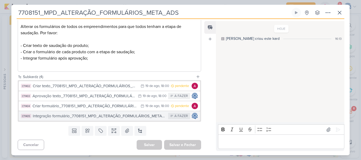
click at [90, 117] on div "Integração formulário_7708151_MPD_ALTERAÇÃO_FORMULÁRIOS_META_ADS" at bounding box center [99, 116] width 133 height 6
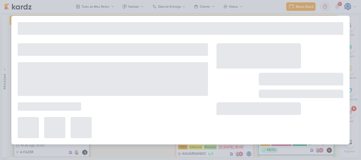
type input "Integração formulário_7708151_MPD_ALTERAÇÃO_FORMULÁRIOS_META_ADS"
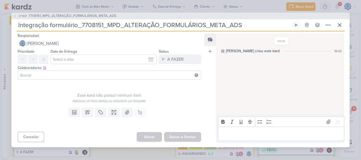
click at [87, 73] on input at bounding box center [109, 75] width 181 height 6
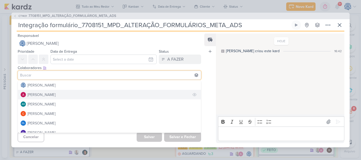
click at [44, 98] on button "[PERSON_NAME]" at bounding box center [109, 95] width 183 height 10
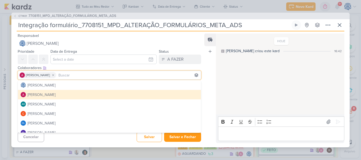
scroll to position [53, 0]
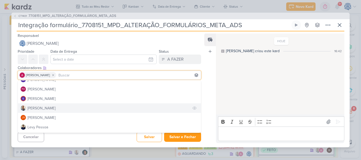
click at [43, 109] on div "[PERSON_NAME]" at bounding box center [41, 109] width 28 height 6
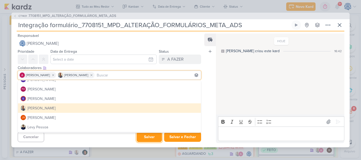
click at [143, 137] on button "Salvar" at bounding box center [148, 137] width 25 height 10
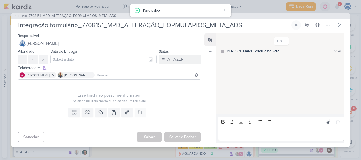
click at [98, 18] on span "7708151_MPD_ALTERAÇÃO_FORMULÁRIOS_META_ADS" at bounding box center [73, 15] width 88 height 5
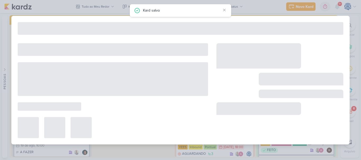
type input "7708151_MPD_ALTERAÇÃO_FORMULÁRIOS_META_ADS"
type input "20 de agosto de 2025 às 18:00"
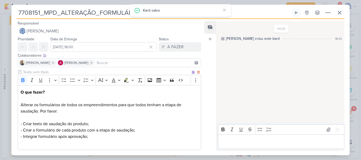
scroll to position [78, 0]
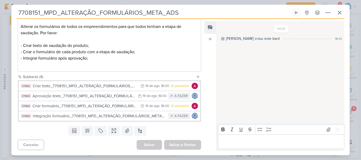
click at [124, 77] on div "Subkardz (4)" at bounding box center [108, 77] width 171 height 6
click at [144, 144] on div "Salvar Salvar e Fechar Ctrl + Enter" at bounding box center [168, 145] width 64 height 10
click at [145, 143] on div "Salvar Salvar e Fechar Ctrl + Enter" at bounding box center [168, 145] width 64 height 10
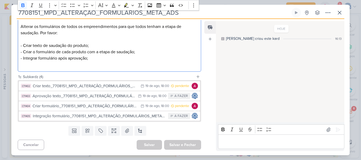
drag, startPoint x: 145, startPoint y: 143, endPoint x: 136, endPoint y: 68, distance: 75.3
click at [136, 68] on div "Responsável Caroline Traven De Andrade Caroline Traven De Andrade Alessandra Go…" at bounding box center [107, 85] width 192 height 131
click at [136, 68] on div "O que fazer? Alterar os formulários de todos os empreendimentos para que todos …" at bounding box center [109, 39] width 183 height 65
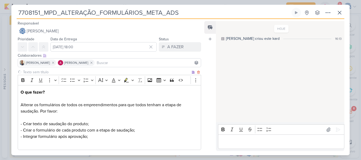
click at [150, 80] on div "Bold Italic Underline More To-do List Bulleted List Bulleted List Numbered List…" at bounding box center [109, 80] width 183 height 10
click at [254, 93] on div "HOJE Caroline criou este kard 16:13" at bounding box center [280, 72] width 128 height 101
click at [338, 14] on icon at bounding box center [339, 12] width 3 height 3
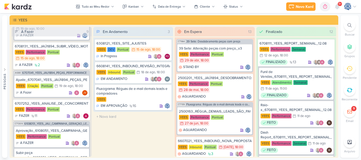
scroll to position [241, 0]
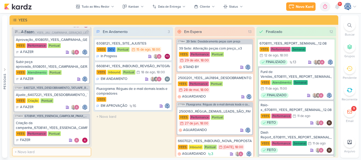
click at [57, 153] on input "text" at bounding box center [52, 152] width 78 height 8
paste input "6708151_YEES_REUNIÃO_QUINZENAL_COMERCIAL_20.08"
type input "6708151_YEES_REUNIÃO_QUINZENAL_COMERCIAL_20.08"
click at [57, 153] on input "6708151_YEES_REUNIÃO_QUINZENAL_COMERCIAL_20.08" at bounding box center [52, 152] width 78 height 8
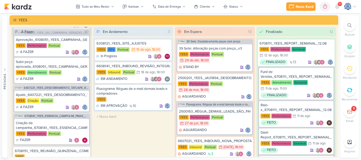
scroll to position [21, 0]
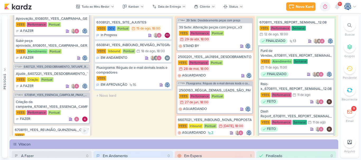
click at [59, 130] on div "6708151_YEES_REUNIÃO_QUINZENAL_COMERCIAL_20.08" at bounding box center [52, 130] width 74 height 5
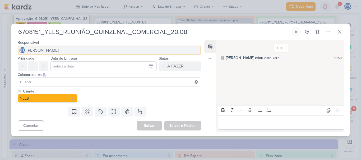
click at [59, 51] on span "[PERSON_NAME]" at bounding box center [43, 50] width 32 height 6
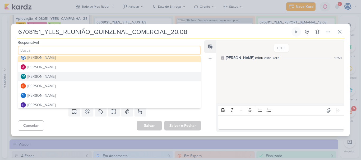
scroll to position [2, 0]
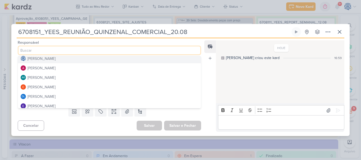
click at [79, 59] on button "[PERSON_NAME]" at bounding box center [109, 59] width 183 height 10
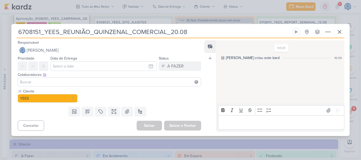
click at [80, 85] on input at bounding box center [109, 82] width 181 height 6
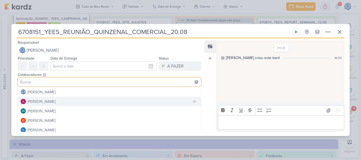
click at [54, 102] on div "[PERSON_NAME]" at bounding box center [41, 102] width 28 height 6
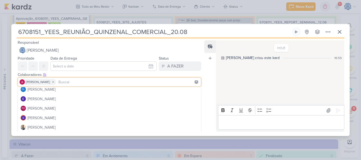
scroll to position [41, 0]
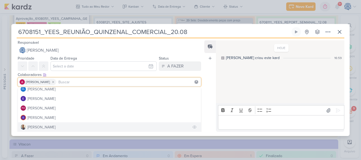
click at [46, 126] on button "[PERSON_NAME]" at bounding box center [109, 127] width 183 height 10
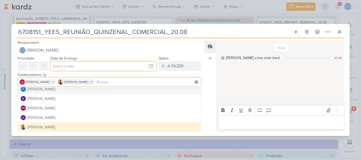
click at [77, 65] on input "text" at bounding box center [103, 67] width 106 height 10
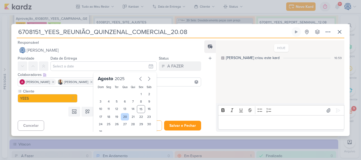
click at [124, 117] on div "20" at bounding box center [125, 116] width 8 height 7
type input "20 de agosto de 2025 às 23:59"
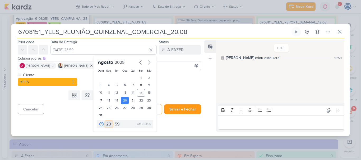
click at [105, 125] on select "00 01 02 03 04 05 06 07 08 09 10 11 12 13 14 15 16 17 18 19 20 21 22 23" at bounding box center [108, 124] width 7 height 6
select select "18"
click at [105, 121] on select "00 01 02 03 04 05 06 07 08 09 10 11 12 13 14 15 16 17 18 19 20 21 22 23" at bounding box center [108, 124] width 7 height 6
type input "20 de agosto de 2025 às 18:59"
click at [116, 127] on select "00 05 10 15 20 25 30 35 40 45 50 55 59" at bounding box center [117, 124] width 7 height 6
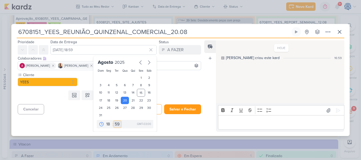
select select "0"
click at [114, 121] on select "00 05 10 15 20 25 30 35 40 45 50 55 59" at bounding box center [117, 124] width 7 height 6
type input "20 de agosto de 2025 às 18:00"
click at [179, 89] on div "Templates Campos Personalizados Marcadores Caixa De Texto Anexo Novo Subkard" at bounding box center [107, 95] width 192 height 14
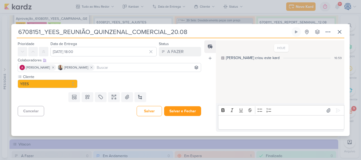
scroll to position [0, 0]
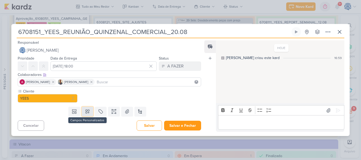
click at [86, 110] on icon at bounding box center [87, 111] width 5 height 5
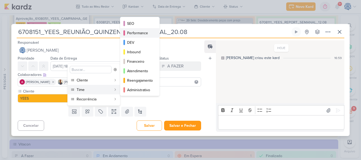
click at [139, 31] on div "Performance" at bounding box center [140, 33] width 26 height 6
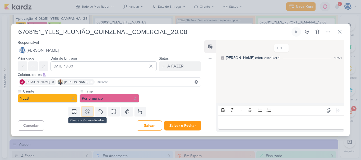
click at [86, 112] on icon at bounding box center [88, 112] width 4 height 4
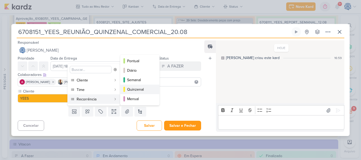
click at [139, 88] on div "Quinzenal" at bounding box center [140, 90] width 26 height 6
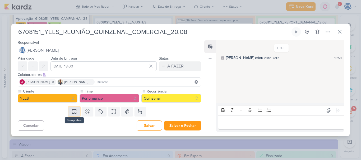
click at [70, 112] on button at bounding box center [74, 112] width 12 height 10
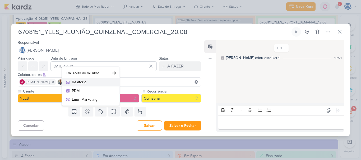
click at [96, 84] on div "Relatório" at bounding box center [92, 82] width 41 height 6
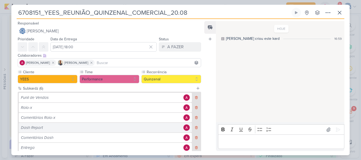
scroll to position [32, 0]
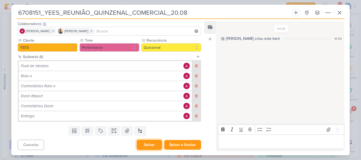
click at [149, 146] on button "Salvar" at bounding box center [148, 145] width 25 height 10
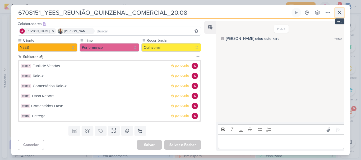
click at [338, 14] on icon at bounding box center [339, 13] width 6 height 6
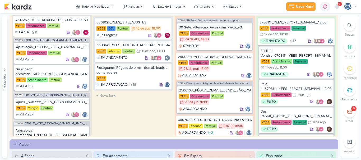
click at [337, 5] on div "9+" at bounding box center [339, 4] width 4 height 4
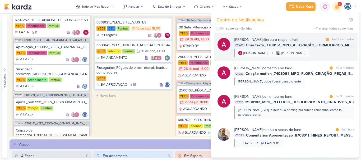
click at [303, 46] on span "Criar texto_7708151_MPD_ALTERAÇÃO_FORMULÁRIOS_META_ADS" at bounding box center [299, 45] width 108 height 6
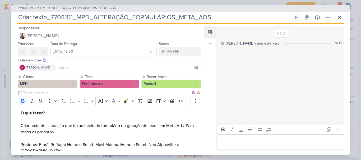
scroll to position [49, 0]
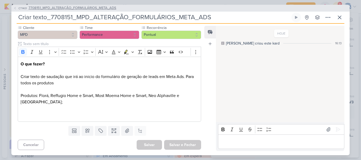
click at [97, 7] on span "7708151_MPD_ALTERAÇÃO_FORMULÁRIOS_META_ADS" at bounding box center [73, 8] width 88 height 5
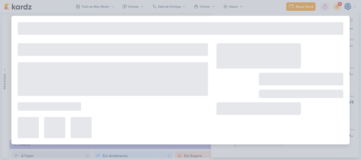
type input "7708151_MPD_ALTERAÇÃO_FORMULÁRIOS_META_ADS"
type input "20 de agosto de 2025 às 18:00"
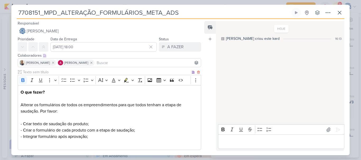
scroll to position [78, 0]
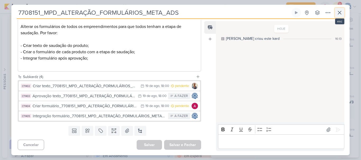
click at [340, 13] on icon at bounding box center [339, 13] width 6 height 6
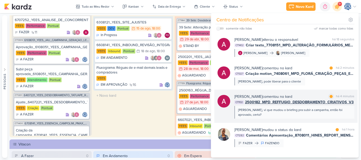
click at [299, 113] on div "[PERSON_NAME], vi que mudou o briefing pra subir a campanha, então foi aprovado…" at bounding box center [294, 113] width 112 height 10
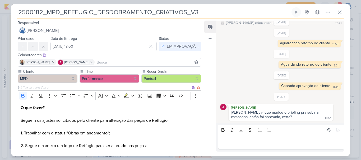
scroll to position [173, 0]
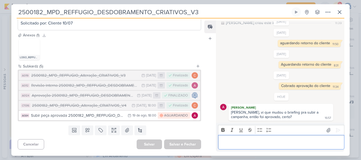
click at [248, 144] on p "Editor editing area: main" at bounding box center [280, 142] width 121 height 6
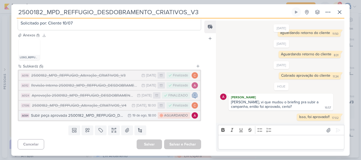
click at [111, 116] on div "Subir peça aprovada 2500182_MPD_REFFUGIO_DESDOBRAMENTO_CRIATIVOS_V3" at bounding box center [78, 116] width 94 height 6
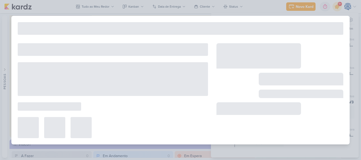
type input "Subir peça aprovada 2500182_MPD_REFFUGIO_DESDOBRAMENTO_CRIATIVOS_V3"
type input "19 de agosto de 2025 às 18:00"
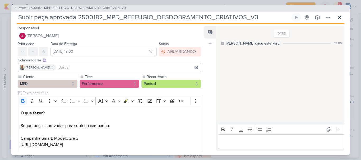
click at [75, 17] on input "Subir peça aprovada 2500182_MPD_REFFUGIO_DESDOBRAMENTO_CRIATIVOS_V3" at bounding box center [153, 18] width 273 height 10
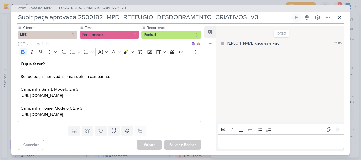
scroll to position [0, 0]
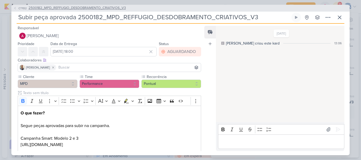
click at [51, 8] on span "2500182_MPD_REFFUGIO_DESDOBRAMENTO_CRIATIVOS_V3" at bounding box center [77, 8] width 97 height 5
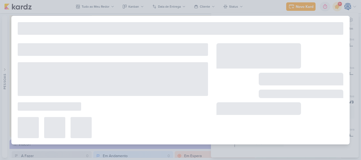
type input "2500182_MPD_REFFUGIO_DESDOBRAMENTO_CRIATIVOS_V3"
type input "29 de julho de 2025 às 18:00"
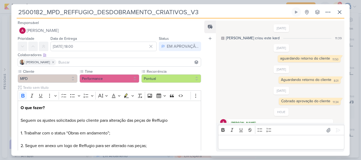
scroll to position [26, 0]
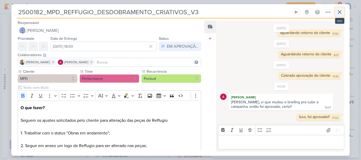
click at [338, 11] on icon at bounding box center [339, 12] width 3 height 3
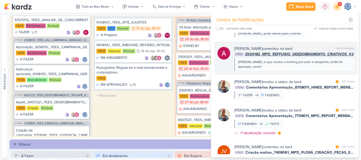
scroll to position [48, 0]
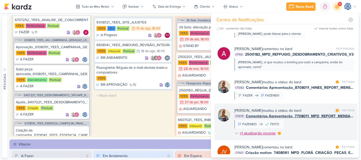
click at [263, 131] on div "+1 atualização recente" at bounding box center [257, 134] width 37 height 6
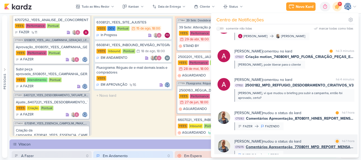
scroll to position [0, 0]
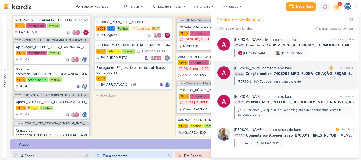
click at [296, 73] on span "Criação motion_7408061_MPD_FLORÁ_CRIAÇÃO_PEÇAS_EVOLUÇÃO_DE_OBRA" at bounding box center [299, 74] width 109 height 6
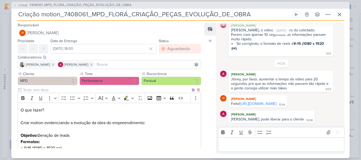
scroll to position [106, 0]
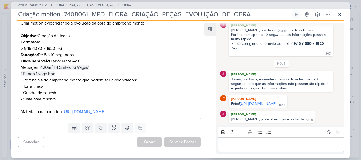
click at [267, 102] on link "[URL][DOMAIN_NAME]" at bounding box center [258, 104] width 36 height 4
click at [338, 12] on icon at bounding box center [339, 14] width 6 height 6
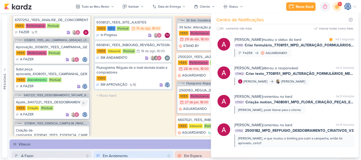
scroll to position [270, 0]
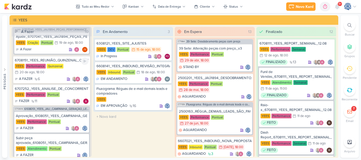
scroll to position [194, 0]
click at [72, 65] on div "YEES Performance Quinzenal 20/8 [DATE] 18:00" at bounding box center [52, 70] width 74 height 12
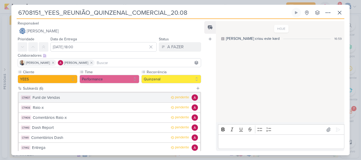
click at [109, 95] on div "Funil de Vendas" at bounding box center [99, 98] width 135 height 6
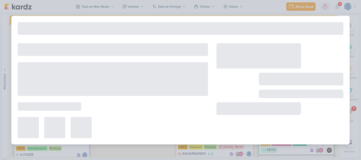
type input "Funil de Vendas"
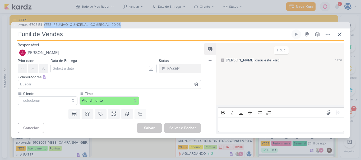
drag, startPoint x: 124, startPoint y: 25, endPoint x: 44, endPoint y: 23, distance: 80.5
click at [44, 23] on div "CT1406 6708151_YEES_REUNIÃO_QUINZENAL_COMERCIAL_20.08" at bounding box center [180, 25] width 338 height 7
copy span "YEES_REUNIÃO_QUINZENAL_COMERCIAL_20.08"
click at [72, 34] on input "Funil de Vendas" at bounding box center [153, 35] width 273 height 10
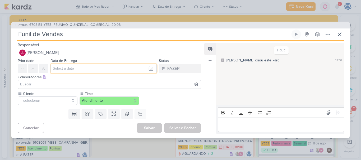
click at [65, 70] on input "text" at bounding box center [103, 69] width 106 height 10
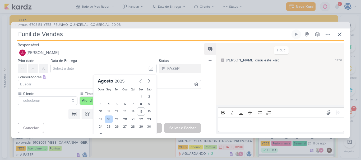
click at [107, 120] on div "18" at bounding box center [109, 119] width 8 height 7
type input "[DATE] 23:59"
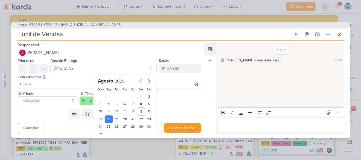
scroll to position [16, 0]
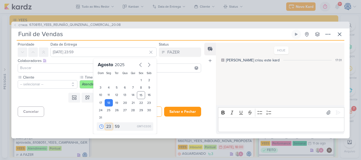
click at [106, 124] on select "00 01 02 03 04 05 06 07 08 09 10 11 12 13 14 15 16 17 18 19 20 21 22 23" at bounding box center [108, 127] width 7 height 6
select select "18"
click at [105, 124] on select "00 01 02 03 04 05 06 07 08 09 10 11 12 13 14 15 16 17 18 19 20 21 22 23" at bounding box center [108, 127] width 7 height 6
type input "[DATE] 18:59"
click at [115, 127] on select "00 05 10 15 20 25 30 35 40 45 50 55 59" at bounding box center [117, 127] width 7 height 6
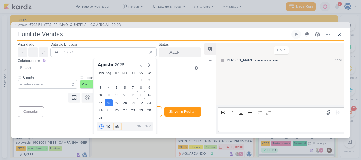
select select "0"
click at [114, 124] on select "00 05 10 15 20 25 30 35 40 45 50 55 59" at bounding box center [117, 127] width 7 height 6
type input "18 de agosto de 2025 às 18:00"
click at [62, 67] on input at bounding box center [109, 68] width 181 height 6
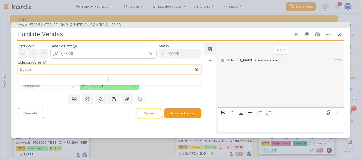
scroll to position [0, 0]
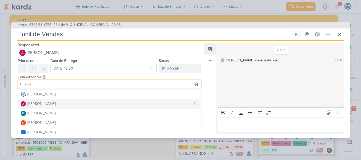
click at [40, 102] on div "[PERSON_NAME]" at bounding box center [41, 104] width 28 height 6
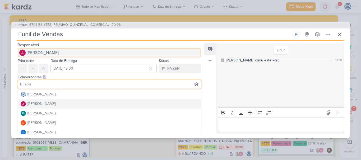
click at [52, 54] on span "[PERSON_NAME]" at bounding box center [43, 53] width 32 height 6
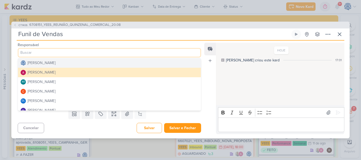
click at [49, 64] on div "[PERSON_NAME]" at bounding box center [41, 63] width 28 height 6
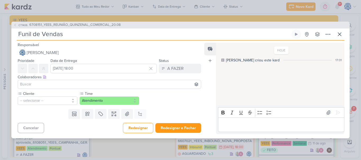
click at [47, 83] on input at bounding box center [109, 84] width 181 height 6
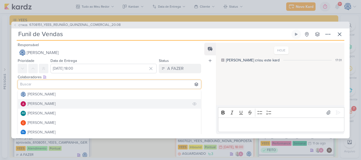
click at [44, 102] on div "[PERSON_NAME]" at bounding box center [41, 104] width 28 height 6
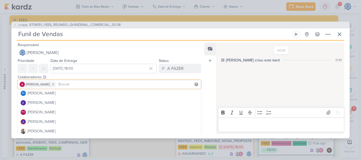
scroll to position [39, 0]
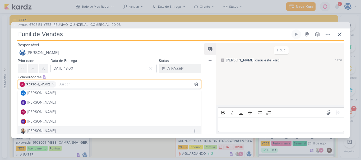
click at [41, 129] on div "[PERSON_NAME]" at bounding box center [41, 131] width 28 height 6
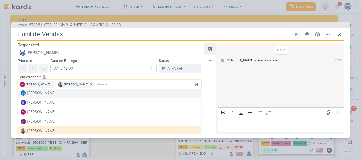
click at [69, 75] on div "Colaboradores Este kard pode ser visível a usuários da sua organização Este kar…" at bounding box center [109, 77] width 183 height 6
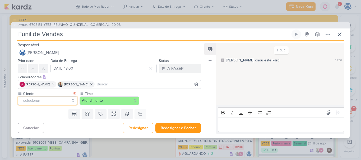
click at [54, 102] on button "-- selecionar --" at bounding box center [48, 101] width 60 height 8
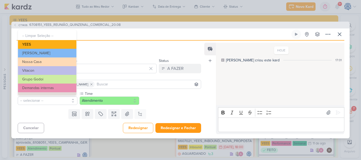
click at [37, 45] on button "YEES" at bounding box center [47, 44] width 58 height 9
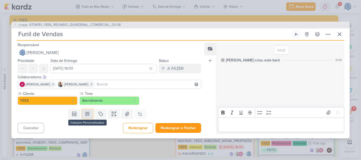
click at [85, 113] on icon at bounding box center [87, 113] width 5 height 5
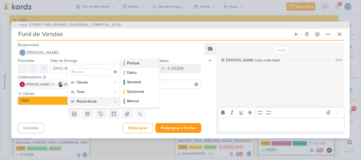
click at [134, 63] on div "Pontual" at bounding box center [140, 63] width 26 height 6
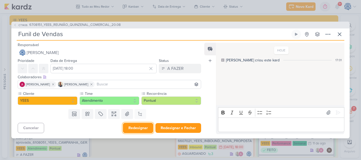
click at [131, 127] on button "Redesignar" at bounding box center [138, 128] width 30 height 10
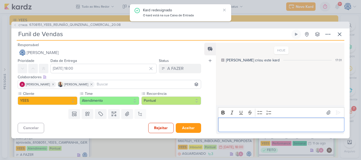
click at [243, 122] on p "Editor editing area: main" at bounding box center [280, 125] width 121 height 6
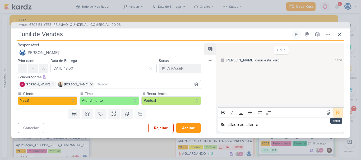
click at [335, 110] on icon at bounding box center [337, 112] width 5 height 5
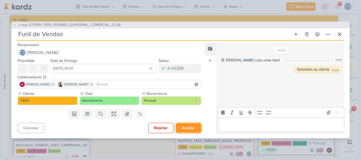
click at [188, 126] on button "Aceitar" at bounding box center [188, 128] width 25 height 10
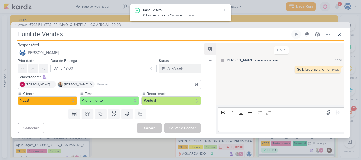
click at [100, 25] on span "6708151_YEES_REUNIÃO_QUINZENAL_COMERCIAL_20.08" at bounding box center [74, 24] width 91 height 5
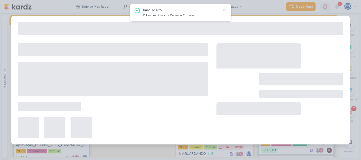
type input "6708151_YEES_REUNIÃO_QUINZENAL_COMERCIAL_20.08"
type input "[DATE] 18:00"
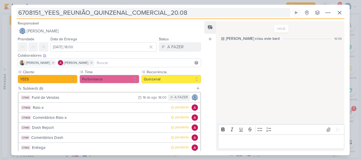
drag, startPoint x: 16, startPoint y: 12, endPoint x: 201, endPoint y: 11, distance: 185.8
click at [201, 11] on div "6708151_YEES_REUNIÃO_QUINZENAL_COMERCIAL_20.08 Criado por mim nenhum grupo disp…" at bounding box center [180, 82] width 338 height 148
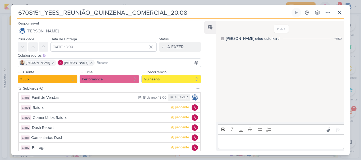
drag, startPoint x: 201, startPoint y: 12, endPoint x: 14, endPoint y: 9, distance: 187.2
click at [14, 9] on div "6708151_YEES_REUNIÃO_QUINZENAL_COMERCIAL_20.08 Criado por mim nenhum grupo disp…" at bounding box center [180, 82] width 338 height 148
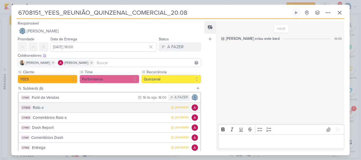
click at [108, 109] on div "Raio-x" at bounding box center [100, 108] width 135 height 6
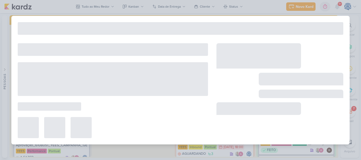
type input "Raio-x"
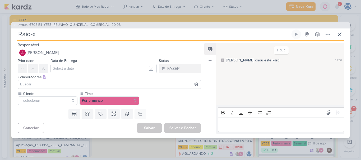
click at [78, 37] on input "Raio-x" at bounding box center [153, 35] width 273 height 10
paste input "6708151_YEES_REUNIÃO_QUINZENAL_COMERCIAL_20.08"
type input "Raio-x_6708151_YEES_REUNIÃO_QUINZENAL_COMERCIAL_20.08"
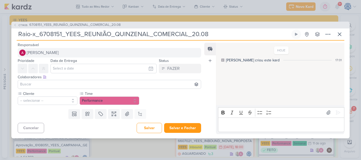
type input "Raio-x_6708151_YEES_REUNIÃO_QUINZENAL_COMERCIAL_20.08"
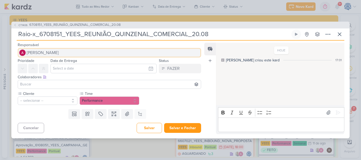
click at [66, 54] on button "[PERSON_NAME]" at bounding box center [109, 53] width 183 height 10
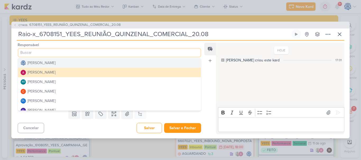
click at [67, 55] on input at bounding box center [109, 53] width 183 height 10
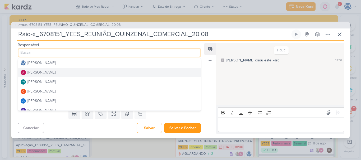
click at [64, 73] on button "[PERSON_NAME]" at bounding box center [109, 73] width 183 height 10
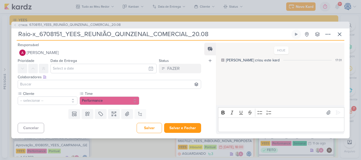
click at [59, 81] on input at bounding box center [109, 84] width 181 height 6
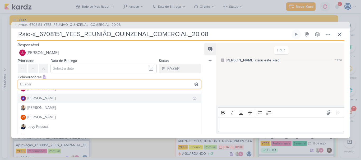
scroll to position [64, 0]
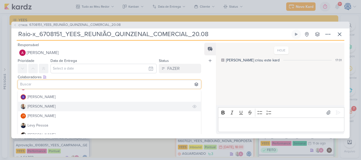
click at [42, 105] on div "[PERSON_NAME]" at bounding box center [41, 107] width 28 height 6
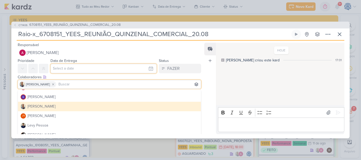
click at [63, 68] on input "text" at bounding box center [103, 69] width 106 height 10
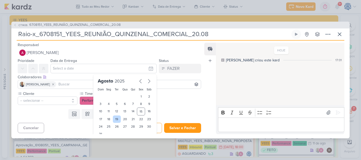
click at [113, 119] on div "19" at bounding box center [117, 119] width 8 height 7
type input "[DATE] 23:59"
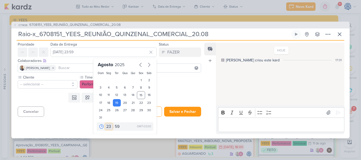
click at [105, 125] on select "00 01 02 03 04 05 06 07 08 09 10 11 12 13 14 15 16 17 18 19 20 21 22 23" at bounding box center [108, 127] width 7 height 6
select select "18"
click at [105, 124] on select "00 01 02 03 04 05 06 07 08 09 10 11 12 13 14 15 16 17 18 19 20 21 22 23" at bounding box center [108, 127] width 7 height 6
type input "19 de agosto de 2025 às 18:59"
click at [114, 127] on select "00 05 10 15 20 25 30 35 40 45 50 55 59" at bounding box center [117, 127] width 7 height 6
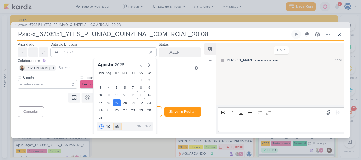
select select "0"
click at [114, 124] on select "00 05 10 15 20 25 30 35 40 45 50 55 59" at bounding box center [117, 127] width 7 height 6
type input "19 de agosto de 2025 às 18:00"
click at [106, 126] on select "00 01 02 03 04 05 06 07 08 09 10 11 12 13 14 15 16 17 18 19 20 21 22 23" at bounding box center [108, 127] width 7 height 6
select select "10"
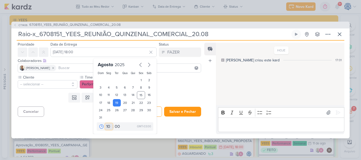
click at [105, 124] on select "00 01 02 03 04 05 06 07 08 09 10 11 12 13 14 15 16 17 18 19 20 21 22 23" at bounding box center [108, 127] width 7 height 6
type input "19 de agosto de 2025 às 10:00"
click at [168, 137] on div "Responsável Alessandra Gomes Caroline Traven De Andrade Alessandra Gomes AG Ali…" at bounding box center [180, 90] width 338 height 98
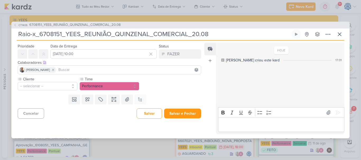
scroll to position [0, 0]
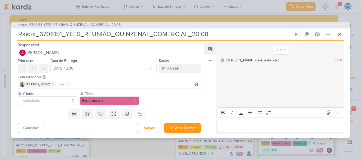
click at [168, 137] on div "Responsável Alessandra Gomes Caroline Traven De Andrade Alessandra Gomes AG Ali…" at bounding box center [180, 90] width 338 height 98
click at [56, 98] on button "-- selecionar --" at bounding box center [48, 101] width 60 height 8
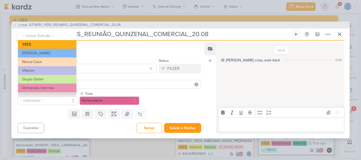
click at [58, 45] on button "YEES" at bounding box center [47, 44] width 58 height 9
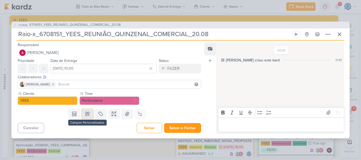
click at [89, 117] on button at bounding box center [88, 114] width 12 height 10
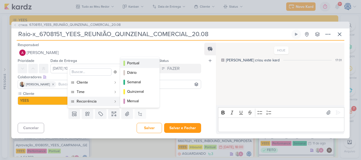
click at [136, 64] on div "Pontual" at bounding box center [140, 63] width 26 height 6
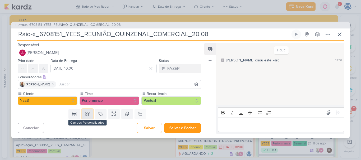
click at [85, 115] on icon at bounding box center [87, 113] width 5 height 5
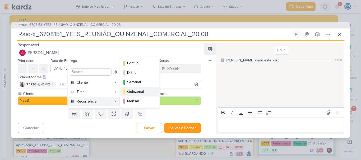
click at [134, 91] on div "Quinzenal" at bounding box center [140, 92] width 26 height 6
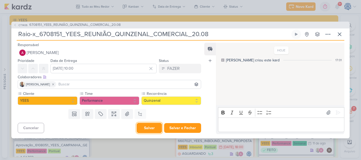
click at [144, 129] on button "Salvar" at bounding box center [148, 128] width 25 height 10
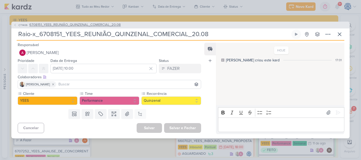
click at [78, 24] on span "6708151_YEES_REUNIÃO_QUINZENAL_COMERCIAL_20.08" at bounding box center [74, 24] width 91 height 5
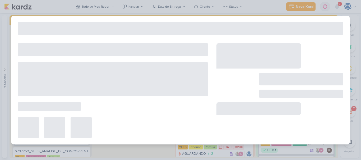
type input "6708151_YEES_REUNIÃO_QUINZENAL_COMERCIAL_20.08"
type input "[DATE] 18:00"
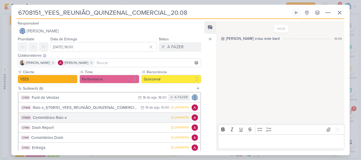
click at [72, 120] on div "Comentários Raio-x" at bounding box center [100, 118] width 135 height 6
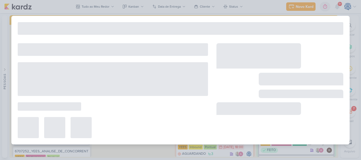
type input "Comentários Raio-x"
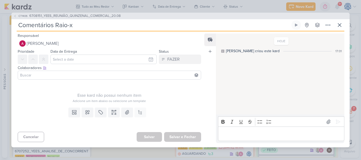
drag, startPoint x: 65, startPoint y: 29, endPoint x: 72, endPoint y: 27, distance: 7.5
click at [72, 27] on input "Comentários Raio-x" at bounding box center [153, 25] width 273 height 10
paste input "6708151_YEES_REUNIÃO_QUINZENAL_COMERCIAL_20.08"
type input "Comentários Raio-x_6708151_YEES_REUNIÃO_QUINZENAL_COMERCIAL_20.08"
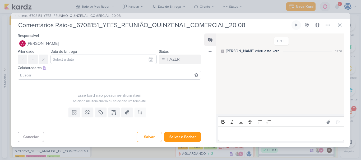
type input "Comentários Raio-x_6708151_YEES_REUNIÃO_QUINZENAL_COMERCIAL_20.08"
click at [53, 75] on input at bounding box center [109, 75] width 181 height 6
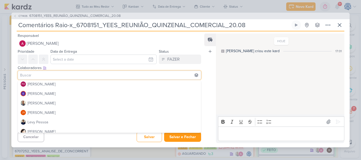
scroll to position [59, 0]
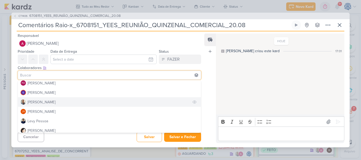
click at [55, 100] on button "[PERSON_NAME]" at bounding box center [109, 102] width 183 height 10
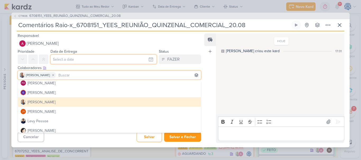
click at [70, 57] on input "text" at bounding box center [103, 60] width 106 height 10
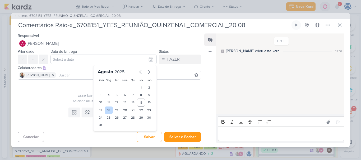
click at [106, 111] on div "18" at bounding box center [109, 110] width 8 height 7
type input "18 de agosto de 2025 às 23:59"
click at [107, 133] on select "00 01 02 03 04 05 06 07 08 09 10 11 12 13 14 15 16 17 18 19 20 21 22 23" at bounding box center [108, 134] width 7 height 6
select select "18"
click at [105, 131] on select "00 01 02 03 04 05 06 07 08 09 10 11 12 13 14 15 16 17 18 19 20 21 22 23" at bounding box center [108, 134] width 7 height 6
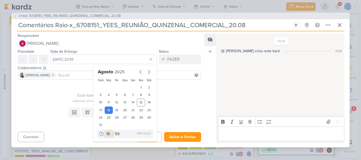
type input "18 de agosto de 2025 às 18:59"
click at [114, 135] on select "00 05 10 15 20 25 30 35 40 45 50 55 59" at bounding box center [117, 134] width 7 height 6
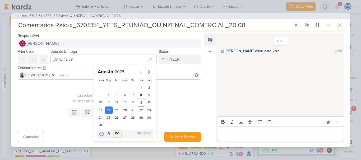
select select "0"
click at [114, 131] on select "00 05 10 15 20 25 30 35 40 45 50 55 59" at bounding box center [117, 134] width 7 height 6
type input "18 de agosto de 2025 às 18:00"
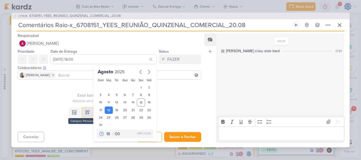
click at [86, 111] on icon at bounding box center [88, 113] width 4 height 4
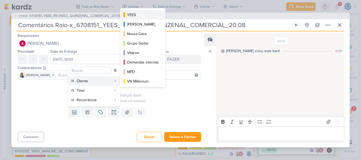
click at [132, 13] on div "YEES" at bounding box center [143, 15] width 32 height 6
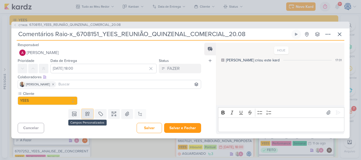
click at [85, 116] on icon at bounding box center [87, 113] width 5 height 5
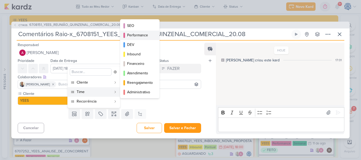
click at [143, 36] on div "Performance" at bounding box center [140, 35] width 26 height 6
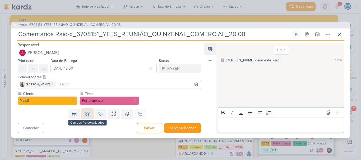
click at [86, 116] on icon at bounding box center [88, 114] width 4 height 4
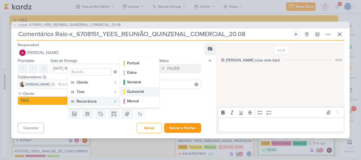
click at [139, 91] on div "Quinzenal" at bounding box center [140, 92] width 26 height 6
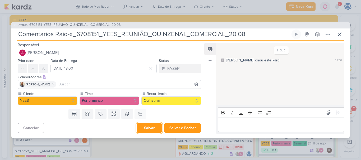
click at [145, 129] on button "Salvar" at bounding box center [148, 128] width 25 height 10
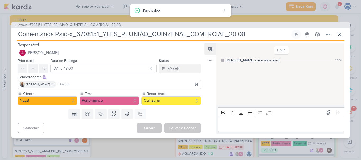
click at [98, 25] on span "6708151_YEES_REUNIÃO_QUINZENAL_COMERCIAL_20.08" at bounding box center [74, 24] width 91 height 5
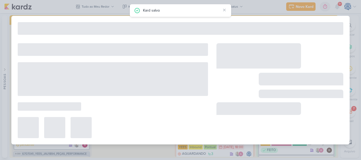
type input "6708151_YEES_REUNIÃO_QUINZENAL_COMERCIAL_20.08"
type input "[DATE] 18:00"
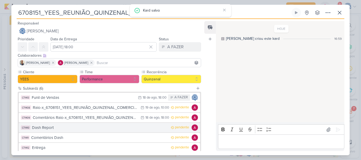
click at [77, 127] on div "Dash Report" at bounding box center [100, 128] width 136 height 6
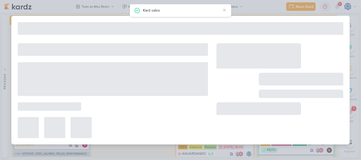
type input "Dash Report"
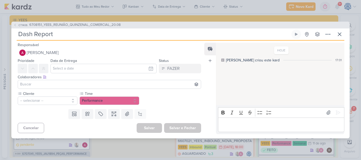
click at [96, 32] on input "Dash Report" at bounding box center [153, 35] width 273 height 10
type input "Dash Report_"
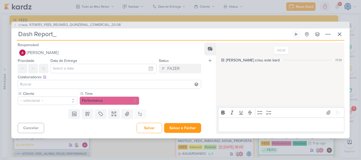
paste input "6708151_YEES_REUNIÃO_QUINZENAL_COMERCIAL_20.08"
type input "Dash Report_6708151_YEES_REUNIÃO_QUINZENAL_COMERCIAL_20.08"
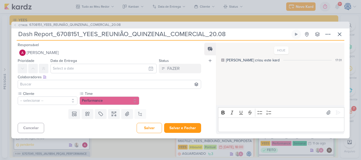
type input "Dash Report_6708151_YEES_REUNIÃO_QUINZENAL_COMERCIAL_20.08"
click at [66, 69] on input "text" at bounding box center [103, 69] width 106 height 10
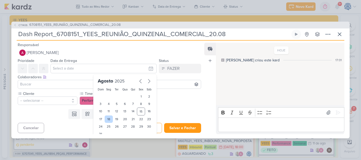
click at [105, 120] on div "18" at bounding box center [109, 119] width 8 height 7
type input "18 de agosto de 2025 às 23:59"
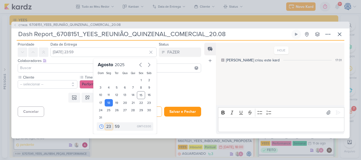
click at [106, 128] on select "00 01 02 03 04 05 06 07 08 09 10 11 12 13 14 15 16 17 18 19 20 21 22 23" at bounding box center [108, 127] width 7 height 6
select select "18"
click at [105, 124] on select "00 01 02 03 04 05 06 07 08 09 10 11 12 13 14 15 16 17 18 19 20 21 22 23" at bounding box center [108, 127] width 7 height 6
type input "18 de agosto de 2025 às 18:59"
click at [114, 126] on select "00 05 10 15 20 25 30 35 40 45 50 55 59" at bounding box center [117, 127] width 7 height 6
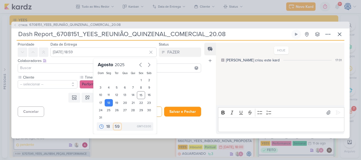
select select "0"
click at [114, 124] on select "00 05 10 15 20 25 30 35 40 45 50 55 59" at bounding box center [117, 127] width 7 height 6
type input "18 de agosto de 2025 às 18:00"
click at [38, 69] on input at bounding box center [109, 68] width 181 height 6
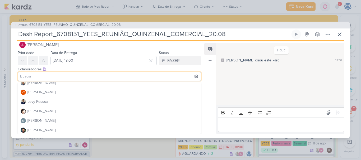
scroll to position [80, 0]
click at [55, 83] on button "[PERSON_NAME]" at bounding box center [109, 83] width 183 height 10
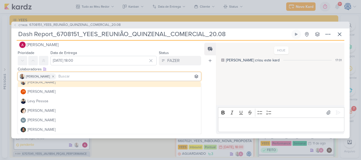
click at [13, 84] on div "Cliente -- selecionar -- Time" at bounding box center [107, 91] width 192 height 16
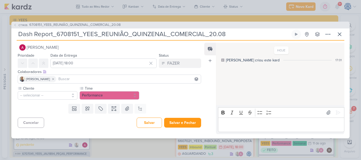
scroll to position [0, 0]
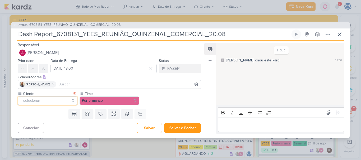
click at [51, 102] on button "-- selecionar --" at bounding box center [48, 101] width 60 height 8
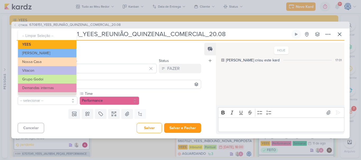
click at [52, 43] on button "YEES" at bounding box center [47, 44] width 58 height 9
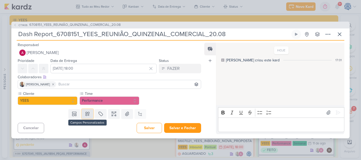
click at [86, 116] on icon at bounding box center [87, 113] width 5 height 5
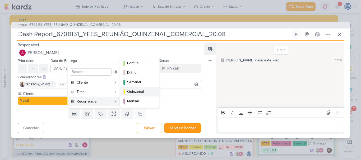
click at [138, 92] on div "Quinzenal" at bounding box center [140, 92] width 26 height 6
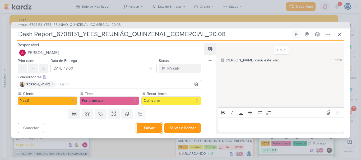
click at [150, 127] on button "Salvar" at bounding box center [148, 128] width 25 height 10
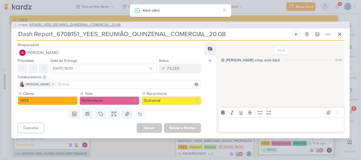
click at [110, 25] on span "6708151_YEES_REUNIÃO_QUINZENAL_COMERCIAL_20.08" at bounding box center [74, 24] width 91 height 5
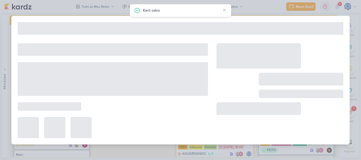
type input "6708151_YEES_REUNIÃO_QUINZENAL_COMERCIAL_20.08"
type input "[DATE] 18:00"
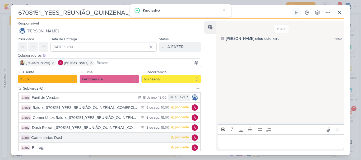
click at [80, 136] on div "Comentários Dash" at bounding box center [99, 138] width 137 height 6
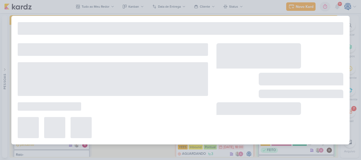
type input "Comentários Dash"
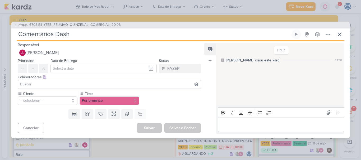
click at [96, 39] on input "Comentários Dash" at bounding box center [153, 35] width 273 height 10
paste input "6708151_YEES_REUNIÃO_QUINZENAL_COMERCIAL_20.08"
type input "Comentários Dash_6708151_YEES_REUNIÃO_QUINZENAL_COMERCIAL_20.08"
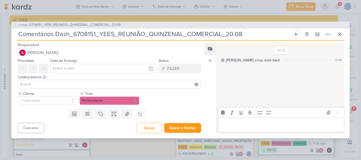
type input "Comentários Dash_6708151_YEES_REUNIÃO_QUINZENAL_COMERCIAL_20.08"
click at [67, 85] on input at bounding box center [109, 84] width 181 height 6
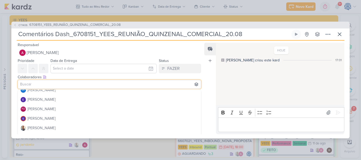
scroll to position [51, 0]
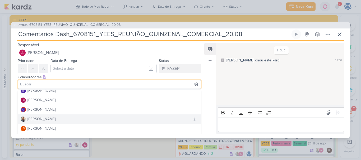
click at [48, 119] on button "[PERSON_NAME]" at bounding box center [109, 120] width 183 height 10
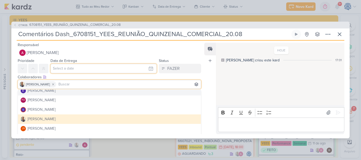
click at [75, 68] on input "text" at bounding box center [103, 69] width 106 height 10
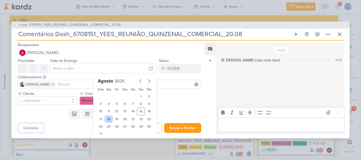
click at [107, 118] on div "18" at bounding box center [109, 119] width 8 height 7
type input "18 de agosto de 2025 às 23:59"
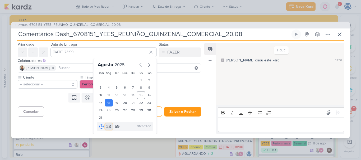
click at [107, 124] on select "00 01 02 03 04 05 06 07 08 09 10 11 12 13 14 15 16 17 18 19 20 21 22 23" at bounding box center [108, 127] width 7 height 6
select select "18"
click at [105, 124] on select "00 01 02 03 04 05 06 07 08 09 10 11 12 13 14 15 16 17 18 19 20 21 22 23" at bounding box center [108, 127] width 7 height 6
type input "18 de agosto de 2025 às 18:59"
click at [116, 127] on select "00 05 10 15 20 25 30 35 40 45 50 55 59" at bounding box center [117, 127] width 7 height 6
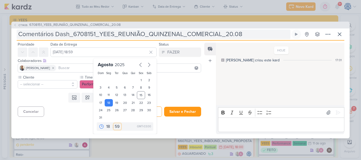
select select "0"
click at [114, 124] on select "00 05 10 15 20 25 30 35 40 45 50 55 59" at bounding box center [117, 127] width 7 height 6
type input "18 de agosto de 2025 às 18:00"
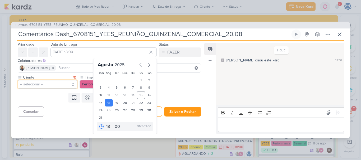
click at [62, 85] on button "-- selecionar --" at bounding box center [48, 84] width 60 height 8
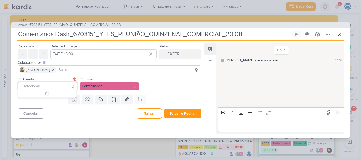
scroll to position [0, 0]
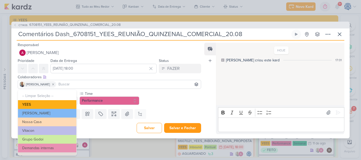
click at [59, 102] on button "YEES" at bounding box center [47, 104] width 58 height 9
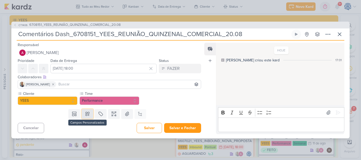
click at [87, 113] on icon at bounding box center [87, 113] width 5 height 5
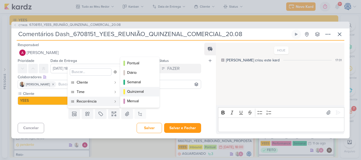
click at [139, 91] on div "Quinzenal" at bounding box center [140, 92] width 26 height 6
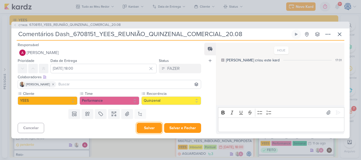
click at [148, 128] on button "Salvar" at bounding box center [148, 128] width 25 height 10
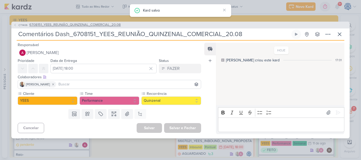
click at [90, 24] on span "6708151_YEES_REUNIÃO_QUINZENAL_COMERCIAL_20.08" at bounding box center [74, 24] width 91 height 5
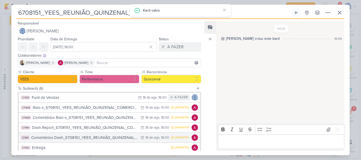
scroll to position [32, 0]
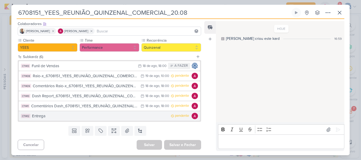
click at [84, 117] on div "Entrega" at bounding box center [100, 116] width 136 height 6
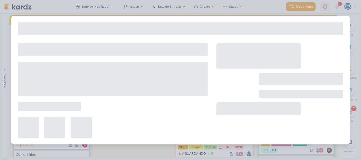
type input "Entrega"
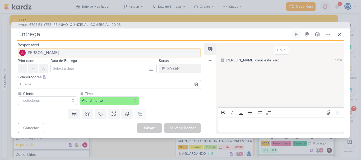
click at [88, 51] on button "[PERSON_NAME]" at bounding box center [109, 53] width 183 height 10
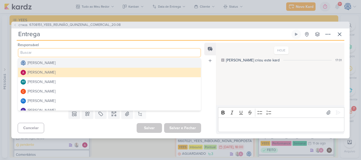
click at [55, 62] on div "[PERSON_NAME]" at bounding box center [41, 63] width 28 height 6
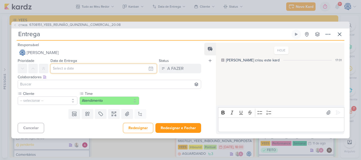
click at [66, 69] on input "text" at bounding box center [103, 69] width 106 height 10
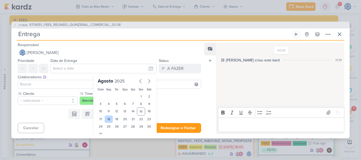
click at [108, 119] on div "18" at bounding box center [109, 119] width 8 height 7
type input "18 de agosto de 2025 às 23:59"
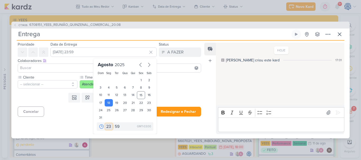
click at [107, 127] on select "00 01 02 03 04 05 06 07 08 09 10 11 12 13 14 15 16 17 18 19 20 21 22 23" at bounding box center [108, 127] width 7 height 6
select select "18"
click at [105, 124] on select "00 01 02 03 04 05 06 07 08 09 10 11 12 13 14 15 16 17 18 19 20 21 22 23" at bounding box center [108, 127] width 7 height 6
type input "18 de agosto de 2025 às 18:59"
click at [115, 127] on select "00 05 10 15 20 25 30 35 40 45 50 55 59" at bounding box center [117, 127] width 7 height 6
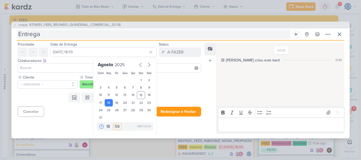
select select "0"
click at [114, 124] on select "00 05 10 15 20 25 30 35 40 45 50 55 59" at bounding box center [117, 127] width 7 height 6
type input "18 de agosto de 2025 às 18:00"
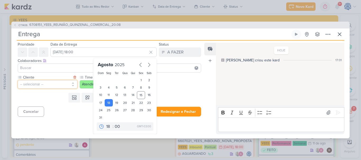
click at [62, 86] on button "-- selecionar --" at bounding box center [48, 84] width 60 height 8
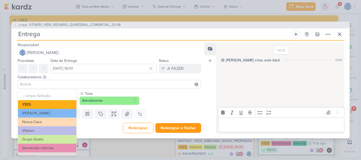
click at [64, 106] on button "YEES" at bounding box center [47, 104] width 58 height 9
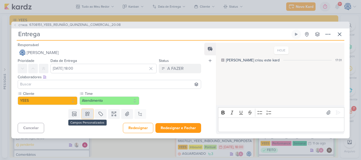
click at [85, 114] on icon at bounding box center [87, 113] width 5 height 5
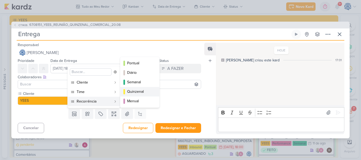
click at [143, 96] on button "Quinzenal" at bounding box center [139, 92] width 39 height 10
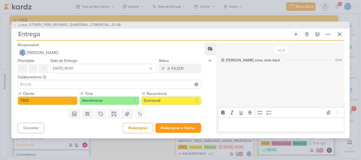
click at [69, 84] on input at bounding box center [109, 84] width 181 height 6
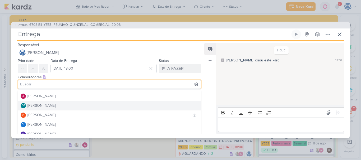
scroll to position [6, 0]
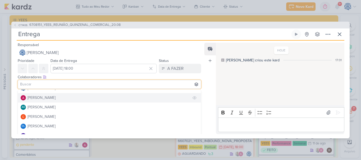
click at [65, 98] on button "[PERSON_NAME]" at bounding box center [109, 98] width 183 height 10
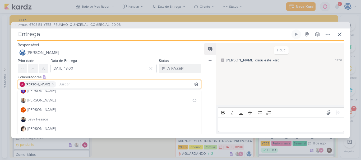
scroll to position [72, 0]
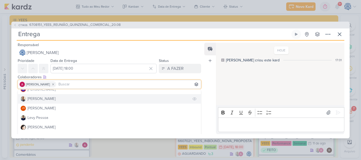
click at [57, 99] on button "[PERSON_NAME]" at bounding box center [109, 99] width 183 height 10
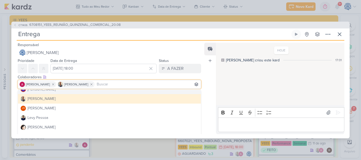
click at [194, 77] on div "Colaboradores Este kard pode ser visível a usuários da sua organização Este kar…" at bounding box center [109, 77] width 183 height 6
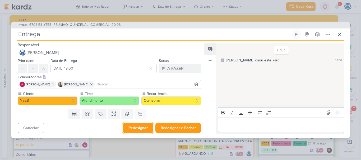
click at [138, 127] on button "Redesignar" at bounding box center [138, 128] width 30 height 10
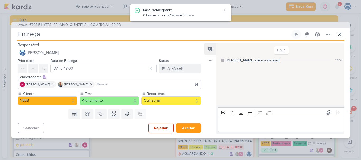
click at [108, 25] on span "6708151_YEES_REUNIÃO_QUINZENAL_COMERCIAL_20.08" at bounding box center [74, 24] width 91 height 5
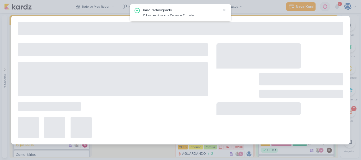
type input "6708151_YEES_REUNIÃO_QUINZENAL_COMERCIAL_20.08"
type input "[DATE] 18:00"
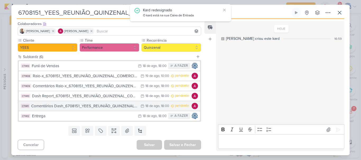
scroll to position [0, 0]
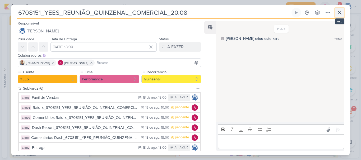
click at [335, 13] on button at bounding box center [339, 13] width 10 height 10
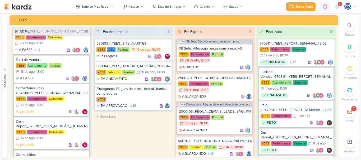
click at [348, 70] on icon at bounding box center [349, 69] width 6 height 6
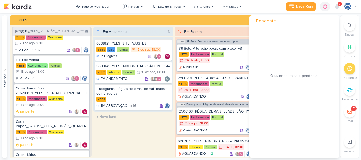
click at [348, 70] on icon at bounding box center [349, 69] width 6 height 6
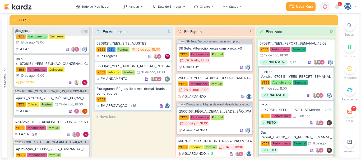
scroll to position [352, 0]
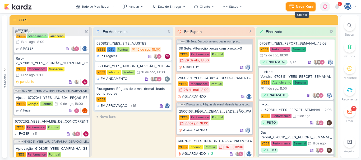
click at [300, 8] on div "Novo Kard" at bounding box center [304, 7] width 18 height 6
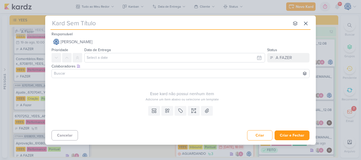
scroll to position [319, 0]
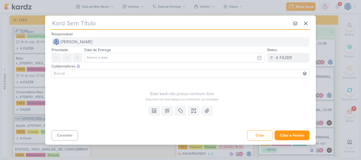
paste input "7708152_MPD_REPORT_SEMANAL_20.08"
type input "7708152_MPD_REPORT_SEMANAL_20.08"
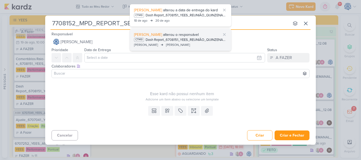
scroll to position [285, 0]
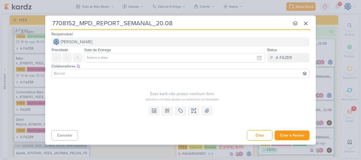
type input "7708152_MPD_REPORT_SEMANAL_20.08"
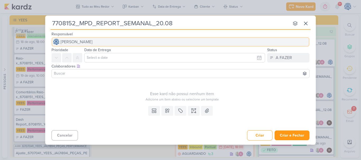
click at [115, 46] on button "[PERSON_NAME]" at bounding box center [180, 42] width 258 height 10
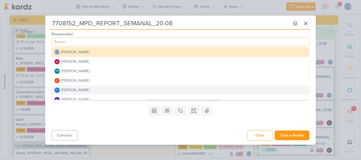
click at [79, 125] on div "Templates Campos Personalizados Marcadores Caixa De Texto Anexo" at bounding box center [180, 116] width 270 height 24
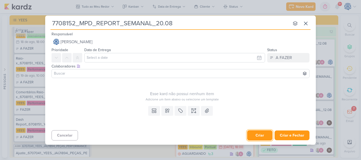
click at [260, 134] on button "Criar" at bounding box center [259, 135] width 25 height 10
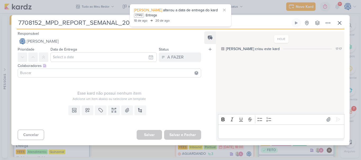
scroll to position [224, 0]
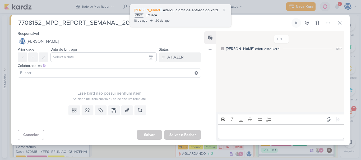
click at [180, 14] on div "CT1412 Entrega" at bounding box center [180, 15] width 93 height 5
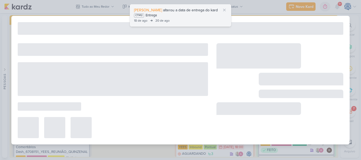
type input "Entrega"
type input "[DATE] 18:00"
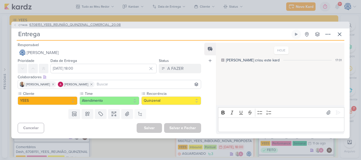
click at [111, 23] on span "6708151_YEES_REUNIÃO_QUINZENAL_COMERCIAL_20.08" at bounding box center [74, 24] width 91 height 5
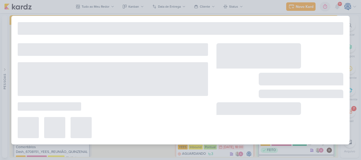
type input "6708151_YEES_REUNIÃO_QUINZENAL_COMERCIAL_20.08"
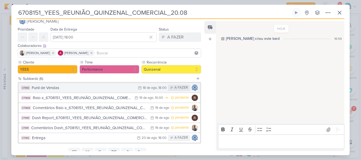
scroll to position [0, 0]
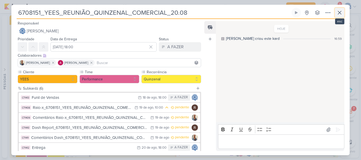
click at [337, 15] on icon at bounding box center [339, 13] width 6 height 6
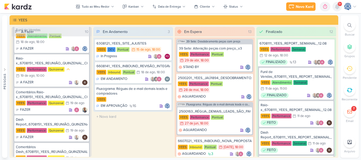
click at [334, 8] on icon at bounding box center [337, 6] width 6 height 6
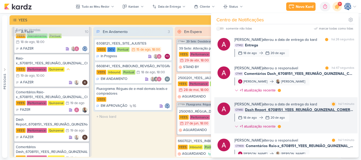
click at [309, 122] on div "Alessandra Gomes alterou a data de entrega do kard marcar como lida há 1 minuto…" at bounding box center [294, 117] width 120 height 30
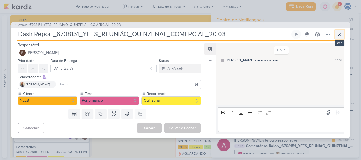
click at [341, 35] on icon at bounding box center [339, 34] width 6 height 6
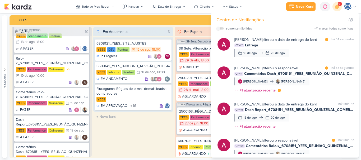
click at [185, 19] on div "YEES" at bounding box center [177, 20] width 318 height 6
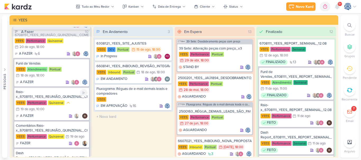
scroll to position [190, 0]
click at [63, 96] on div "Raio-x_6708151_YEES_REUNIÃO_QUINZENAL_COMERCIAL_20.08" at bounding box center [52, 95] width 72 height 10
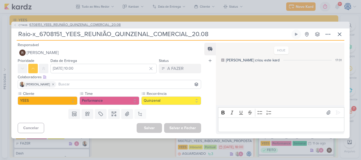
click at [89, 25] on span "6708151_YEES_REUNIÃO_QUINZENAL_COMERCIAL_20.08" at bounding box center [74, 24] width 91 height 5
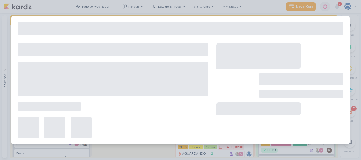
type input "6708151_YEES_REUNIÃO_QUINZENAL_COMERCIAL_20.08"
type input "[DATE] 18:00"
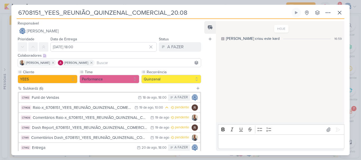
drag, startPoint x: 191, startPoint y: 16, endPoint x: 16, endPoint y: 16, distance: 174.2
click at [16, 16] on div "6708151_YEES_REUNIÃO_QUINZENAL_COMERCIAL_20.08 Criado por mim nenhum grupo disp…" at bounding box center [180, 82] width 338 height 148
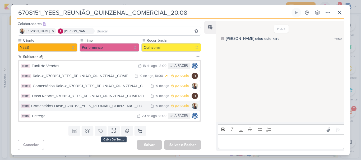
scroll to position [0, 0]
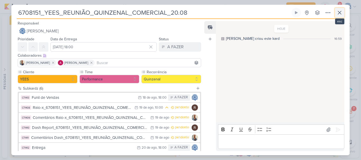
click at [340, 9] on button at bounding box center [339, 13] width 10 height 10
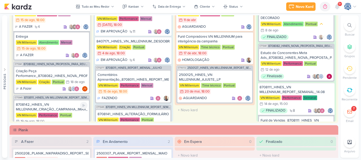
scroll to position [722, 0]
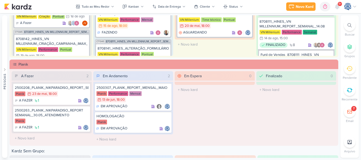
click at [347, 26] on icon at bounding box center [349, 25] width 4 height 4
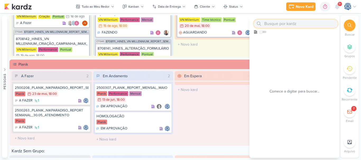
paste input "6708151_YEES_REUNIÃO_QUINZENAL_COMERCIAL_20.08"
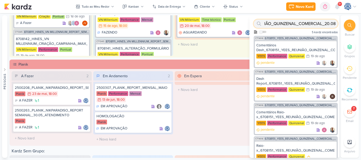
scroll to position [0, 0]
click at [307, 23] on input "6708151_YEES_REUNIÃO_QUINZENAL_COMERCIAL_20.08" at bounding box center [295, 24] width 84 height 8
paste input "7708152"
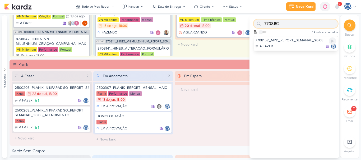
type input "7708152"
click at [305, 42] on div "7708152_MPD_REPORT_SEMANAL_20.08" at bounding box center [295, 40] width 81 height 5
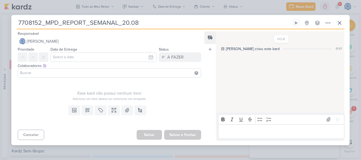
click at [149, 22] on input "7708152_MPD_REPORT_SEMANAL_20.08" at bounding box center [153, 23] width 273 height 10
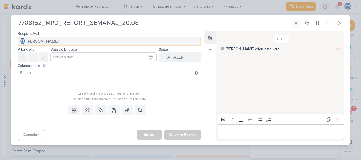
click at [59, 41] on span "[PERSON_NAME]" at bounding box center [43, 41] width 32 height 6
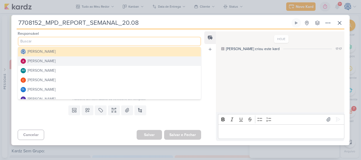
click at [71, 58] on button "[PERSON_NAME]" at bounding box center [109, 61] width 183 height 10
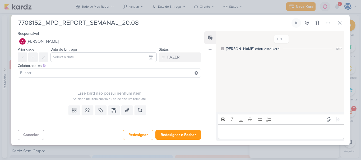
click at [69, 73] on input at bounding box center [109, 73] width 181 height 6
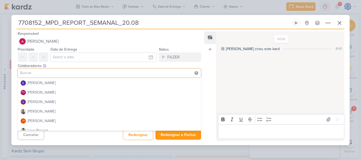
scroll to position [48, 0]
click at [51, 112] on button "[PERSON_NAME]" at bounding box center [109, 112] width 183 height 10
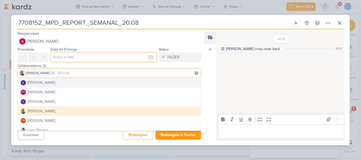
click at [66, 60] on input "text" at bounding box center [103, 58] width 106 height 10
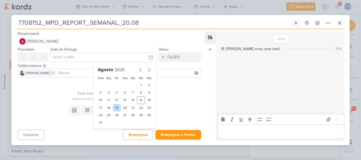
click at [117, 107] on div "19" at bounding box center [117, 107] width 8 height 7
type input "[DATE] 23:59"
click at [107, 132] on select "00 01 02 03 04 05 06 07 08 09 10 11 12 13 14 15 16 17 18 19 20 21 22 23" at bounding box center [108, 132] width 7 height 6
select select "18"
click at [105, 129] on select "00 01 02 03 04 05 06 07 08 09 10 11 12 13 14 15 16 17 18 19 20 21 22 23" at bounding box center [108, 132] width 7 height 6
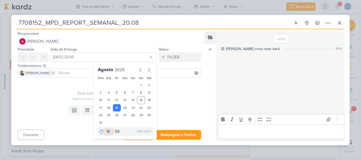
type input "19 de agosto de 2025 às 18:59"
click at [114, 131] on select "00 05 10 15 20 25 30 35 40 45 50 55 59" at bounding box center [117, 132] width 7 height 6
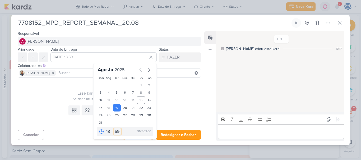
select select "0"
click at [114, 129] on select "00 05 10 15 20 25 30 35 40 45 50 55 59" at bounding box center [117, 132] width 7 height 6
type input "19 de agosto de 2025 às 18:00"
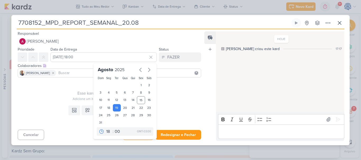
click at [61, 95] on div "Esse kard não possui nenhum item" at bounding box center [109, 93] width 183 height 6
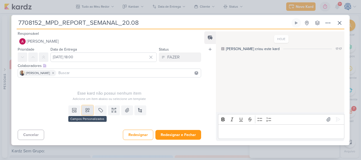
click at [85, 109] on icon at bounding box center [87, 110] width 5 height 5
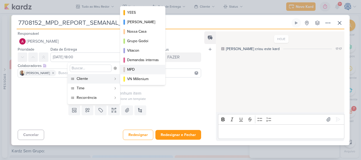
click at [141, 67] on div "MPD" at bounding box center [143, 70] width 32 height 6
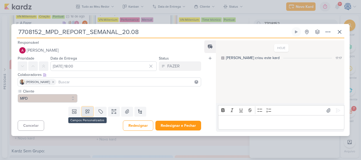
click at [87, 111] on icon at bounding box center [88, 112] width 4 height 4
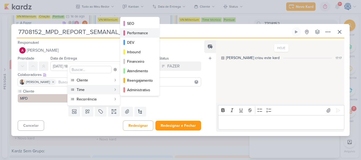
click at [135, 33] on div "Performance" at bounding box center [140, 33] width 26 height 6
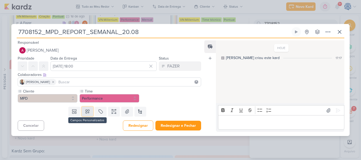
click at [85, 110] on icon at bounding box center [87, 111] width 5 height 5
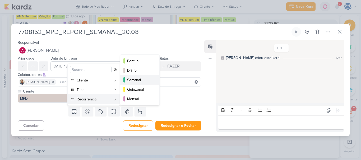
click at [139, 82] on div "Semanal" at bounding box center [140, 80] width 26 height 6
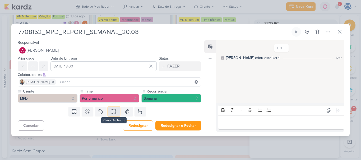
click at [113, 114] on icon at bounding box center [113, 114] width 3 height 0
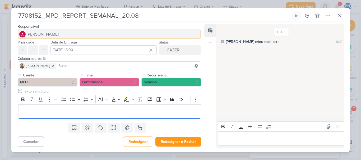
click at [64, 33] on button "[PERSON_NAME]" at bounding box center [109, 35] width 183 height 10
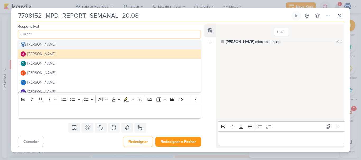
click at [57, 41] on button "[PERSON_NAME]" at bounding box center [109, 45] width 183 height 10
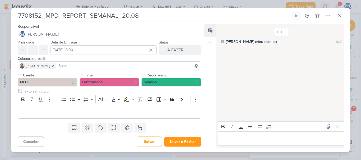
click at [57, 68] on input at bounding box center [128, 66] width 142 height 6
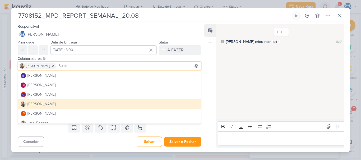
scroll to position [0, 0]
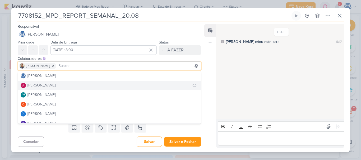
click at [50, 86] on div "[PERSON_NAME]" at bounding box center [41, 86] width 28 height 6
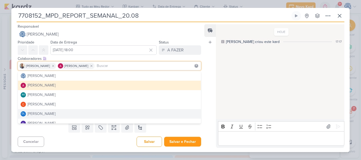
click at [51, 138] on div "Cancelar Salvar Salvar e Fechar Ctrl + Enter" at bounding box center [107, 141] width 192 height 13
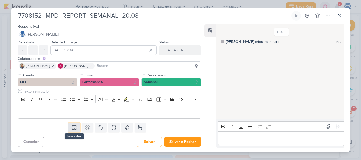
click at [74, 127] on icon at bounding box center [74, 127] width 5 height 5
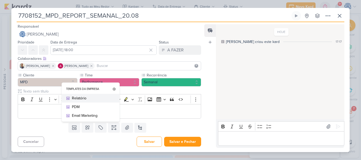
click at [86, 100] on div "Relatório" at bounding box center [92, 99] width 41 height 6
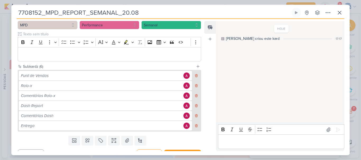
scroll to position [56, 0]
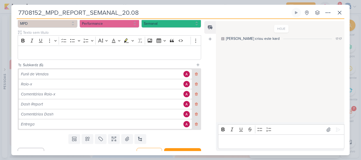
drag, startPoint x: 150, startPoint y: 14, endPoint x: 16, endPoint y: 5, distance: 134.4
click at [16, 5] on div "7708152_MPD_REPORT_SEMANAL_20.08 Criado por mim" at bounding box center [180, 80] width 338 height 151
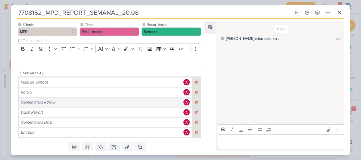
scroll to position [64, 0]
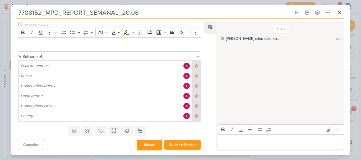
click at [150, 148] on button "Salvar" at bounding box center [148, 145] width 25 height 10
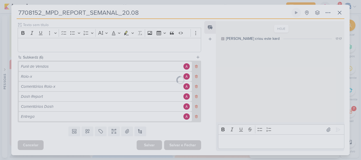
scroll to position [63, 0]
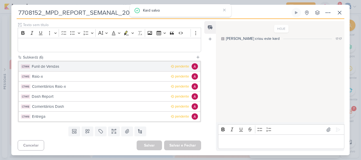
click at [92, 65] on div "Funil de Vendas" at bounding box center [100, 67] width 136 height 6
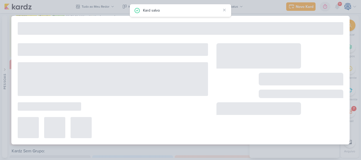
type input "Funil de Vendas"
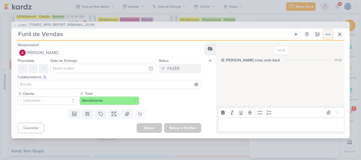
click at [330, 36] on icon at bounding box center [327, 34] width 6 height 6
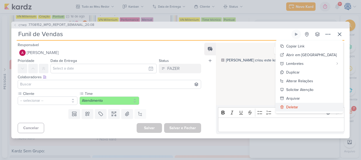
click at [319, 110] on button "Deletar" at bounding box center [308, 107] width 67 height 9
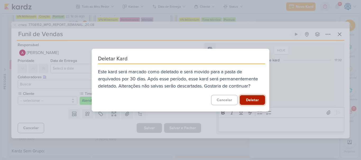
click at [256, 101] on button "Deletar" at bounding box center [251, 100] width 25 height 10
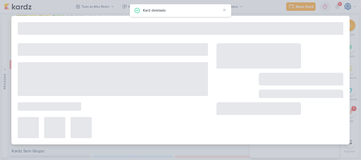
type input "7708152_MPD_REPORT_SEMANAL_20.08"
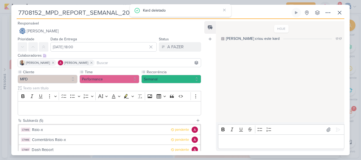
scroll to position [54, 0]
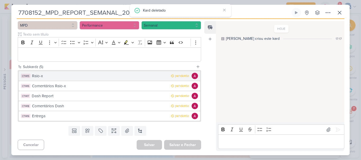
click at [93, 76] on div "Raio-x" at bounding box center [100, 76] width 136 height 6
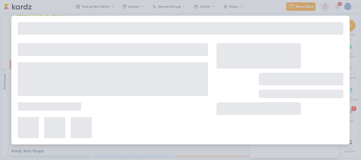
type input "Raio-x"
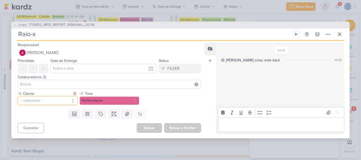
click at [67, 103] on button "-- selecionar --" at bounding box center [48, 101] width 60 height 8
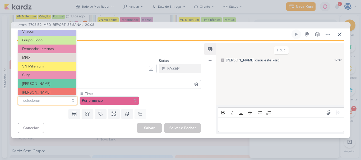
scroll to position [40, 0]
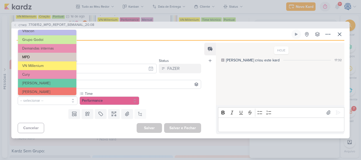
click at [50, 56] on button "MPD" at bounding box center [47, 57] width 58 height 9
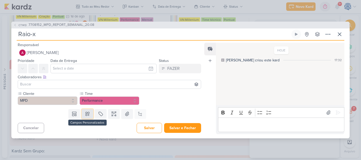
click at [85, 115] on icon at bounding box center [87, 113] width 5 height 5
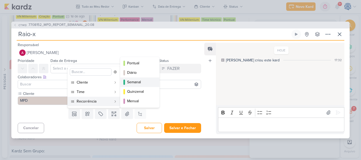
click at [138, 83] on div "Semanal" at bounding box center [140, 82] width 26 height 6
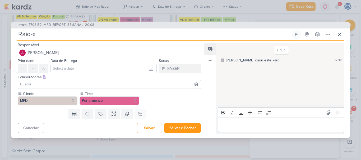
click at [138, 83] on div "Responsável Alessandra Gomes Caroline Traven De Andrade Alessandra Gomes AG Ali…" at bounding box center [107, 88] width 192 height 93
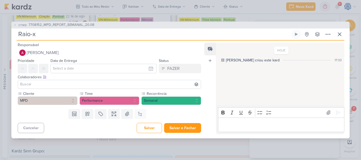
click at [87, 82] on input at bounding box center [109, 84] width 181 height 6
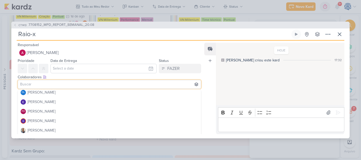
scroll to position [41, 0]
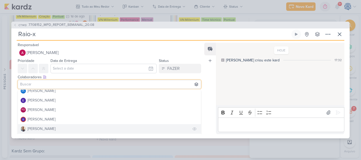
click at [43, 124] on button "[PERSON_NAME]" at bounding box center [109, 129] width 183 height 10
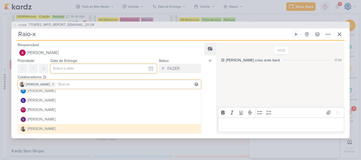
click at [60, 69] on input "text" at bounding box center [103, 69] width 106 height 10
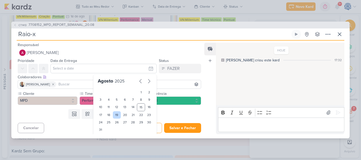
click at [113, 114] on div "19" at bounding box center [117, 114] width 8 height 7
type input "[DATE] 23:59"
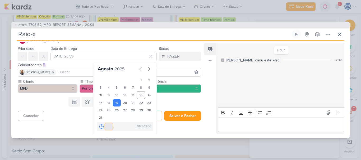
click at [105, 129] on select "00 01 02 03 04 05 06 07 08 09 10 11 12 13 14 15 16 17 18 19 20 21 22 23" at bounding box center [108, 127] width 7 height 6
select select "18"
click at [105, 124] on select "00 01 02 03 04 05 06 07 08 09 10 11 12 13 14 15 16 17 18 19 20 21 22 23" at bounding box center [108, 127] width 7 height 6
click at [120, 129] on div "00 01 02 03 04 05 06 07 08 09 10 11 12 13 14 15 16 17 18 19 20 21 22 23 : 00 05…" at bounding box center [125, 126] width 56 height 8
click at [116, 126] on select "00 05 10 15 20 25 30 35 40 45 50 55 59" at bounding box center [117, 127] width 7 height 6
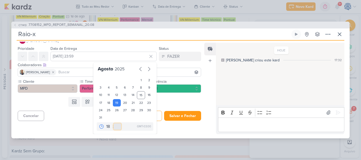
select select "0"
click at [114, 124] on select "00 05 10 15 20 25 30 35 40 45 50 55 59" at bounding box center [117, 127] width 7 height 6
click at [75, 122] on div "Cancelar Salvar Salvar e Fechar Ctrl + Enter" at bounding box center [107, 115] width 192 height 13
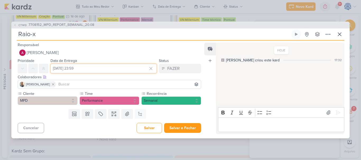
click at [95, 69] on input "19 de agosto de 2025 às 23:59" at bounding box center [103, 69] width 106 height 10
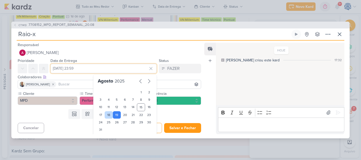
drag, startPoint x: 95, startPoint y: 69, endPoint x: 108, endPoint y: 117, distance: 49.7
click at [108, 73] on div "19 de agosto de 2025 às 23:59 Agosto 2025 1 2 3 4 5 6 7 8 9 10 11 12 13 14 15 1…" at bounding box center [103, 69] width 106 height 10
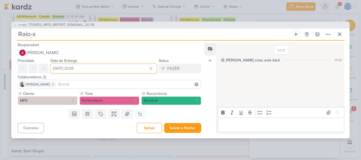
click at [103, 71] on input "19 de agosto de 2025 às 23:59" at bounding box center [103, 69] width 106 height 10
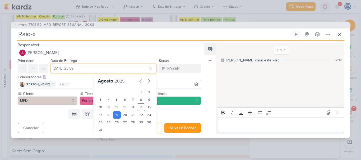
scroll to position [12, 0]
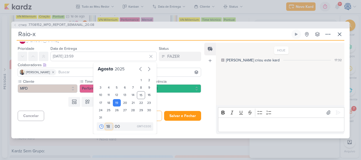
click at [106, 127] on select "00 01 02 03 04 05 06 07 08 09 10 11 12 13 14 15 16 17 18 19 20 21 22 23" at bounding box center [108, 127] width 7 height 6
click at [105, 124] on select "00 01 02 03 04 05 06 07 08 09 10 11 12 13 14 15 16 17 18 19 20 21 22 23" at bounding box center [108, 127] width 7 height 6
click at [160, 135] on div "Responsável Alessandra Gomes Caroline Traven De Andrade Alessandra Gomes AG Ali…" at bounding box center [180, 90] width 338 height 98
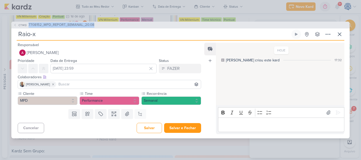
drag, startPoint x: 98, startPoint y: 23, endPoint x: 28, endPoint y: 21, distance: 70.5
click at [28, 21] on div "CT1413 7708152_MPD_REPORT_SEMANAL_20.08 Raio-x" at bounding box center [180, 80] width 361 height 160
copy span "7708152_MPD_REPORT_SEMANAL_20.08"
click at [40, 35] on input "Raio-x" at bounding box center [153, 35] width 273 height 10
paste input "7708152_MPD_REPORT_SEMANAL_20.08"
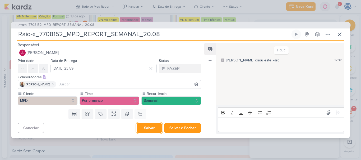
click at [152, 128] on button "Salvar" at bounding box center [148, 128] width 25 height 10
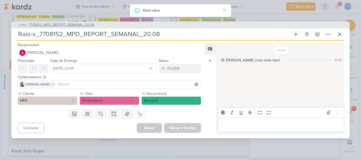
click at [91, 26] on span "7708152_MPD_REPORT_SEMANAL_20.08" at bounding box center [62, 24] width 66 height 5
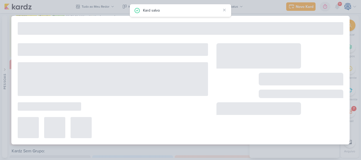
type input "7708152_MPD_REPORT_SEMANAL_20.08"
type input "19 de agosto de 2025 às 18:00"
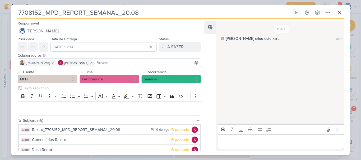
scroll to position [53, 0]
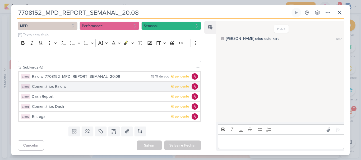
click at [93, 83] on button "CT1416 Comentários Raio-x pendente" at bounding box center [109, 87] width 181 height 10
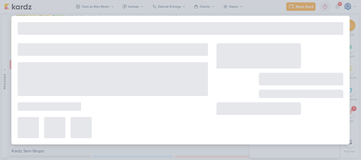
type input "Comentários Raio-x"
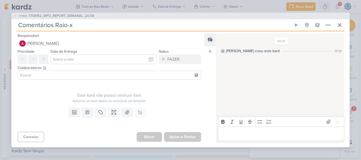
click at [88, 27] on input "Comentários Raio-x" at bounding box center [153, 25] width 273 height 10
type input "Comentários Raio-x_"
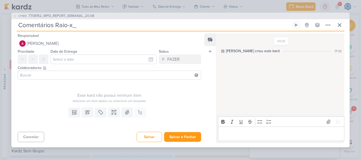
paste input "7708152_MPD_REPORT_SEMANAL_20.08"
type input "Comentários Raio-x_7708152_MPD_REPORT_SEMANAL_20.08"
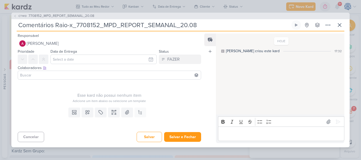
type input "Comentários Raio-x_7708152_MPD_REPORT_SEMANAL_20.08"
click at [67, 74] on input at bounding box center [109, 75] width 181 height 6
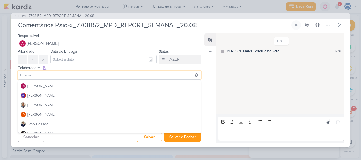
scroll to position [56, 0]
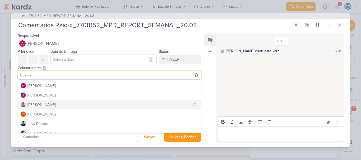
click at [39, 104] on div "[PERSON_NAME]" at bounding box center [41, 105] width 28 height 6
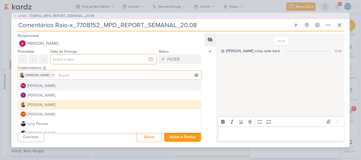
click at [70, 62] on input "text" at bounding box center [103, 60] width 106 height 10
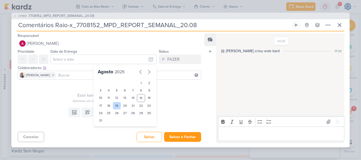
click at [114, 107] on div "19" at bounding box center [117, 105] width 8 height 7
click at [105, 131] on select "00 01 02 03 04 05 06 07 08 09 10 11 12 13 14 15 16 17 18 19 20 21 22 23" at bounding box center [108, 129] width 7 height 6
click at [105, 126] on select "00 01 02 03 04 05 06 07 08 09 10 11 12 13 14 15 16 17 18 19 20 21 22 23" at bounding box center [108, 129] width 7 height 6
click at [108, 115] on div "25" at bounding box center [109, 113] width 8 height 7
type input "25 de agosto de 2025 às 23:59"
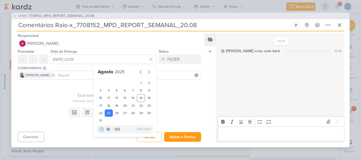
click at [53, 112] on div "Templates Campos Personalizados Marcadores Caixa De Texto Anexo Este kard já é …" at bounding box center [107, 118] width 192 height 24
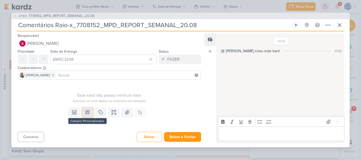
click at [82, 110] on button at bounding box center [88, 113] width 12 height 10
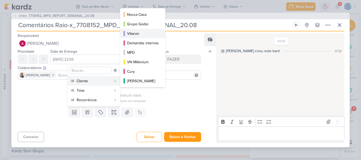
scroll to position [20, 0]
click at [141, 53] on div "MPD" at bounding box center [143, 52] width 32 height 6
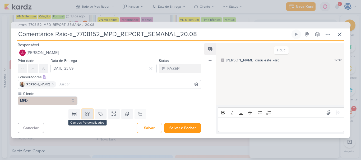
click at [86, 112] on icon at bounding box center [88, 114] width 4 height 4
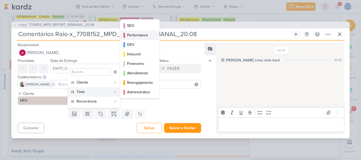
click at [132, 34] on div "Performance" at bounding box center [140, 35] width 26 height 6
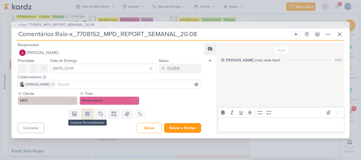
click at [83, 119] on button at bounding box center [88, 114] width 12 height 10
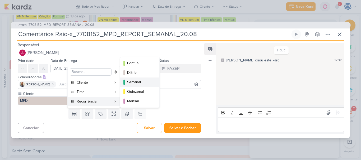
click at [137, 83] on div "Semanal" at bounding box center [140, 82] width 26 height 6
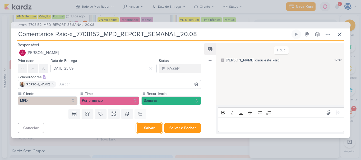
click at [146, 133] on button "Salvar" at bounding box center [148, 128] width 25 height 10
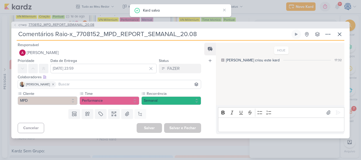
click at [74, 24] on span "7708152_MPD_REPORT_SEMANAL_20.08" at bounding box center [62, 24] width 66 height 5
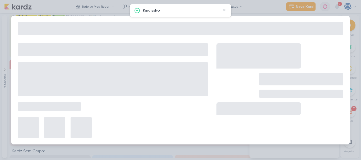
type input "7708152_MPD_REPORT_SEMANAL_20.08"
type input "19 de agosto de 2025 às 18:00"
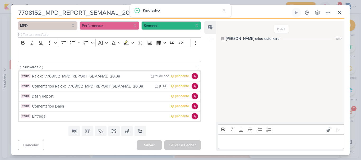
scroll to position [54, 0]
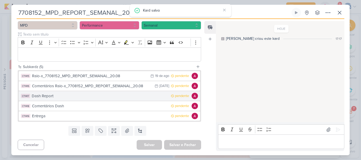
click at [72, 97] on div "Dash Report" at bounding box center [100, 96] width 136 height 6
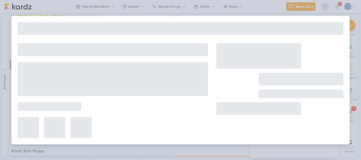
type input "Dash Report"
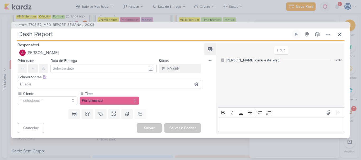
click at [69, 34] on input "Dash Report" at bounding box center [153, 35] width 273 height 10
type input "Dash Report_"
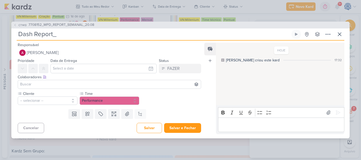
paste input "7708152_MPD_REPORT_SEMANAL_20.08"
type input "Dash Report_7708152_MPD_REPORT_SEMANAL_20.08"
click at [41, 84] on input at bounding box center [109, 84] width 181 height 6
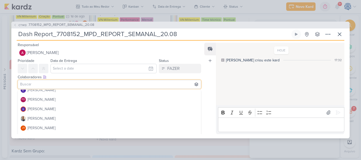
scroll to position [52, 0]
click at [41, 119] on div "[PERSON_NAME]" at bounding box center [41, 119] width 28 height 6
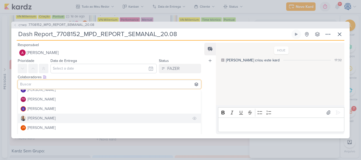
click at [41, 119] on div "[PERSON_NAME]" at bounding box center [41, 119] width 28 height 6
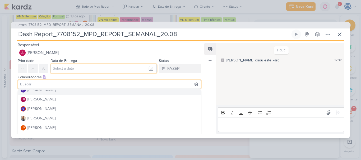
click at [68, 69] on input "text" at bounding box center [103, 69] width 106 height 10
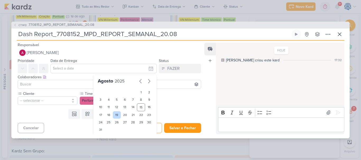
click at [113, 116] on div "19" at bounding box center [117, 114] width 8 height 7
type input "19 de agosto de 2025 às 23:59"
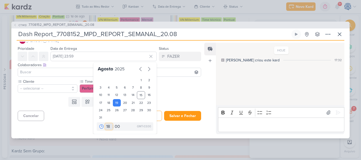
click at [107, 126] on select "00 01 02 03 04 05 06 07 08 09 10 11 12 13 14 15 16 17 18 19 20 21 22 23" at bounding box center [108, 127] width 7 height 6
click at [105, 124] on select "00 01 02 03 04 05 06 07 08 09 10 11 12 13 14 15 16 17 18 19 20 21 22 23" at bounding box center [108, 127] width 7 height 6
click at [114, 127] on select "00 05 10 15 20 25 30 35 40 45 50 55 59" at bounding box center [117, 127] width 7 height 6
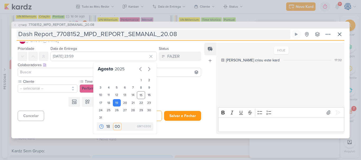
click at [114, 124] on select "00 05 10 15 20 25 30 35 40 45 50 55 59" at bounding box center [117, 127] width 7 height 6
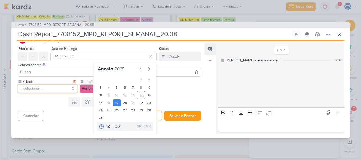
click at [46, 91] on button "-- selecionar --" at bounding box center [48, 88] width 60 height 8
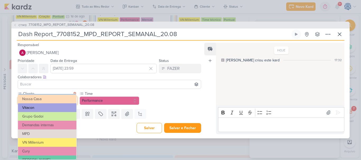
scroll to position [31, 0]
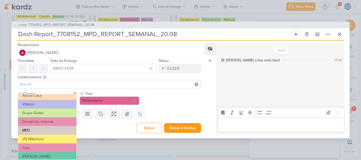
click at [46, 130] on button "MPD" at bounding box center [47, 130] width 58 height 9
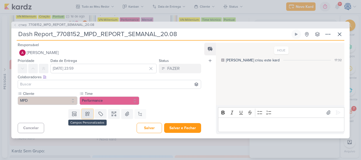
click at [86, 115] on icon at bounding box center [88, 114] width 4 height 4
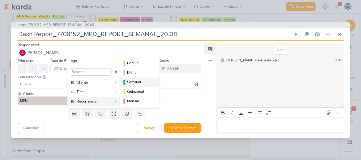
click at [136, 81] on div "Semanal" at bounding box center [140, 82] width 26 height 6
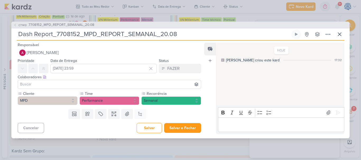
click at [88, 86] on input at bounding box center [109, 84] width 181 height 6
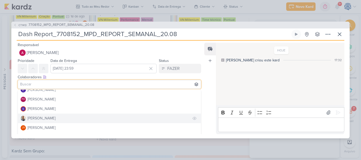
click at [40, 114] on button "[PERSON_NAME]" at bounding box center [109, 119] width 183 height 10
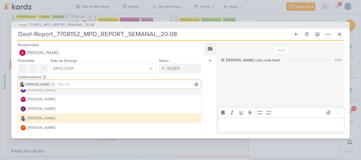
click at [51, 75] on div "Colaboradores Este kard pode ser visível a usuários da sua organização Este kar…" at bounding box center [109, 77] width 183 height 6
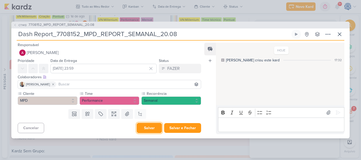
click at [142, 132] on button "Salvar" at bounding box center [148, 128] width 25 height 10
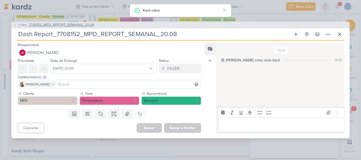
click at [80, 26] on span "7708152_MPD_REPORT_SEMANAL_20.08" at bounding box center [62, 24] width 66 height 5
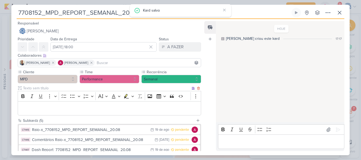
scroll to position [54, 0]
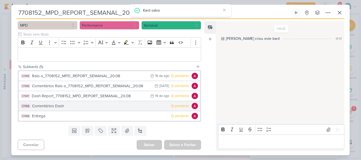
click at [86, 107] on div "Comentários Dash" at bounding box center [100, 106] width 136 height 6
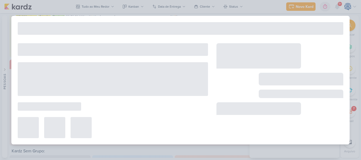
type input "Comentários Dash"
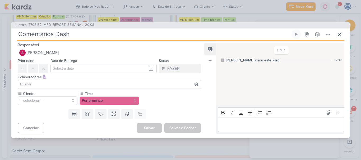
click at [73, 33] on input "Comentários Dash" at bounding box center [153, 35] width 273 height 10
type input "Comentários Dash_"
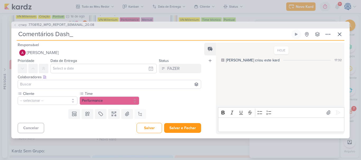
paste input "7708152_MPD_REPORT_SEMANAL_20.08"
type input "Comentários Dash_7708152_MPD_REPORT_SEMANAL_20.08"
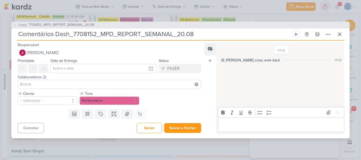
type input "Comentários Dash_7708152_MPD_REPORT_SEMANAL_20.08"
click at [86, 86] on input at bounding box center [109, 84] width 181 height 6
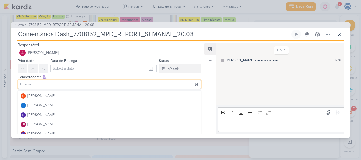
scroll to position [38, 0]
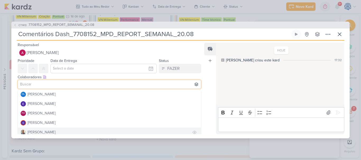
click at [55, 133] on button "[PERSON_NAME]" at bounding box center [109, 133] width 183 height 10
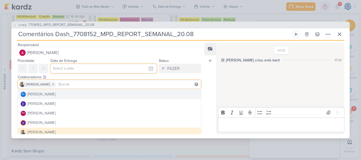
click at [68, 69] on input "text" at bounding box center [103, 69] width 106 height 10
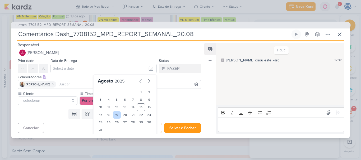
click at [115, 114] on div "19" at bounding box center [117, 114] width 8 height 7
type input "19 de agosto de 2025 às 23:59"
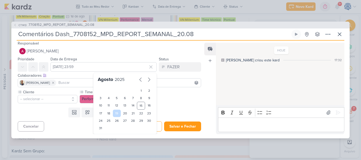
scroll to position [12, 0]
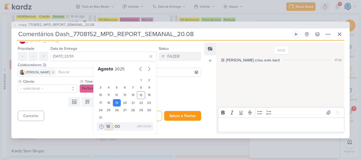
click at [105, 127] on select "00 01 02 03 04 05 06 07 08 09 10 11 12 13 14 15 16 17 18 19 20 21 22 23" at bounding box center [108, 127] width 7 height 6
click at [105, 124] on select "00 01 02 03 04 05 06 07 08 09 10 11 12 13 14 15 16 17 18 19 20 21 22 23" at bounding box center [108, 127] width 7 height 6
click at [167, 92] on div "Cliente -- selecionar -- Time" at bounding box center [109, 86] width 183 height 14
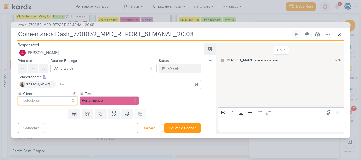
click at [51, 100] on button "-- selecionar --" at bounding box center [48, 101] width 60 height 8
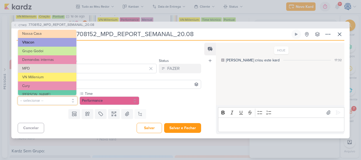
scroll to position [29, 0]
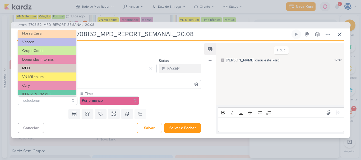
click at [50, 65] on button "MPD" at bounding box center [47, 68] width 58 height 9
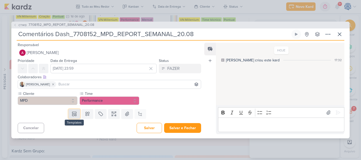
click at [74, 118] on button at bounding box center [74, 114] width 12 height 10
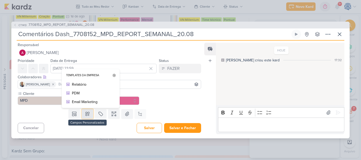
click at [83, 117] on button at bounding box center [88, 114] width 12 height 10
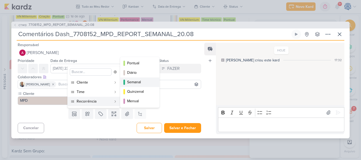
click at [135, 85] on div "Semanal" at bounding box center [140, 82] width 26 height 6
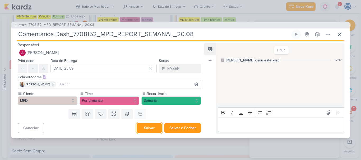
click at [149, 130] on button "Salvar" at bounding box center [148, 128] width 25 height 10
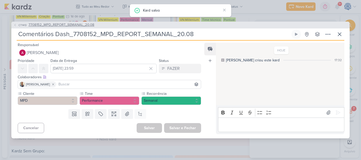
click at [81, 27] on span "7708152_MPD_REPORT_SEMANAL_20.08" at bounding box center [62, 24] width 66 height 5
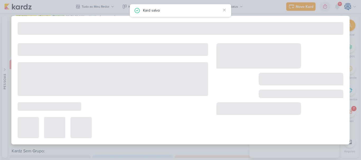
type input "7708152_MPD_REPORT_SEMANAL_20.08"
type input "19 de agosto de 2025 às 18:00"
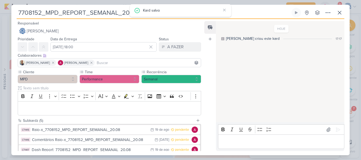
scroll to position [54, 0]
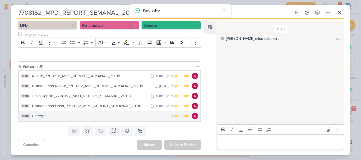
click at [73, 117] on div "Entrega" at bounding box center [100, 116] width 136 height 6
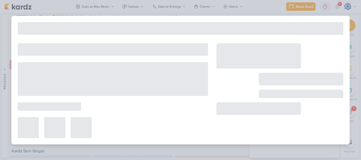
type input "Entrega"
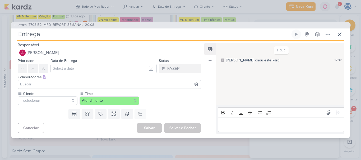
click at [52, 36] on input "Entrega" at bounding box center [153, 35] width 273 height 10
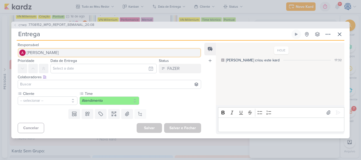
click at [45, 53] on span "[PERSON_NAME]" at bounding box center [43, 53] width 32 height 6
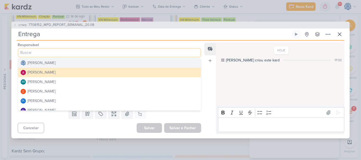
click at [45, 66] on div "[PERSON_NAME]" at bounding box center [41, 63] width 28 height 6
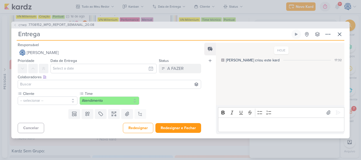
click at [38, 86] on input at bounding box center [109, 84] width 181 height 6
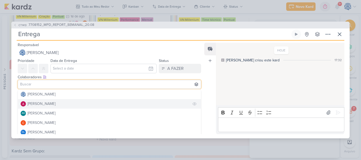
click at [37, 104] on div "[PERSON_NAME]" at bounding box center [41, 104] width 28 height 6
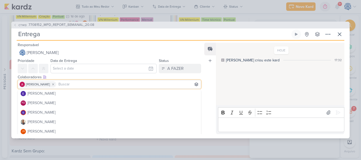
scroll to position [49, 0]
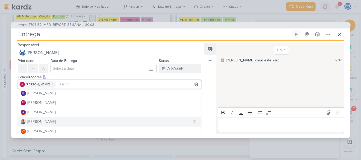
click at [48, 124] on button "[PERSON_NAME]" at bounding box center [109, 122] width 183 height 10
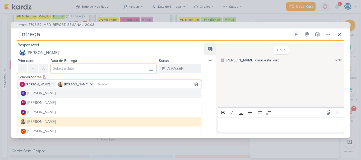
click at [64, 70] on input "text" at bounding box center [103, 69] width 106 height 10
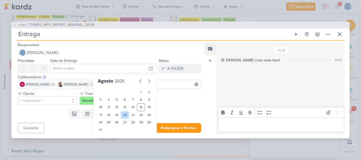
click at [123, 115] on div "20" at bounding box center [125, 114] width 8 height 7
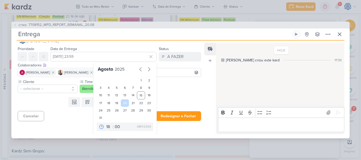
scroll to position [12, 0]
click at [130, 103] on div "21" at bounding box center [133, 102] width 8 height 7
type input "21 de agosto de 2025 às 23:59"
click at [106, 128] on select "00 01 02 03 04 05 06 07 08 09 10 11 12 13 14 15 16 17 18 19 20 21 22 23" at bounding box center [108, 127] width 7 height 6
click at [131, 124] on div "00 01 02 03 04 05 06 07 08 09 10 11 12 13 14 15 16 17 18 19 20 21 22 23 : 00 05…" at bounding box center [125, 126] width 56 height 8
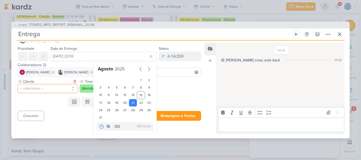
click at [65, 89] on button "-- selecionar --" at bounding box center [48, 88] width 60 height 8
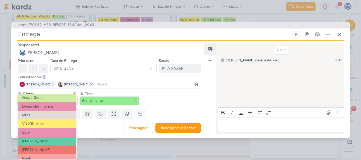
scroll to position [46, 0]
click at [46, 117] on button "MPD" at bounding box center [47, 115] width 58 height 9
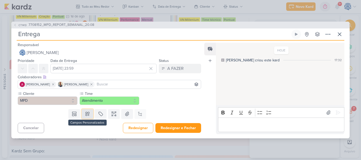
click at [88, 115] on icon at bounding box center [87, 113] width 5 height 5
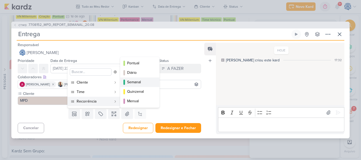
click at [133, 82] on div "Semanal" at bounding box center [140, 82] width 26 height 6
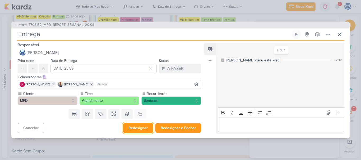
click at [133, 129] on button "Redesignar" at bounding box center [138, 128] width 30 height 10
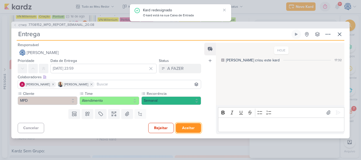
click at [187, 132] on button "Aceitar" at bounding box center [188, 128] width 25 height 10
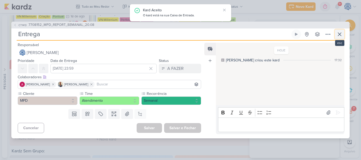
click at [341, 33] on icon at bounding box center [339, 34] width 3 height 3
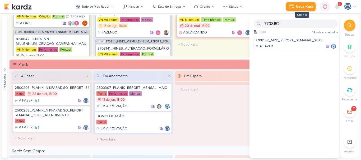
click at [295, 10] on button "Novo Kard" at bounding box center [300, 6] width 29 height 8
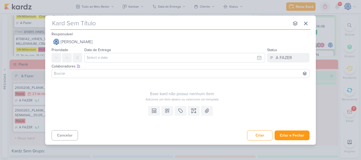
type input "8708151_HINES_VN MILLENNIUM_REPORT_SEMANAL_21.08"
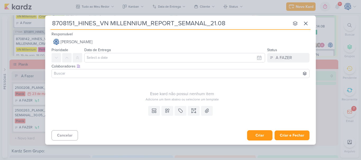
type input "8708151_HINES_VN MILLENNIUM_REPORT_SEMANAL_21.08"
click at [260, 139] on button "Criar" at bounding box center [259, 135] width 25 height 10
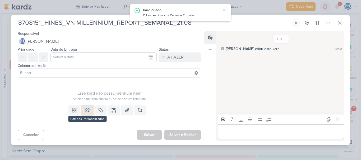
click at [88, 112] on icon at bounding box center [87, 110] width 5 height 5
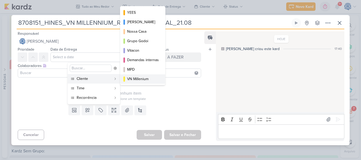
click at [130, 79] on div "VN Millenium" at bounding box center [143, 79] width 32 height 6
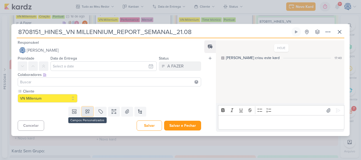
click at [86, 112] on icon at bounding box center [88, 112] width 4 height 4
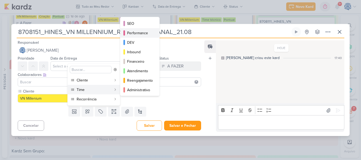
click at [141, 33] on div "Performance" at bounding box center [140, 33] width 26 height 6
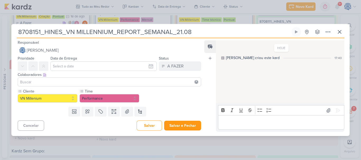
click at [92, 109] on div "Templates Campos Personalizados Cliente YEES MPD" at bounding box center [107, 112] width 192 height 14
click at [86, 112] on icon at bounding box center [88, 112] width 4 height 4
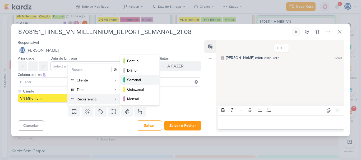
click at [135, 78] on div "Semanal" at bounding box center [140, 80] width 26 height 6
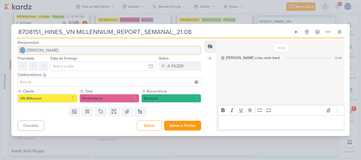
click at [96, 54] on button "[PERSON_NAME]" at bounding box center [109, 51] width 183 height 10
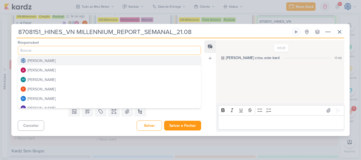
click at [54, 58] on div "[PERSON_NAME]" at bounding box center [41, 61] width 28 height 6
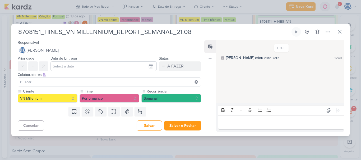
click at [41, 82] on input at bounding box center [109, 82] width 181 height 6
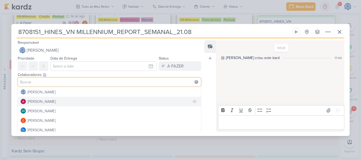
click at [41, 101] on div "[PERSON_NAME]" at bounding box center [41, 102] width 28 height 6
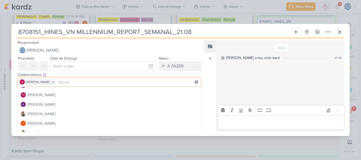
scroll to position [55, 0]
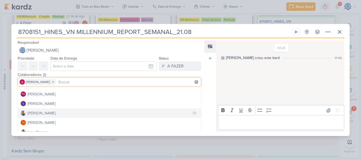
click at [41, 110] on button "[PERSON_NAME]" at bounding box center [109, 113] width 183 height 10
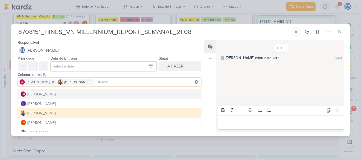
click at [85, 62] on input "text" at bounding box center [103, 67] width 106 height 10
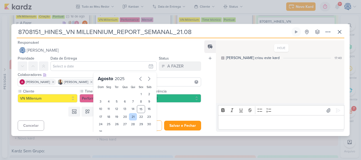
click at [131, 117] on div "21" at bounding box center [133, 116] width 8 height 7
type input "21 de agosto de 2025 às 23:59"
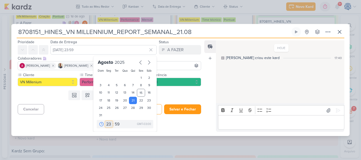
click at [106, 124] on select "00 01 02 03 04 05 06 07 08 09 10 11 12 13 14 15 16 17 18 19 20 21 22 23" at bounding box center [108, 124] width 7 height 6
select select "18"
click at [105, 121] on select "00 01 02 03 04 05 06 07 08 09 10 11 12 13 14 15 16 17 18 19 20 21 22 23" at bounding box center [108, 124] width 7 height 6
type input "21 de agosto de 2025 às 18:59"
click at [116, 123] on select "00 05 10 15 20 25 30 35 40 45 50 55 59" at bounding box center [117, 124] width 7 height 6
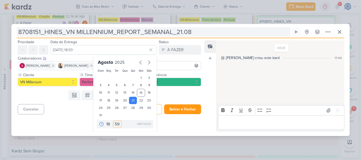
select select "0"
click at [114, 121] on select "00 05 10 15 20 25 30 35 40 45 50 55 59" at bounding box center [117, 124] width 7 height 6
type input "21 de agosto de 2025 às 18:00"
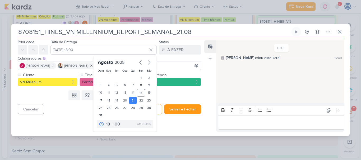
click at [50, 101] on div "Templates Campos Personalizados Cliente YEES MPD" at bounding box center [107, 95] width 192 height 14
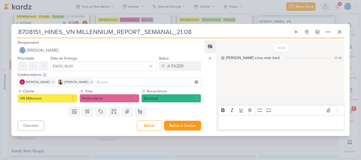
scroll to position [0, 0]
click at [73, 112] on icon at bounding box center [73, 113] width 2 height 2
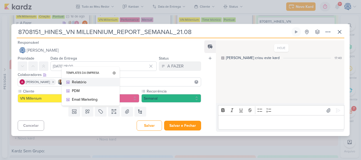
scroll to position [323, 0]
click at [83, 80] on div "Relatório" at bounding box center [92, 82] width 41 height 6
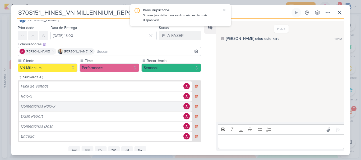
scroll to position [32, 0]
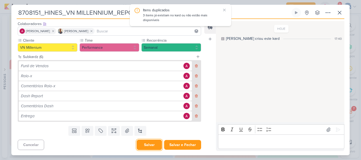
click at [141, 146] on button "Salvar" at bounding box center [148, 145] width 25 height 10
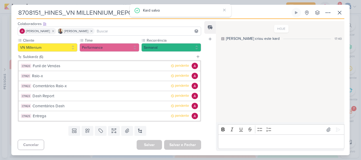
drag, startPoint x: 247, startPoint y: 12, endPoint x: 0, endPoint y: 7, distance: 246.6
click at [0, 7] on div "8708151_HINES_VN MILLENNIUM_REPORT_SEMANAL_21.08" at bounding box center [180, 80] width 361 height 160
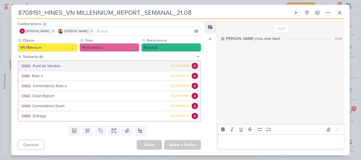
scroll to position [0, 0]
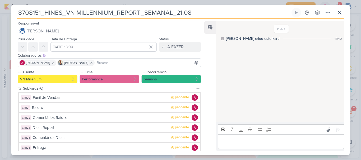
click at [216, 62] on div "HOJE [PERSON_NAME] criou este kard 17:40" at bounding box center [280, 72] width 128 height 101
click at [207, 67] on div "Feed Atrelar email Solte o email para atrelar ao kard" at bounding box center [210, 86] width 12 height 130
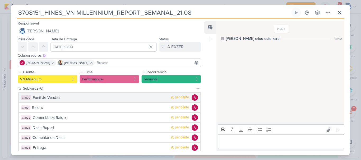
click at [87, 99] on div "Funil de Vendas" at bounding box center [100, 98] width 135 height 6
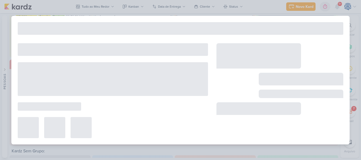
type input "Funil de Vendas"
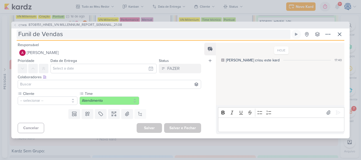
click at [81, 34] on input "Funil de Vendas" at bounding box center [153, 35] width 273 height 10
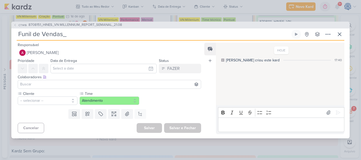
paste input "8708151_HINES_VN MILLENNIUM_REPORT_SEMANAL_21.08"
type input "Funil de Vendas_8708151_HINES_VN MILLENNIUM_REPORT_SEMANAL_21.08"
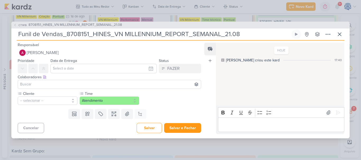
type input "Funil de Vendas_8708151_HINES_VN MILLENNIUM_REPORT_SEMANAL_21.08"
click at [140, 62] on div "Data de Entrega [DATE] Dom Seg Ter Qua Qui Sex Sáb 1 2 3 4 5 6 7 8 9 10 11 12 1…" at bounding box center [103, 66] width 106 height 16
click at [55, 100] on button "-- selecionar --" at bounding box center [48, 101] width 60 height 8
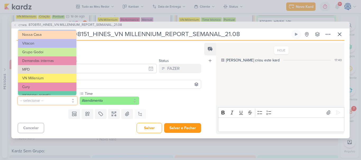
scroll to position [27, 0]
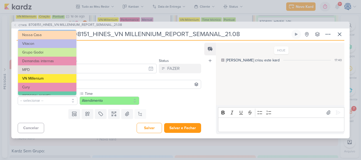
click at [49, 78] on button "VN Millenium" at bounding box center [47, 78] width 58 height 9
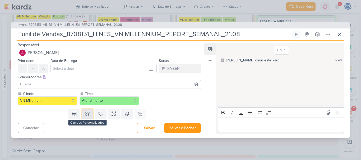
click at [85, 113] on icon at bounding box center [87, 113] width 5 height 5
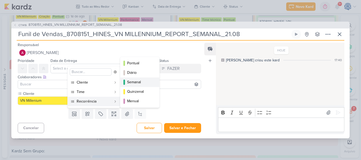
click at [136, 82] on div "Semanal" at bounding box center [140, 82] width 26 height 6
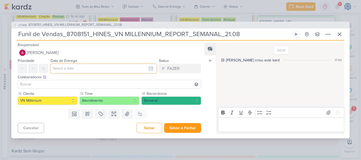
click at [106, 69] on input "text" at bounding box center [103, 69] width 106 height 10
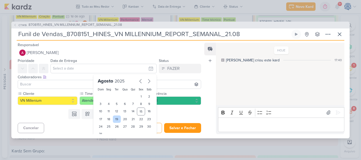
click at [117, 121] on div "19" at bounding box center [117, 119] width 8 height 7
type input "[DATE] 23:59"
click at [117, 121] on div "19" at bounding box center [117, 119] width 8 height 7
click at [115, 120] on div "19" at bounding box center [117, 119] width 8 height 7
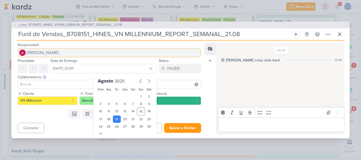
click at [89, 56] on button "[PERSON_NAME]" at bounding box center [109, 53] width 183 height 10
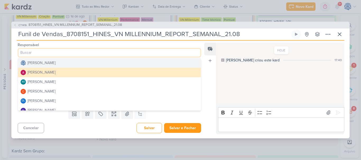
click at [48, 65] on div "[PERSON_NAME]" at bounding box center [41, 63] width 28 height 6
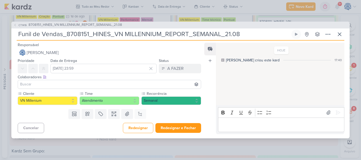
click at [64, 85] on input at bounding box center [109, 84] width 181 height 6
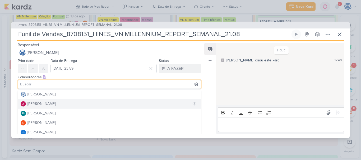
click at [55, 106] on div "[PERSON_NAME]" at bounding box center [41, 104] width 28 height 6
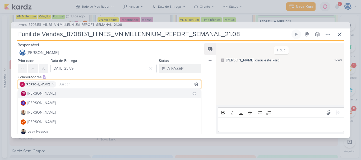
scroll to position [64, 0]
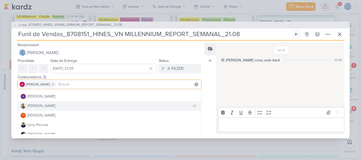
click at [51, 106] on button "[PERSON_NAME]" at bounding box center [109, 106] width 183 height 10
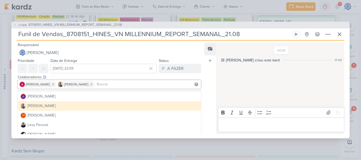
click at [119, 76] on div "Colaboradores Este kard pode ser visível a usuários da sua organização Este kar…" at bounding box center [109, 77] width 183 height 6
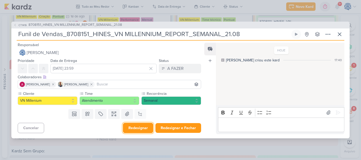
click at [140, 127] on button "Redesignar" at bounding box center [138, 128] width 30 height 10
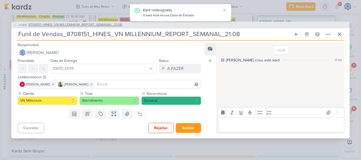
click at [93, 24] on span "8708151_HINES_VN MILLENNIUM_REPORT_SEMANAL_21.08" at bounding box center [75, 24] width 93 height 5
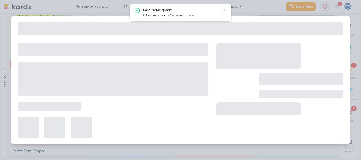
type input "8708151_HINES_VN MILLENNIUM_REPORT_SEMANAL_21.08"
type input "[DATE] 18:00"
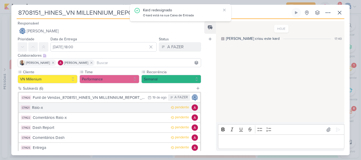
click at [65, 107] on div "Raio-x" at bounding box center [100, 108] width 136 height 6
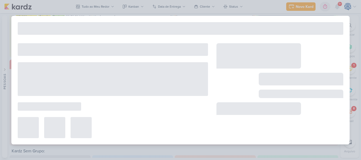
type input "Raio-x"
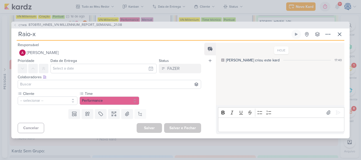
click at [70, 35] on input "Raio-x" at bounding box center [153, 35] width 273 height 10
paste input "8708151_HINES_VN MILLENNIUM_REPORT_SEMANAL_21.08"
type input "Raio-x_8708151_HINES_VN MILLENNIUM_REPORT_SEMANAL_21.08"
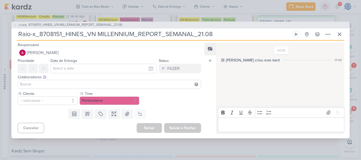
click at [70, 35] on input "Raio-x_8708151_HINES_VN MILLENNIUM_REPORT_SEMANAL_21.08" at bounding box center [153, 35] width 273 height 10
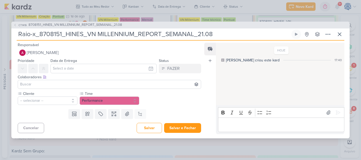
type input "Raio-x_8708151_HINES_VN MILLENNIUM_REPORT_SEMANAL_21.08"
click at [58, 83] on input at bounding box center [109, 84] width 181 height 6
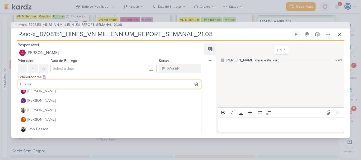
scroll to position [61, 0]
click at [53, 113] on button "[PERSON_NAME]" at bounding box center [109, 110] width 183 height 10
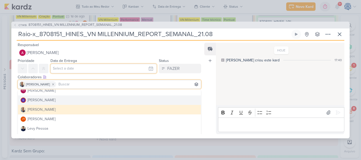
click at [59, 69] on input "text" at bounding box center [103, 69] width 106 height 10
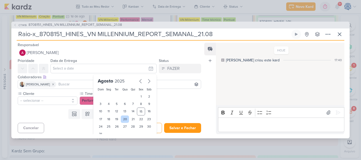
click at [121, 119] on div "20" at bounding box center [125, 119] width 8 height 7
type input "[DATE] 23:59"
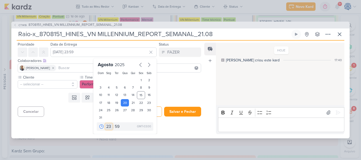
click at [105, 127] on select "00 01 02 03 04 05 06 07 08 09 10 11 12 13 14 15 16 17 18 19 20 21 22 23" at bounding box center [108, 127] width 7 height 6
select select "18"
click at [105, 124] on select "00 01 02 03 04 05 06 07 08 09 10 11 12 13 14 15 16 17 18 19 20 21 22 23" at bounding box center [108, 127] width 7 height 6
type input "[DATE] 18:59"
click at [115, 125] on select "00 05 10 15 20 25 30 35 40 45 50 55 59" at bounding box center [117, 127] width 7 height 6
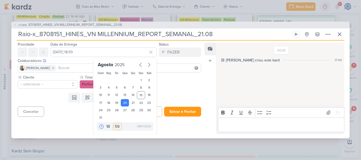
select select "0"
click at [114, 124] on select "00 05 10 15 20 25 30 35 40 45 50 55 59" at bounding box center [117, 127] width 7 height 6
type input "[DATE] 18:00"
click at [60, 85] on button "-- selecionar --" at bounding box center [48, 84] width 60 height 8
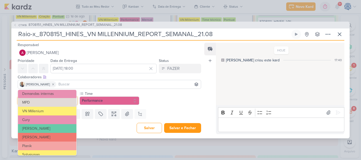
scroll to position [55, 0]
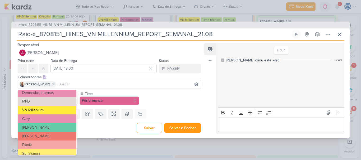
click at [56, 109] on button "VN Millenium" at bounding box center [47, 110] width 58 height 9
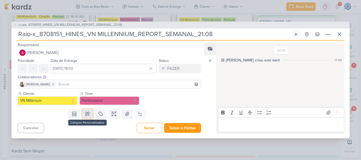
click at [85, 113] on icon at bounding box center [87, 113] width 5 height 5
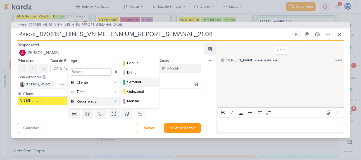
click at [144, 82] on div "Semanal" at bounding box center [140, 82] width 26 height 6
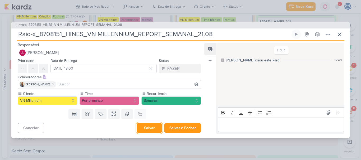
click at [149, 127] on button "Salvar" at bounding box center [148, 128] width 25 height 10
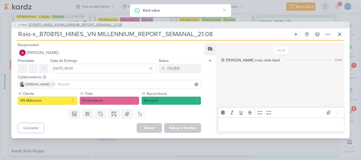
click at [82, 23] on span "8708151_HINES_VN MILLENNIUM_REPORT_SEMANAL_21.08" at bounding box center [75, 24] width 93 height 5
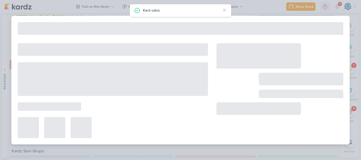
type input "8708151_HINES_VN MILLENNIUM_REPORT_SEMANAL_21.08"
type input "[DATE] 18:00"
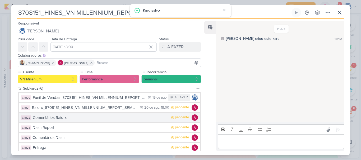
click at [59, 117] on div "Comentários Raio-x" at bounding box center [100, 118] width 135 height 6
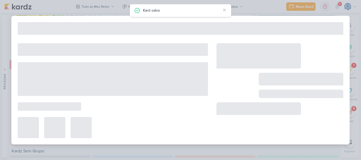
type input "Comentários Raio-x"
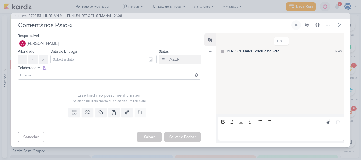
click at [80, 28] on input "Comentários Raio-x" at bounding box center [153, 25] width 273 height 10
paste input "8708151_HINES_VN MILLENNIUM_REPORT_SEMANAL_21.08"
type input "Comentários Raio-x_8708151_HINES_VN MILLENNIUM_REPORT_SEMANAL_21.08"
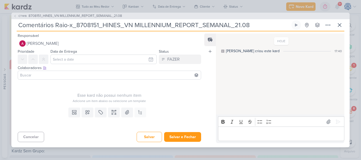
type input "Comentários Raio-x_8708151_HINES_VN MILLENNIUM_REPORT_SEMANAL_21.08"
click at [62, 75] on input at bounding box center [109, 75] width 181 height 6
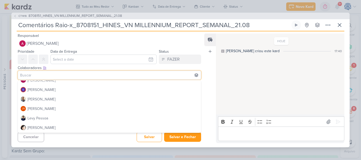
scroll to position [62, 0]
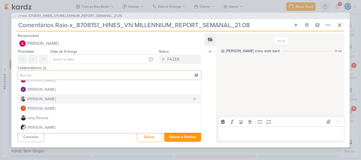
click at [54, 97] on button "[PERSON_NAME]" at bounding box center [109, 99] width 183 height 10
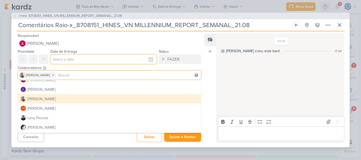
click at [72, 60] on input "text" at bounding box center [103, 60] width 106 height 10
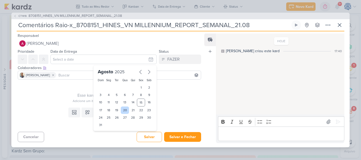
click at [124, 111] on div "20" at bounding box center [125, 110] width 8 height 7
type input "[DATE] 23:59"
click at [107, 133] on select "00 01 02 03 04 05 06 07 08 09 10 11 12 13 14 15 16 17 18 19 20 21 22 23" at bounding box center [108, 134] width 7 height 6
select select "18"
click at [105, 131] on select "00 01 02 03 04 05 06 07 08 09 10 11 12 13 14 15 16 17 18 19 20 21 22 23" at bounding box center [108, 134] width 7 height 6
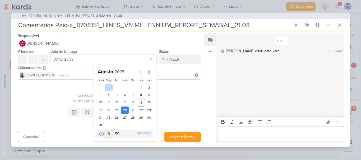
type input "[DATE] 18:59"
click at [115, 134] on select "00 05 10 15 20 25 30 35 40 45 50 55 59" at bounding box center [117, 134] width 7 height 6
select select "0"
click at [114, 131] on select "00 05 10 15 20 25 30 35 40 45 50 55 59" at bounding box center [117, 134] width 7 height 6
type input "[DATE] 18:00"
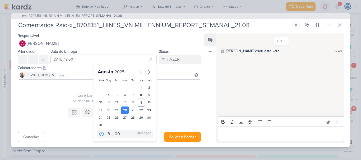
click at [61, 99] on div "Adicione um item abaixo ou selecione um template" at bounding box center [109, 101] width 183 height 5
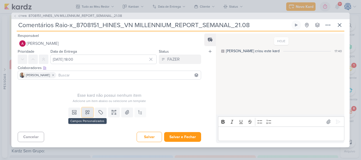
click at [88, 111] on icon at bounding box center [87, 112] width 5 height 5
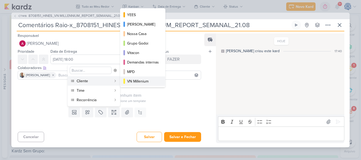
click at [131, 78] on button "VN Millenium" at bounding box center [142, 82] width 45 height 10
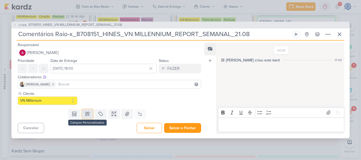
click at [86, 115] on icon at bounding box center [87, 113] width 5 height 5
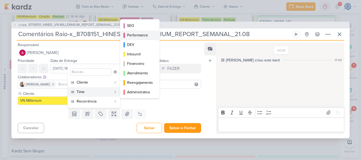
click at [135, 37] on div "Performance" at bounding box center [140, 35] width 26 height 6
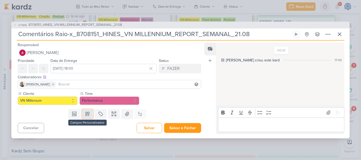
click at [87, 115] on icon at bounding box center [88, 114] width 4 height 4
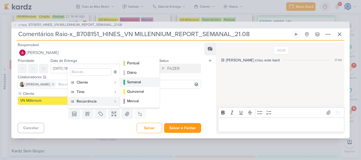
click at [140, 83] on div "Semanal" at bounding box center [140, 82] width 26 height 6
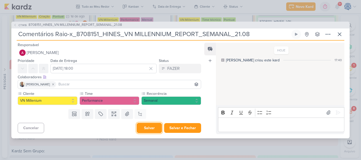
click at [148, 128] on button "Salvar" at bounding box center [148, 128] width 25 height 10
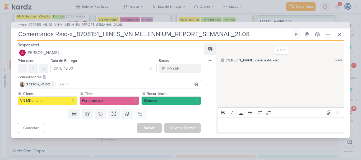
click at [85, 25] on span "8708151_HINES_VN MILLENNIUM_REPORT_SEMANAL_21.08" at bounding box center [75, 24] width 93 height 5
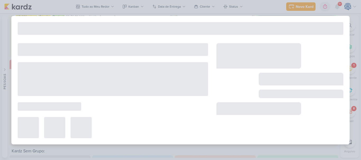
type input "8708151_HINES_VN MILLENNIUM_REPORT_SEMANAL_21.08"
type input "[DATE] 18:00"
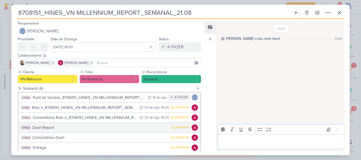
click at [73, 130] on div "Dash Report" at bounding box center [99, 128] width 135 height 6
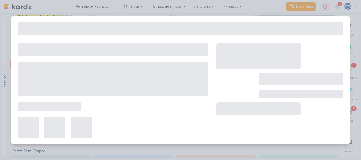
type input "Dash Report"
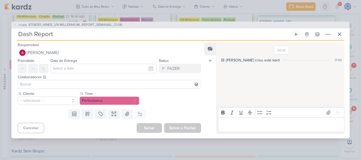
click at [107, 37] on input "Dash Report" at bounding box center [153, 35] width 273 height 10
paste input "8708151_HINES_VN MILLENNIUM_REPORT_SEMANAL_21.08"
type input "Dash Report_8708151_HINES_VN MILLENNIUM_REPORT_SEMANAL_21.08"
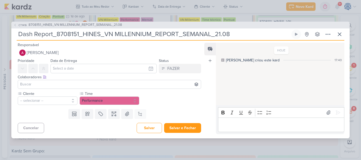
type input "Dash Report_8708151_HINES_VN MILLENNIUM_REPORT_SEMANAL_21.08"
click at [75, 84] on input at bounding box center [109, 84] width 181 height 6
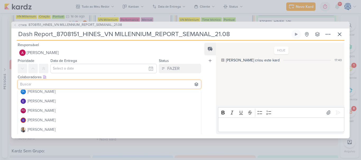
scroll to position [41, 0]
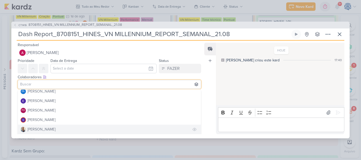
click at [49, 127] on button "[PERSON_NAME]" at bounding box center [109, 130] width 183 height 10
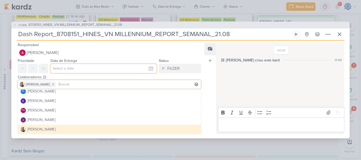
click at [65, 67] on input "text" at bounding box center [103, 69] width 106 height 10
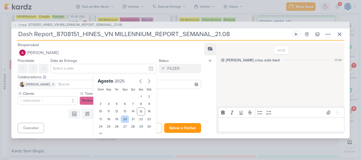
click at [123, 120] on div "20" at bounding box center [125, 119] width 8 height 7
type input "[DATE] 23:59"
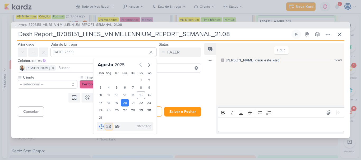
click at [106, 128] on select "00 01 02 03 04 05 06 07 08 09 10 11 12 13 14 15 16 17 18 19 20 21 22 23" at bounding box center [108, 127] width 7 height 6
select select "18"
click at [105, 124] on select "00 01 02 03 04 05 06 07 08 09 10 11 12 13 14 15 16 17 18 19 20 21 22 23" at bounding box center [108, 127] width 7 height 6
type input "[DATE] 18:59"
click at [116, 127] on select "00 05 10 15 20 25 30 35 40 45 50 55 59" at bounding box center [117, 127] width 7 height 6
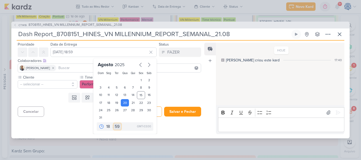
select select "0"
click at [114, 124] on select "00 05 10 15 20 25 30 35 40 45 50 55 59" at bounding box center [117, 127] width 7 height 6
type input "[DATE] 18:00"
click at [67, 83] on button "-- selecionar --" at bounding box center [48, 84] width 60 height 8
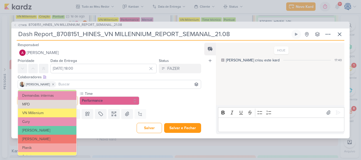
scroll to position [53, 0]
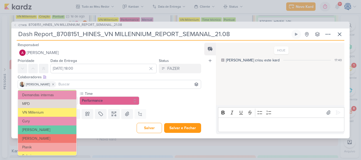
click at [49, 115] on button "VN Millenium" at bounding box center [47, 112] width 58 height 9
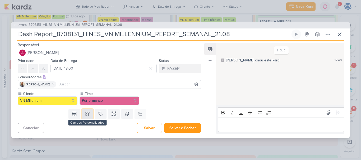
click at [87, 115] on icon at bounding box center [88, 114] width 4 height 4
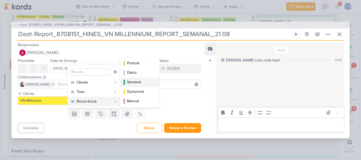
click at [137, 83] on div "Semanal" at bounding box center [140, 82] width 26 height 6
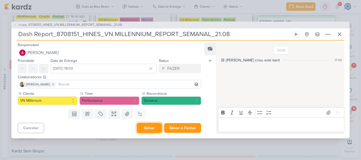
click at [145, 127] on button "Salvar" at bounding box center [148, 128] width 25 height 10
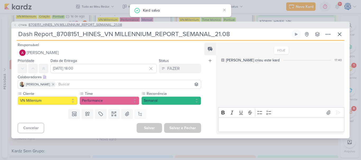
click at [91, 24] on span "8708151_HINES_VN MILLENNIUM_REPORT_SEMANAL_21.08" at bounding box center [75, 24] width 93 height 5
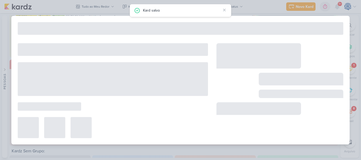
type input "8708151_HINES_VN MILLENNIUM_REPORT_SEMANAL_21.08"
type input "[DATE] 18:00"
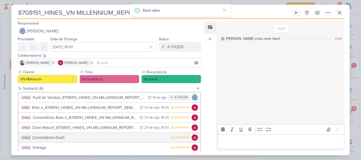
click at [88, 140] on div "Comentários Dash" at bounding box center [99, 138] width 135 height 6
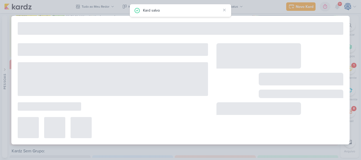
type input "Comentários Dash"
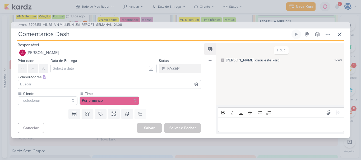
click at [78, 35] on input "Comentários Dash" at bounding box center [153, 35] width 273 height 10
paste input "8708151_HINES_VN MILLENNIUM_REPORT_SEMANAL_21.08"
type input "Comentários Dash_8708151_HINES_VN MILLENNIUM_REPORT_SEMANAL_21.08"
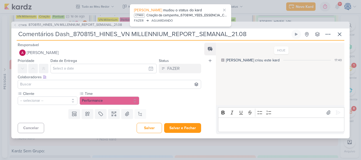
type input "Comentários Dash_8708151_HINES_VN MILLENNIUM_REPORT_SEMANAL_21.08"
click at [82, 66] on input "text" at bounding box center [103, 69] width 106 height 10
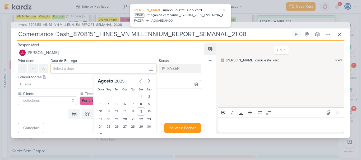
scroll to position [411, 0]
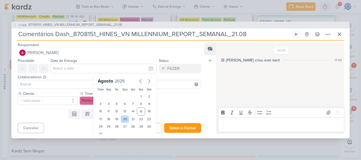
click at [124, 119] on div "20" at bounding box center [125, 119] width 8 height 7
type input "[DATE] 23:59"
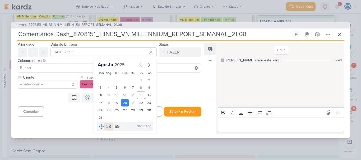
click at [106, 128] on select "00 01 02 03 04 05 06 07 08 09 10 11 12 13 14 15 16 17 18 19 20 21 22 23" at bounding box center [108, 127] width 7 height 6
select select "18"
click at [105, 124] on select "00 01 02 03 04 05 06 07 08 09 10 11 12 13 14 15 16 17 18 19 20 21 22 23" at bounding box center [108, 127] width 7 height 6
type input "[DATE] 18:59"
click at [116, 126] on select "00 05 10 15 20 25 30 35 40 45 50 55 59" at bounding box center [117, 127] width 7 height 6
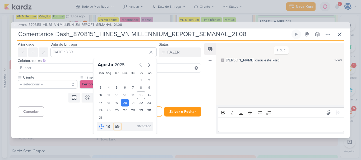
select select "0"
click at [114, 124] on select "00 05 10 15 20 25 30 35 40 45 50 55 59" at bounding box center [117, 127] width 7 height 6
type input "[DATE] 18:00"
click at [49, 85] on button "-- selecionar --" at bounding box center [48, 84] width 60 height 8
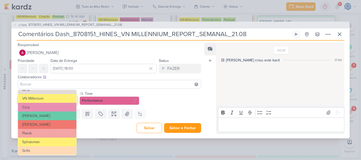
scroll to position [68, 0]
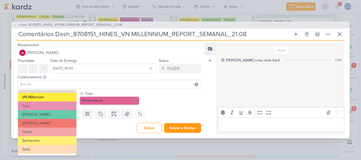
click at [54, 96] on button "VN Millenium" at bounding box center [47, 97] width 58 height 9
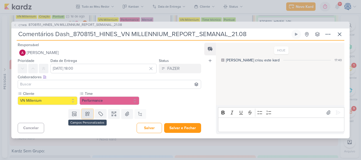
click at [86, 114] on icon at bounding box center [88, 114] width 4 height 4
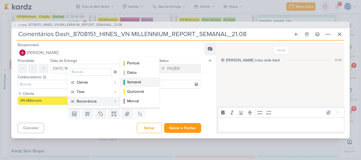
click at [133, 83] on div "Semanal" at bounding box center [140, 82] width 26 height 6
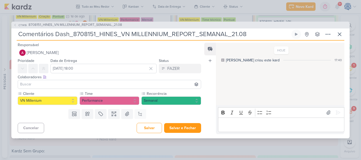
click at [84, 85] on input at bounding box center [109, 84] width 181 height 6
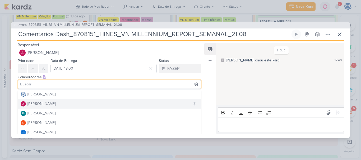
scroll to position [40, 0]
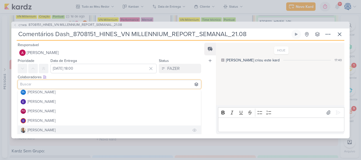
click at [49, 130] on button "[PERSON_NAME]" at bounding box center [109, 131] width 183 height 10
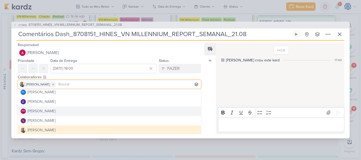
click at [105, 77] on div "Colaboradores Este kard pode ser visível a usuários da sua organização Este kar…" at bounding box center [109, 77] width 183 height 6
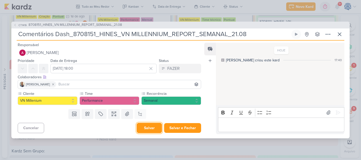
click at [142, 126] on button "Salvar" at bounding box center [148, 128] width 25 height 10
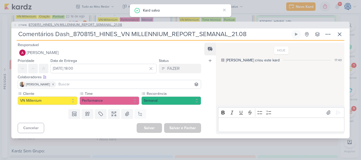
click at [111, 25] on span "8708151_HINES_VN MILLENNIUM_REPORT_SEMANAL_21.08" at bounding box center [75, 24] width 93 height 5
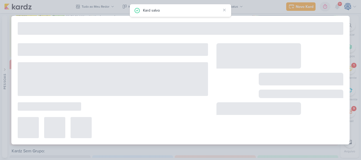
type input "8708151_HINES_VN MILLENNIUM_REPORT_SEMANAL_21.08"
type input "[DATE] 18:00"
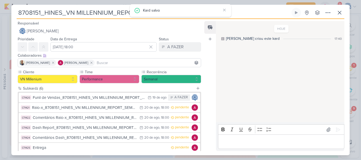
scroll to position [32, 0]
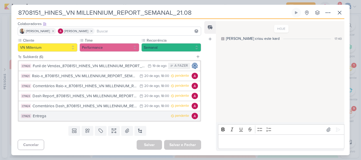
click at [86, 117] on div "Entrega" at bounding box center [100, 116] width 135 height 6
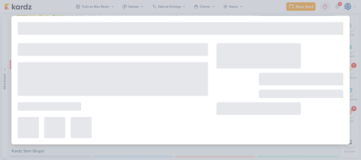
type input "Entrega"
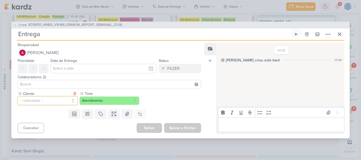
click at [61, 98] on button "-- selecionar --" at bounding box center [48, 101] width 60 height 8
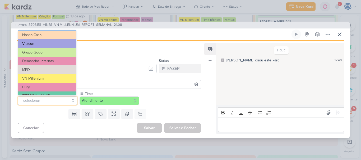
scroll to position [27, 0]
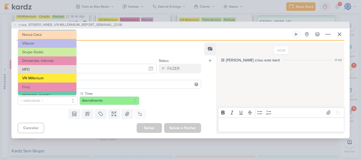
click at [61, 76] on button "VN Millenium" at bounding box center [47, 78] width 58 height 9
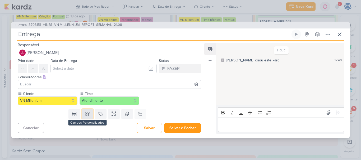
click at [85, 114] on icon at bounding box center [87, 113] width 5 height 5
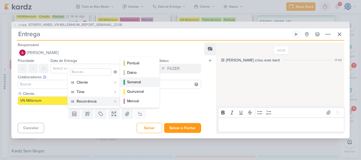
click at [133, 84] on div "Semanal" at bounding box center [140, 82] width 26 height 6
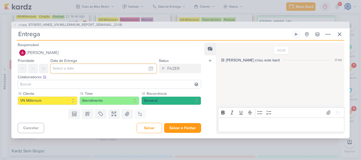
click at [100, 70] on input "text" at bounding box center [103, 69] width 106 height 10
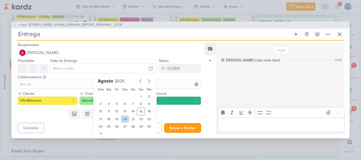
click at [121, 120] on div "20" at bounding box center [125, 119] width 8 height 7
type input "[DATE] 23:59"
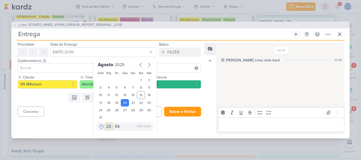
click at [106, 126] on select "00 01 02 03 04 05 06 07 08 09 10 11 12 13 14 15 16 17 18 19 20 21 22 23" at bounding box center [108, 127] width 7 height 6
select select "18"
click at [105, 124] on select "00 01 02 03 04 05 06 07 08 09 10 11 12 13 14 15 16 17 18 19 20 21 22 23" at bounding box center [108, 127] width 7 height 6
type input "20 de agosto de 2025 às 18:59"
click at [116, 129] on select "00 05 10 15 20 25 30 35 40 45 50 55 59" at bounding box center [117, 127] width 7 height 6
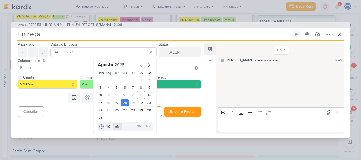
select select "0"
click at [114, 124] on select "00 05 10 15 20 25 30 35 40 45 50 55 59" at bounding box center [117, 127] width 7 height 6
type input "20 de agosto de 2025 às 18:00"
click at [69, 69] on input at bounding box center [109, 68] width 181 height 6
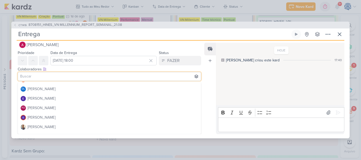
scroll to position [36, 0]
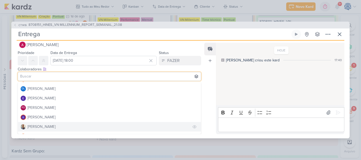
click at [49, 125] on button "[PERSON_NAME]" at bounding box center [109, 127] width 183 height 10
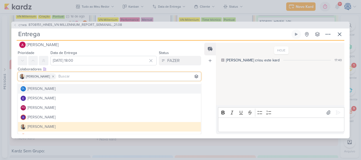
click at [137, 67] on div "Colaboradores Este kard pode ser visível a usuários da sua organização Este kar…" at bounding box center [109, 70] width 183 height 6
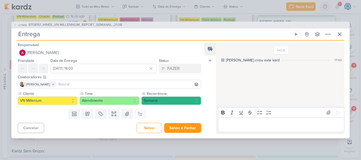
scroll to position [0, 0]
click at [147, 129] on button "Salvar" at bounding box center [148, 128] width 25 height 10
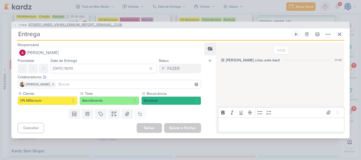
click at [90, 26] on span "8708151_HINES_VN MILLENNIUM_REPORT_SEMANAL_21.08" at bounding box center [75, 24] width 93 height 5
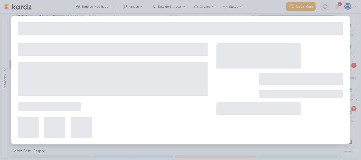
type input "8708151_HINES_VN MILLENNIUM_REPORT_SEMANAL_21.08"
type input "21 de agosto de 2025 às 18:00"
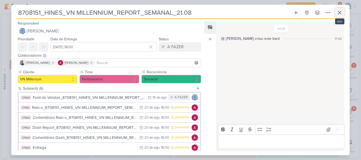
click at [341, 16] on button at bounding box center [339, 13] width 10 height 10
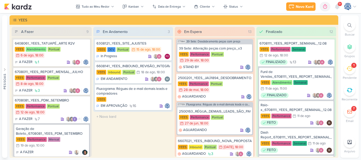
click at [339, 4] on span "9+" at bounding box center [339, 4] width 3 height 4
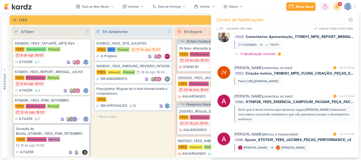
scroll to position [427, 0]
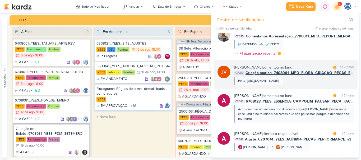
click at [300, 71] on span "Criação motion_7408061_MPD_FLORÁ_CRIAÇÃO_PEÇAS_EVOLUÇÃO_DE_OBRA" at bounding box center [299, 73] width 109 height 6
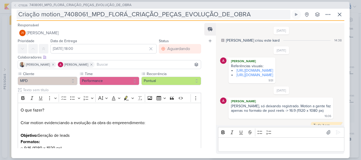
scroll to position [179, 0]
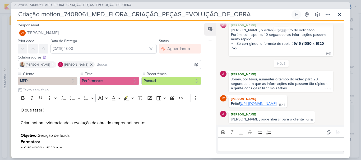
click at [253, 102] on link "[URL][DOMAIN_NAME]" at bounding box center [258, 104] width 36 height 4
drag, startPoint x: 255, startPoint y: 14, endPoint x: 64, endPoint y: 15, distance: 190.6
click at [64, 15] on input "Criação motion_7408061_MPD_FLORÁ_CRIAÇÃO_PEÇAS_EVOLUÇÃO_DE_OBRA" at bounding box center [153, 15] width 273 height 10
click at [230, 142] on p "Editor editing area: main" at bounding box center [280, 144] width 121 height 6
click at [336, 133] on icon at bounding box center [338, 133] width 4 height 4
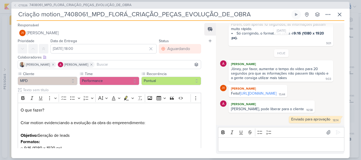
scroll to position [189, 0]
drag, startPoint x: 257, startPoint y: 17, endPoint x: 63, endPoint y: 17, distance: 193.5
click at [63, 17] on input "Criação motion_7408061_MPD_FLORÁ_CRIAÇÃO_PEÇAS_EVOLUÇÃO_DE_OBRA" at bounding box center [153, 15] width 273 height 10
click at [63, 3] on span "7408061_MPD_FLORÁ_CRIAÇÃO_PEÇAS_EVOLUÇÃO_DE_OBRA" at bounding box center [80, 5] width 102 height 5
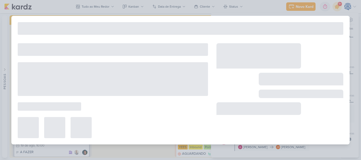
type input "7408061_MPD_FLORÁ_CRIAÇÃO_PEÇAS_EVOLUÇÃO_DE_OBRA"
type input "[DATE] 18:00"
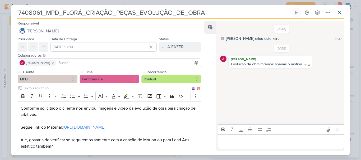
scroll to position [78, 0]
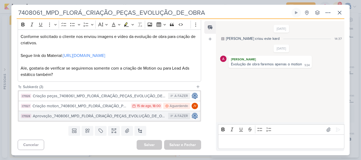
click at [77, 117] on div "Aprovação_7408061_MPD_FLORÁ_CRIAÇÃO_PEÇAS_EVOLUÇÃO_DE_OBRA" at bounding box center [99, 116] width 133 height 6
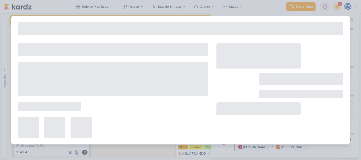
type input "Aprovação_7408061_MPD_FLORÁ_CRIAÇÃO_PEÇAS_EVOLUÇÃO_DE_OBRA"
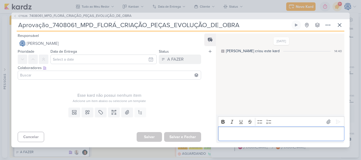
click at [237, 133] on p "Editor editing area: main" at bounding box center [280, 134] width 121 height 6
click at [335, 124] on icon at bounding box center [337, 121] width 5 height 5
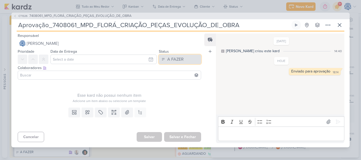
click at [184, 60] on button "A FAZER" at bounding box center [180, 60] width 42 height 10
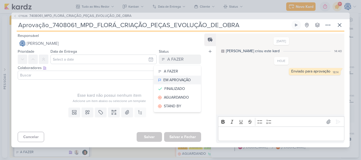
click at [182, 78] on div "EM APROVAÇÃO" at bounding box center [176, 80] width 27 height 6
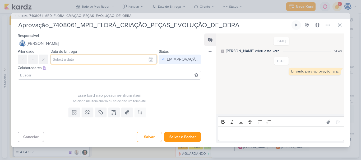
click at [75, 62] on input "text" at bounding box center [103, 60] width 106 height 10
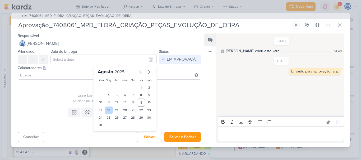
click at [107, 110] on div "18" at bounding box center [109, 110] width 8 height 7
type input "[DATE] 23:59"
click at [106, 133] on select "00 01 02 03 04 05 06 07 08 09 10 11 12 13 14 15 16 17 18 19 20 21 22 23" at bounding box center [108, 134] width 7 height 6
select select "18"
click at [105, 131] on select "00 01 02 03 04 05 06 07 08 09 10 11 12 13 14 15 16 17 18 19 20 21 22 23" at bounding box center [108, 134] width 7 height 6
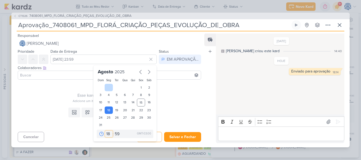
type input "[DATE] 18:59"
click at [114, 141] on div "[DATE] Dom Seg Ter Qua Qui Sex Sáb 1 2 3 4 5 6 7 8 9 10 11 12 13 14 15 16 17 18…" at bounding box center [124, 103] width 63 height 76
click at [114, 136] on select "00 05 10 15 20 25 30 35 40 45 50 55 59" at bounding box center [117, 134] width 7 height 6
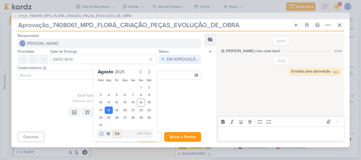
select select "0"
click at [114, 131] on select "00 05 10 15 20 25 30 35 40 45 50 55 59" at bounding box center [117, 134] width 7 height 6
type input "[DATE] 18:00"
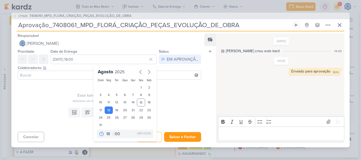
click at [181, 105] on div "Esse kard não possui nenhum item Adicione um item abaixo ou selecione um templa…" at bounding box center [107, 94] width 192 height 24
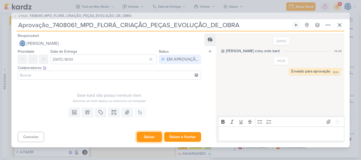
click at [142, 136] on button "Salvar" at bounding box center [148, 137] width 25 height 10
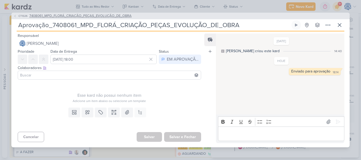
click at [111, 16] on span "7408061_MPD_FLORÁ_CRIAÇÃO_PEÇAS_EVOLUÇÃO_DE_OBRA" at bounding box center [80, 15] width 102 height 5
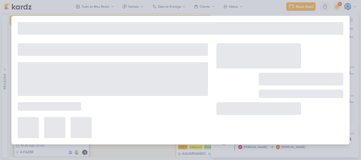
type input "7408061_MPD_FLORÁ_CRIAÇÃO_PEÇAS_EVOLUÇÃO_DE_OBRA"
type input "[DATE] 18:00"
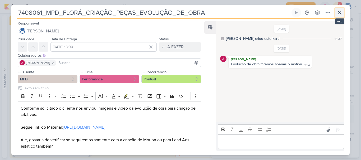
click at [339, 11] on icon at bounding box center [339, 13] width 6 height 6
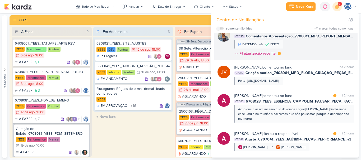
click at [290, 57] on div "[PERSON_NAME] mudou o status do kard marcar como lida há 2 horas CT1275 Comentá…" at bounding box center [294, 43] width 120 height 30
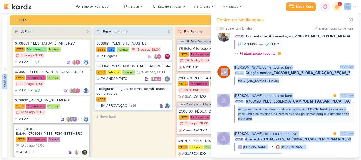
click at [290, 57] on body "1.99.0 [GEOGRAPHIC_DATA] Ctrl + k 0h0m Sessão desligada... Hoje 0h0m Semana 0h0…" at bounding box center [180, 80] width 361 height 160
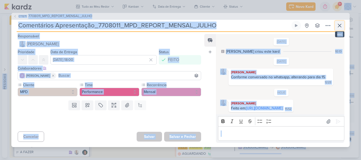
click at [339, 22] on icon at bounding box center [339, 25] width 6 height 6
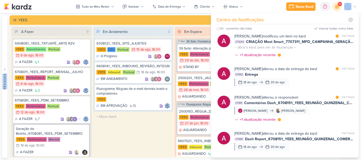
scroll to position [0, 0]
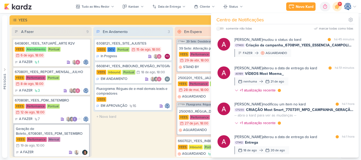
click at [267, 5] on div "Novo Kard Ctrl + k 0h0m Sessão desligada... Hoje 0h0m Semana 0h0m Mês 0h0m" at bounding box center [180, 6] width 352 height 13
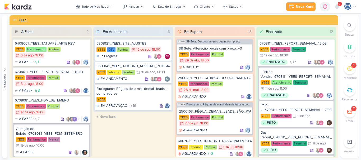
click at [267, 5] on div "Novo Kard Ctrl + k 0h0m Sessão desligada... Hoje 0h0m Semana 0h0m Mês 0h0m" at bounding box center [180, 6] width 352 height 13
